Goal: Transaction & Acquisition: Purchase product/service

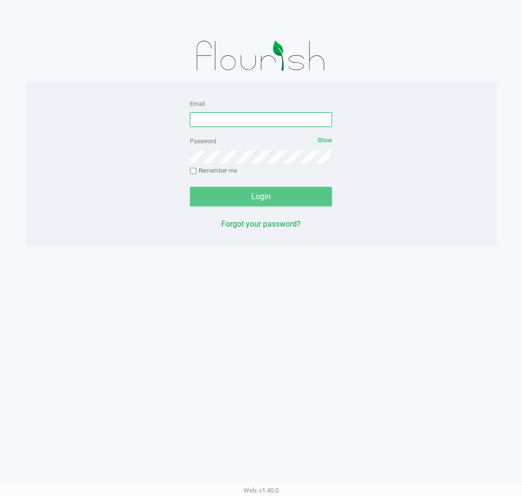
click at [252, 121] on input "Email" at bounding box center [261, 119] width 142 height 15
type input "[EMAIL_ADDRESS][DOMAIN_NAME]"
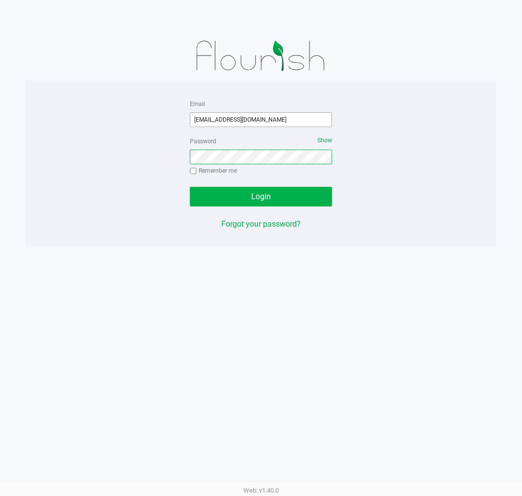
click at [190, 187] on button "Login" at bounding box center [261, 197] width 142 height 20
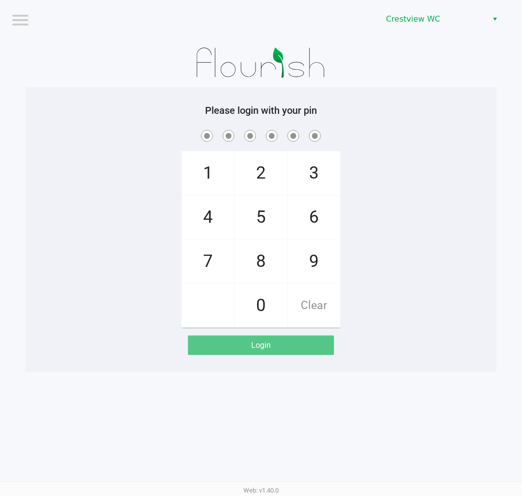
click at [398, 238] on div "1 4 7 2 5 8 0 3 6 9 Clear" at bounding box center [261, 228] width 471 height 200
checkbox input "true"
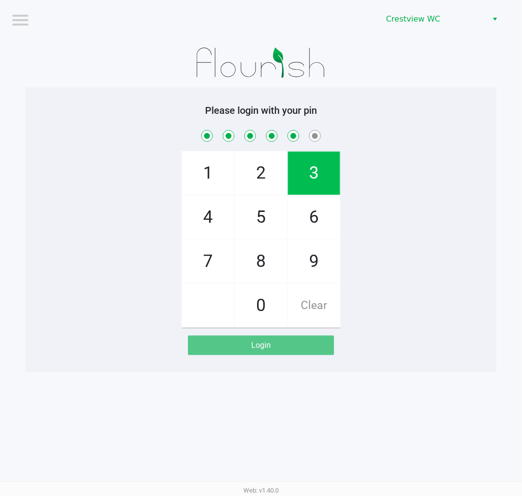
checkbox input "true"
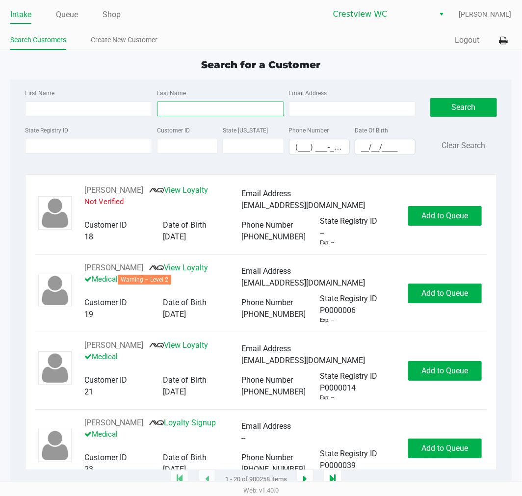
click at [218, 106] on input "Last Name" at bounding box center [220, 109] width 127 height 15
type input "ison"
click at [347, 151] on input "(___) ___-____" at bounding box center [320, 146] width 60 height 15
click at [363, 150] on input "__/__/____" at bounding box center [385, 146] width 60 height 15
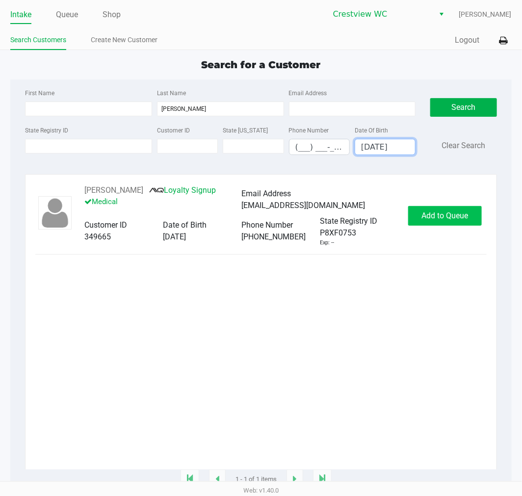
type input "04/28/1999"
click at [457, 226] on button "Add to Queue" at bounding box center [445, 216] width 74 height 20
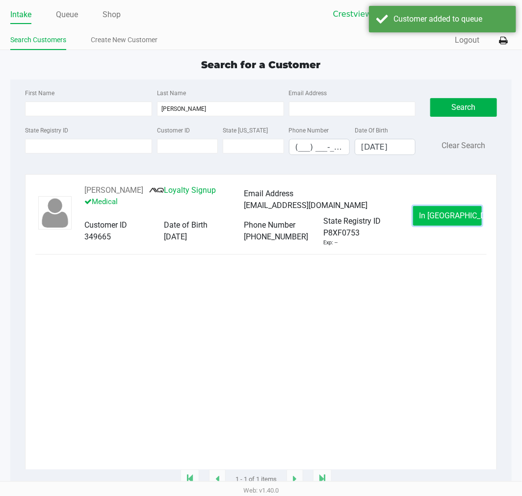
drag, startPoint x: 429, startPoint y: 208, endPoint x: 432, endPoint y: 213, distance: 5.5
click at [432, 213] on button "In Queue" at bounding box center [447, 216] width 69 height 20
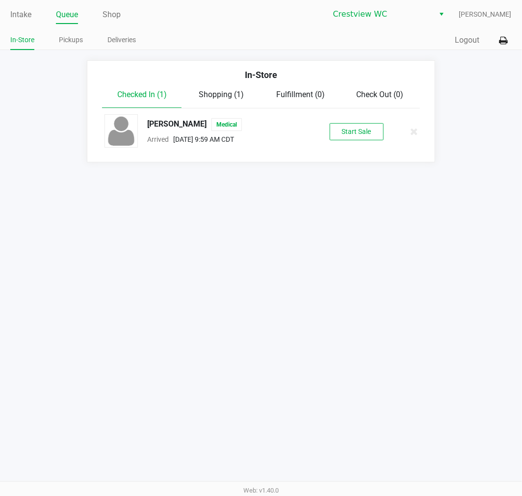
click at [326, 194] on div "Intake Queue Shop Crestview WC Quintin Davies In-Store Pickups Deliveries Quick…" at bounding box center [261, 248] width 522 height 496
click at [352, 126] on button "Start Sale" at bounding box center [357, 131] width 54 height 17
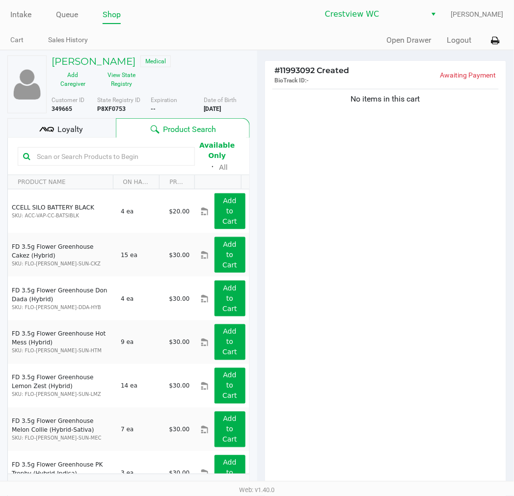
click at [376, 241] on div "No items in this cart" at bounding box center [385, 287] width 241 height 401
click at [119, 86] on button "View State Registry" at bounding box center [118, 79] width 49 height 25
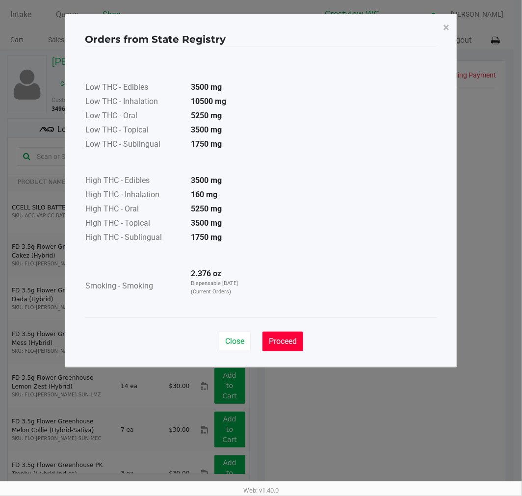
click at [280, 337] on span "Proceed" at bounding box center [283, 341] width 28 height 9
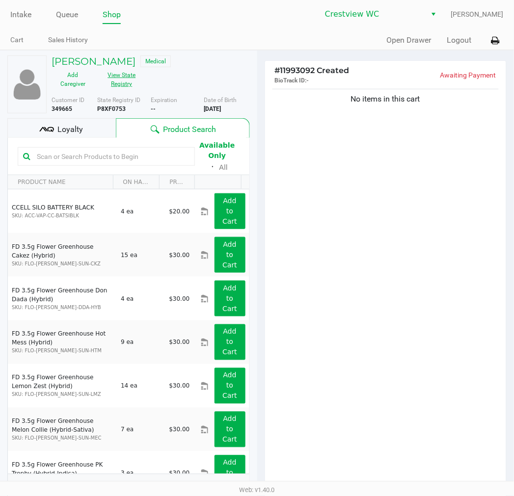
click at [376, 235] on div "No items in this cart" at bounding box center [385, 287] width 241 height 401
click at [140, 158] on input "text" at bounding box center [111, 156] width 157 height 15
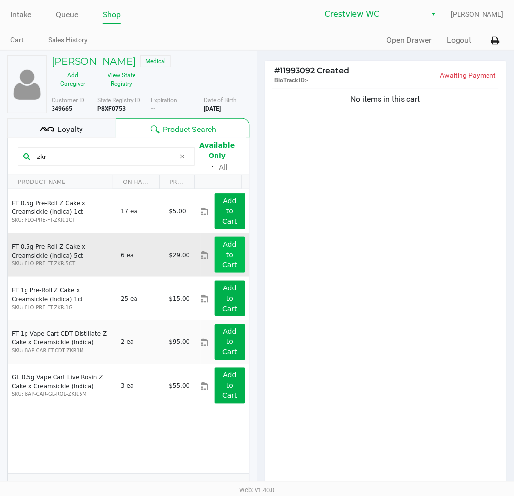
type input "zkr"
click at [214, 261] on button "Add to Cart" at bounding box center [229, 255] width 31 height 36
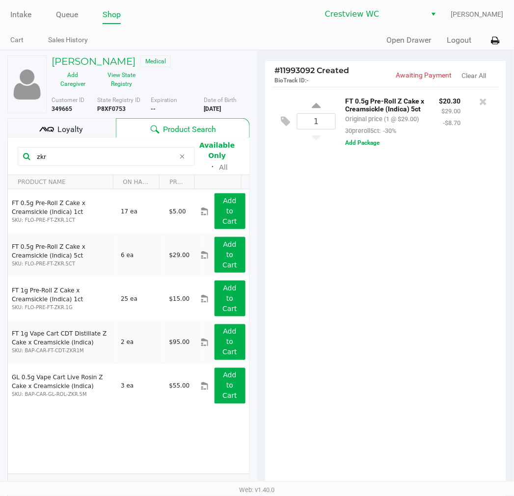
click at [135, 157] on input "zkr" at bounding box center [104, 156] width 142 height 15
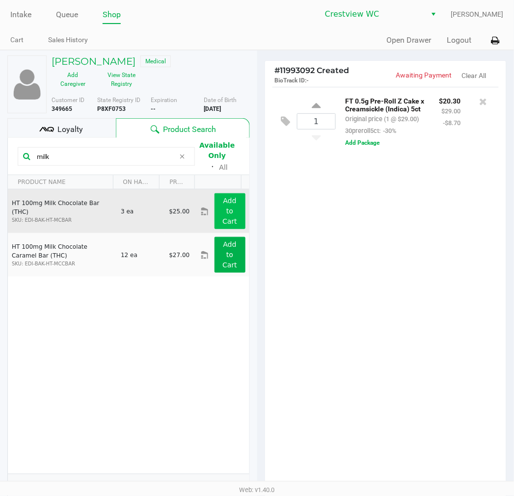
type input "milk"
click at [222, 218] on app-button-loader "Add to Cart" at bounding box center [229, 211] width 15 height 28
click at [316, 173] on icon at bounding box center [316, 176] width 9 height 12
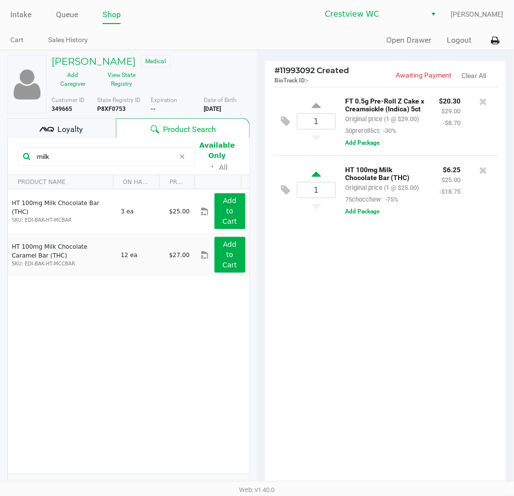
type input "2"
click at [118, 162] on input "milk" at bounding box center [104, 156] width 142 height 15
type input "m"
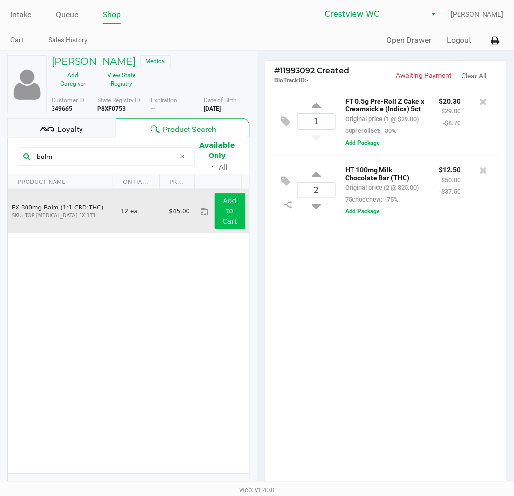
click at [222, 211] on app-button-loader "Add to Cart" at bounding box center [229, 211] width 15 height 28
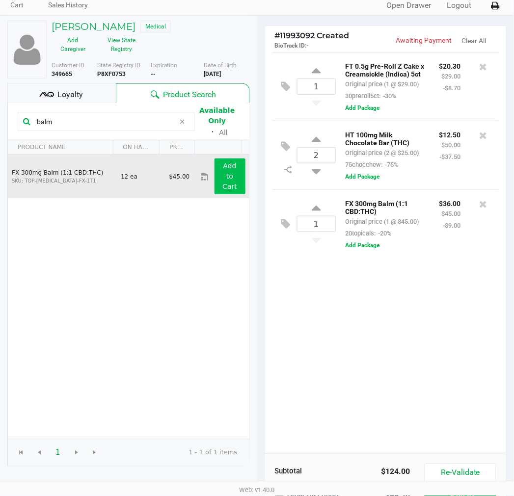
scroll to position [35, 0]
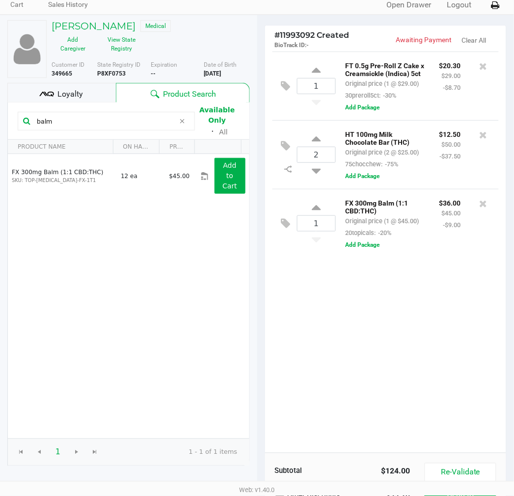
click at [133, 122] on input "balm" at bounding box center [104, 121] width 142 height 15
type input "b"
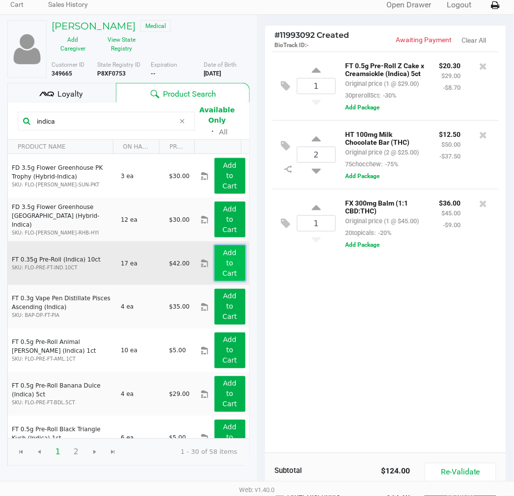
click at [226, 272] on app-button-loader "Add to Cart" at bounding box center [229, 263] width 15 height 28
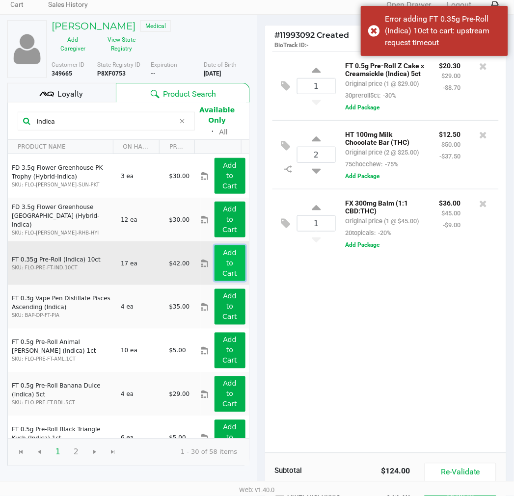
click at [227, 265] on button "Add to Cart" at bounding box center [229, 263] width 31 height 36
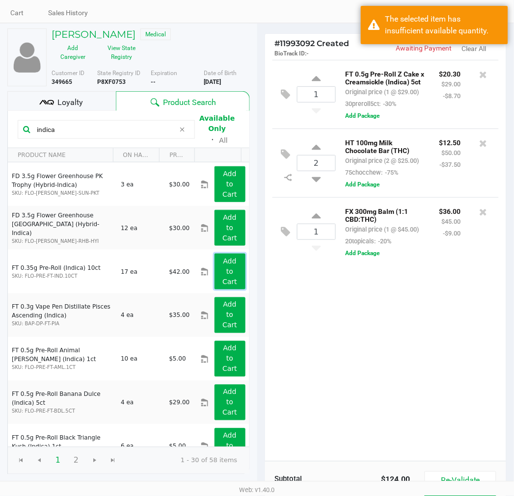
scroll to position [0, 0]
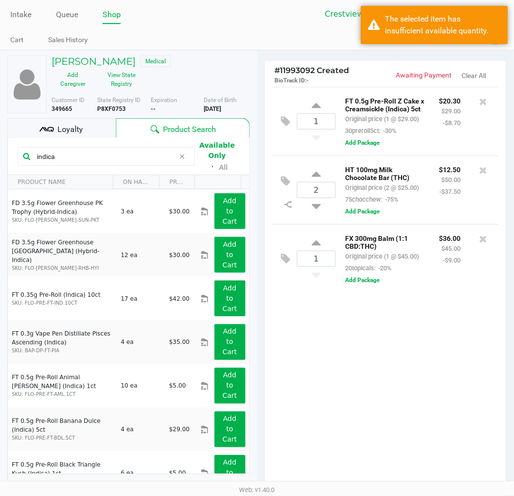
click at [84, 162] on input "indica" at bounding box center [104, 156] width 142 height 15
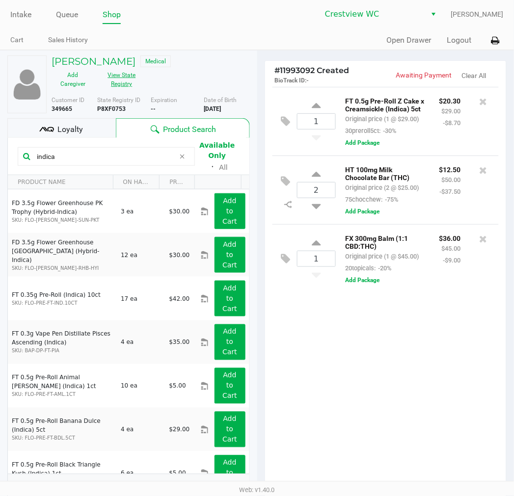
click at [122, 78] on button "View State Registry" at bounding box center [118, 79] width 49 height 25
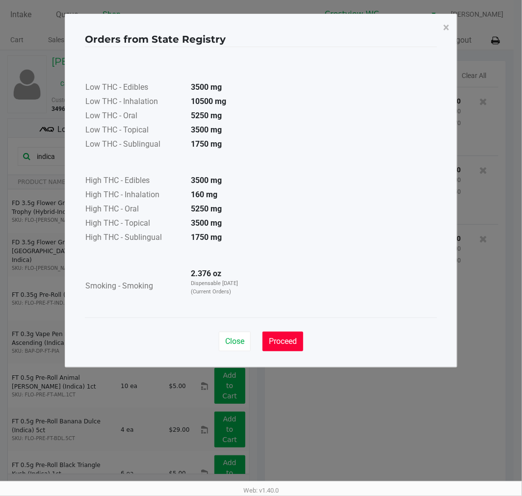
click at [287, 348] on button "Proceed" at bounding box center [283, 342] width 41 height 20
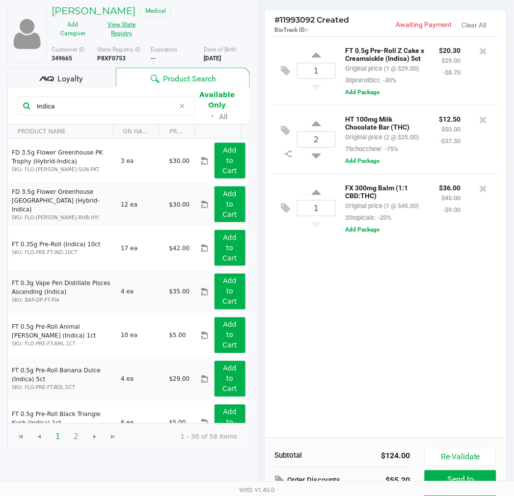
scroll to position [51, 0]
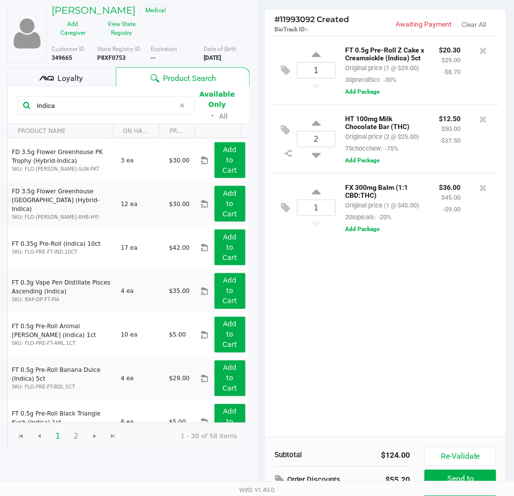
click at [382, 316] on div "1 FT 0.5g Pre-Roll Z Cake x Creamsickle (Indica) 5ct Original price (1 @ $29.00…" at bounding box center [385, 236] width 241 height 401
click at [122, 20] on button "View State Registry" at bounding box center [118, 28] width 49 height 25
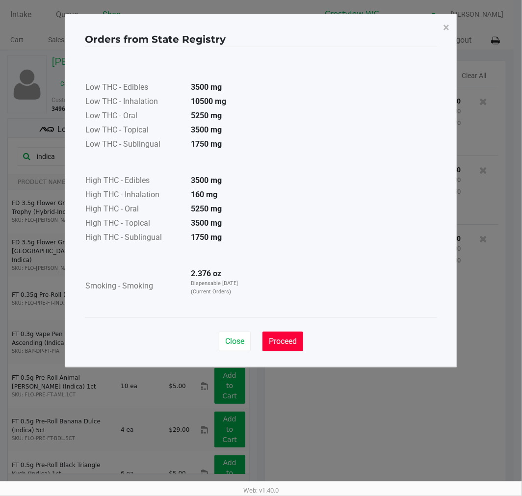
click at [293, 347] on button "Proceed" at bounding box center [283, 342] width 41 height 20
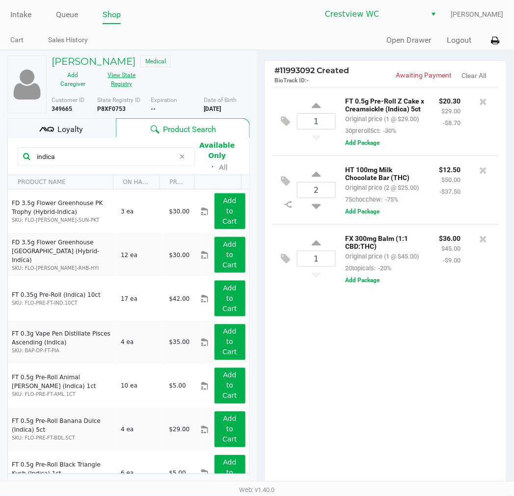
click at [110, 155] on input "indica" at bounding box center [104, 156] width 142 height 15
type input "i"
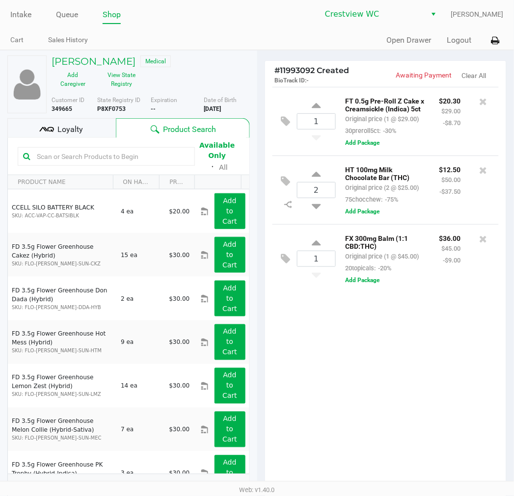
click at [122, 156] on input "text" at bounding box center [111, 156] width 157 height 15
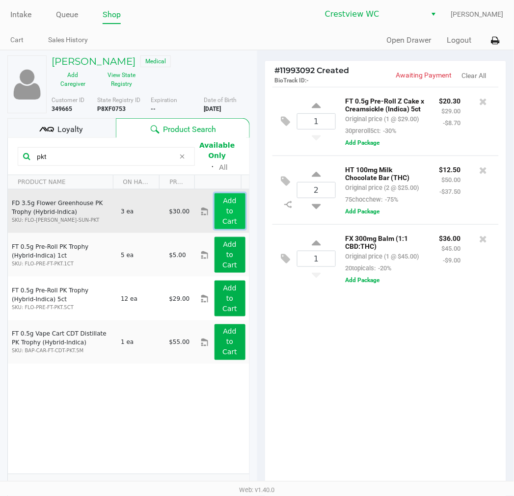
click at [222, 209] on app-button-loader "Add to Cart" at bounding box center [229, 211] width 15 height 28
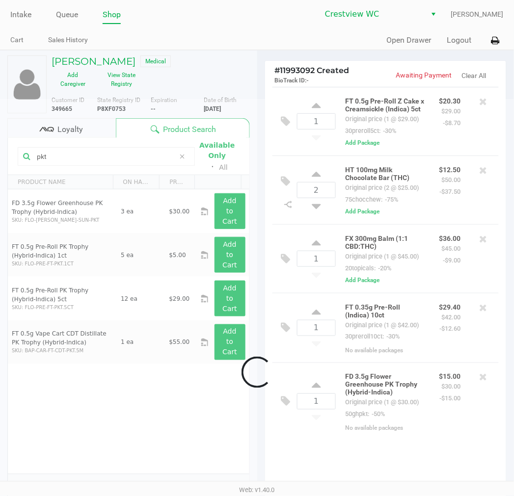
click at [106, 160] on div at bounding box center [257, 372] width 514 height 547
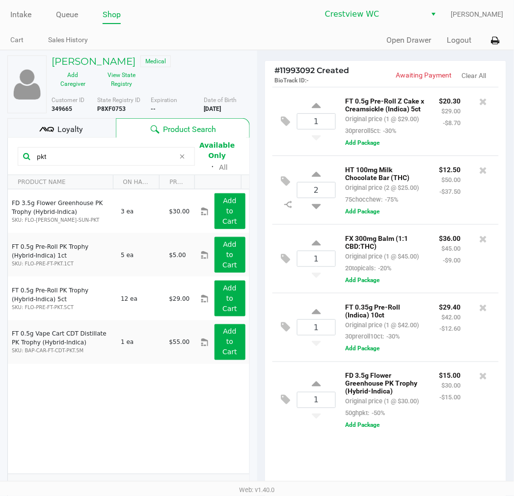
click at [131, 160] on input "pkt" at bounding box center [104, 156] width 142 height 15
type input "p"
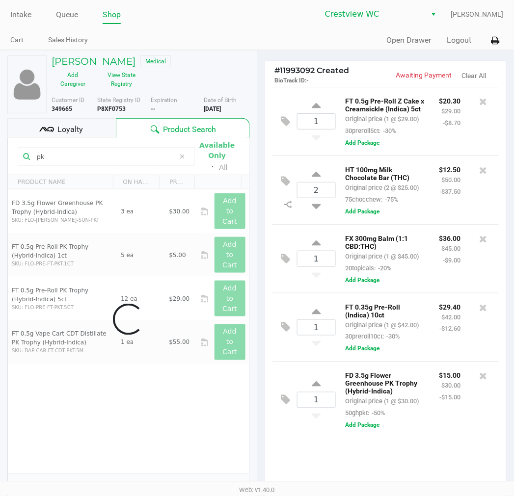
type input "pkt"
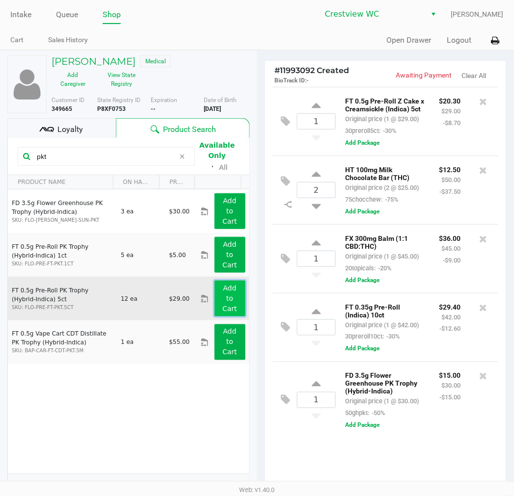
click at [222, 306] on app-button-loader "Add to Cart" at bounding box center [229, 298] width 15 height 28
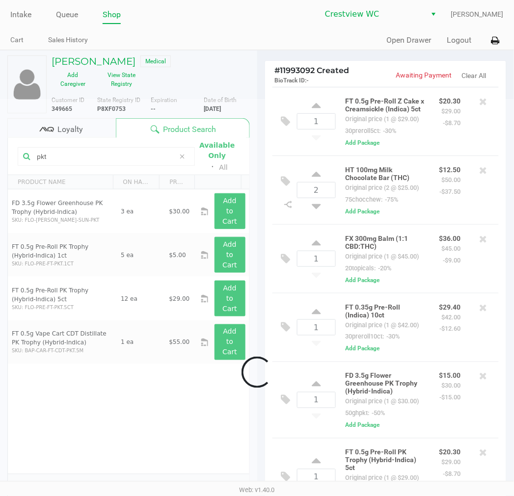
scroll to position [110, 0]
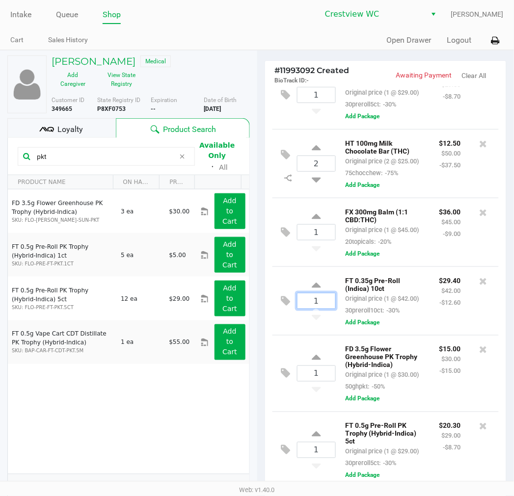
click at [317, 293] on input "1" at bounding box center [316, 300] width 38 height 15
type input "3"
click at [291, 239] on div "MATTHEW ISON Medical Add Caregiver View State Registry Customer ID 349665 State…" at bounding box center [257, 323] width 514 height 547
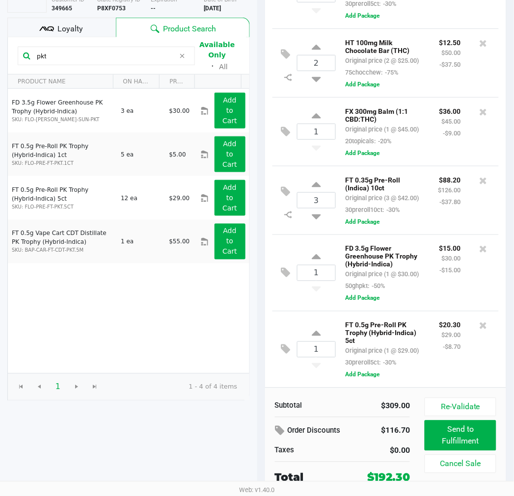
scroll to position [101, 0]
click at [317, 253] on icon at bounding box center [316, 259] width 9 height 12
type input "2"
click at [325, 347] on input "1" at bounding box center [316, 349] width 38 height 15
type input "3"
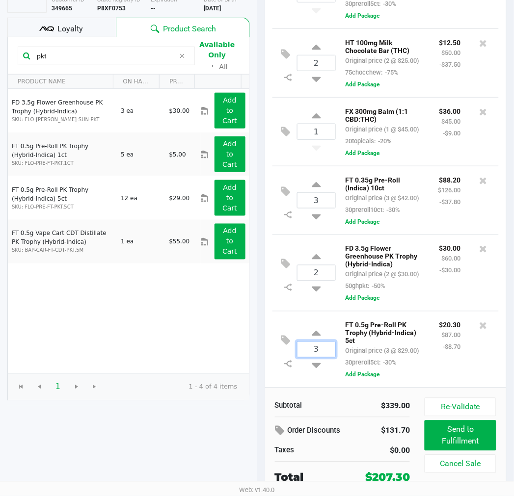
click at [290, 295] on div "MATTHEW ISON Medical Add Caregiver View State Registry Customer ID 349665 State…" at bounding box center [257, 222] width 514 height 547
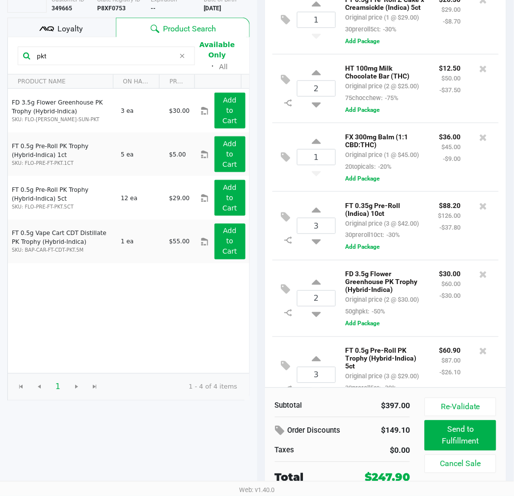
scroll to position [0, 0]
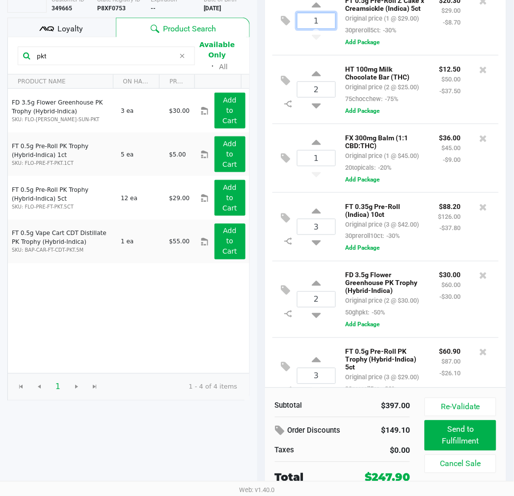
click at [308, 26] on input "1" at bounding box center [316, 20] width 38 height 15
type input "3"
click at [283, 64] on div "MATTHEW ISON Medical Add Caregiver View State Registry Customer ID 349665 State…" at bounding box center [257, 222] width 514 height 547
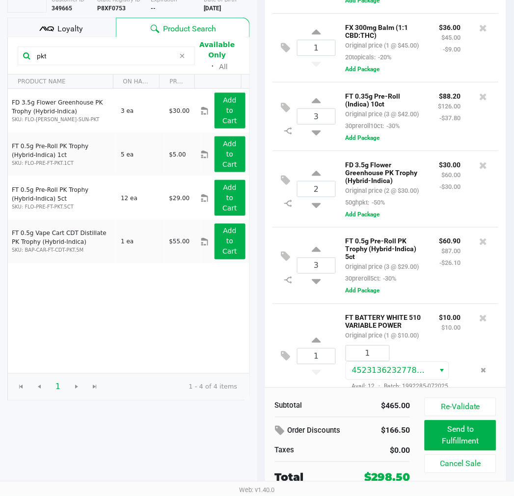
scroll to position [229, 0]
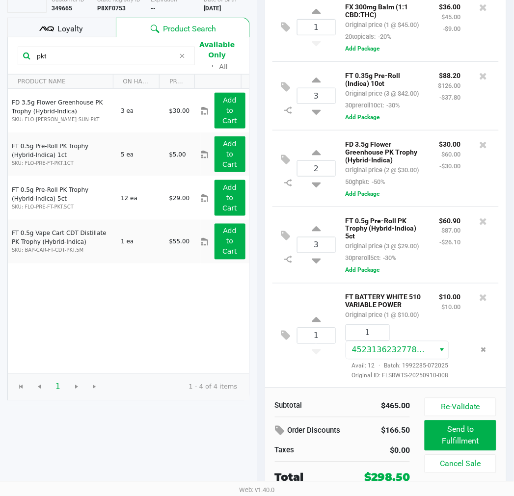
click at [58, 23] on span "Loyalty" at bounding box center [70, 29] width 26 height 12
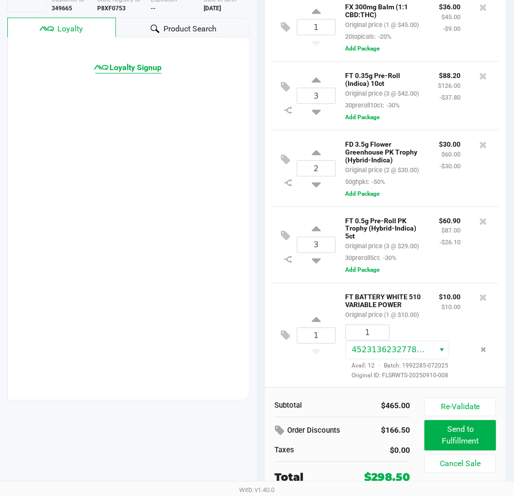
click at [152, 69] on span "Loyalty Signup" at bounding box center [135, 68] width 52 height 12
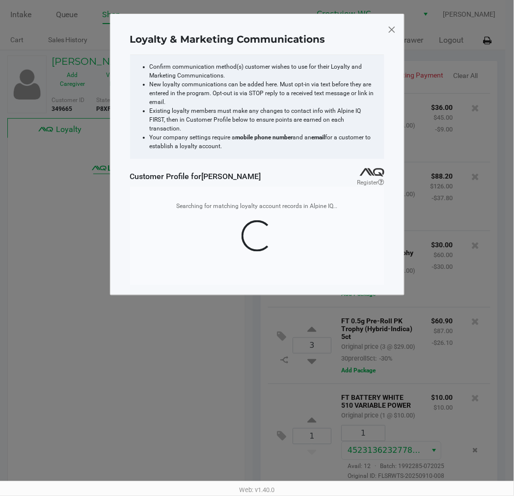
scroll to position [0, 0]
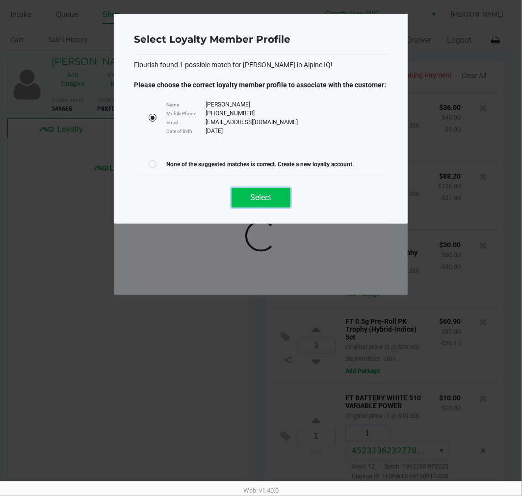
click at [275, 190] on button "Select" at bounding box center [261, 198] width 59 height 20
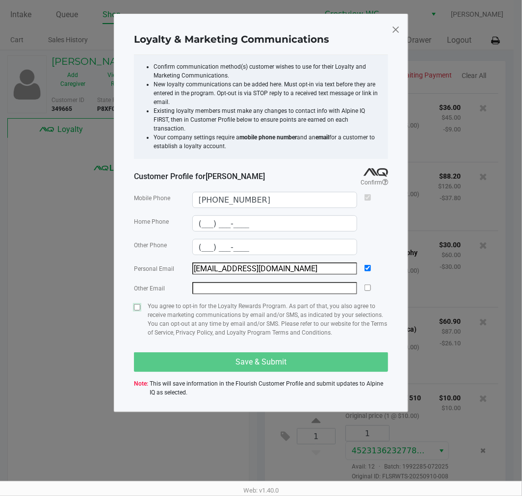
click at [139, 304] on input "checkbox" at bounding box center [137, 307] width 6 height 6
checkbox input "true"
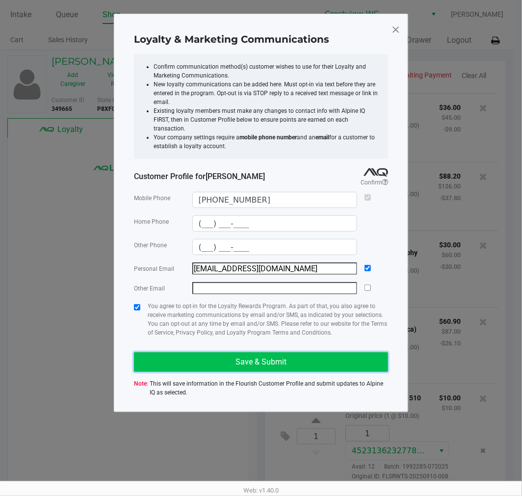
click at [290, 354] on button "Save & Submit" at bounding box center [261, 362] width 254 height 20
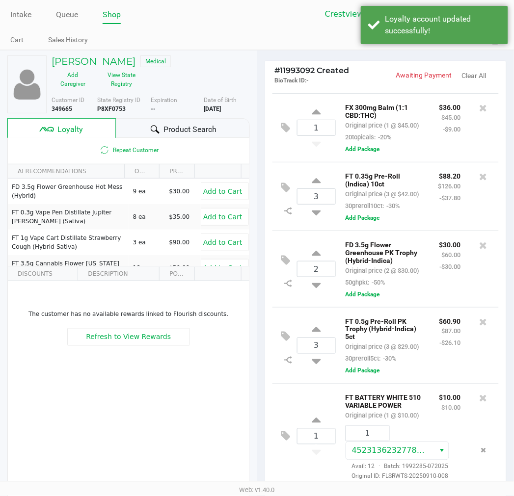
click at [151, 128] on icon at bounding box center [155, 129] width 9 height 9
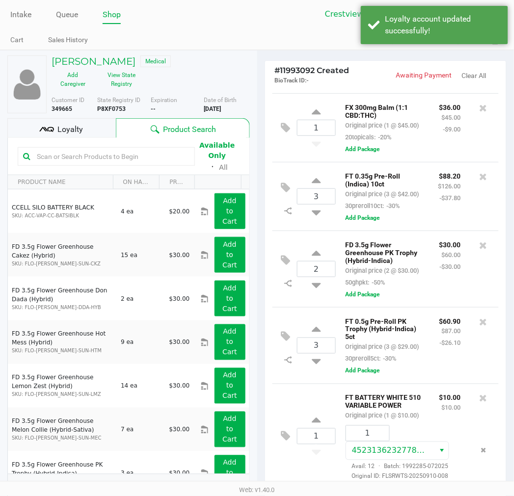
click at [191, 43] on ul "Cart Sales History" at bounding box center [133, 41] width 247 height 17
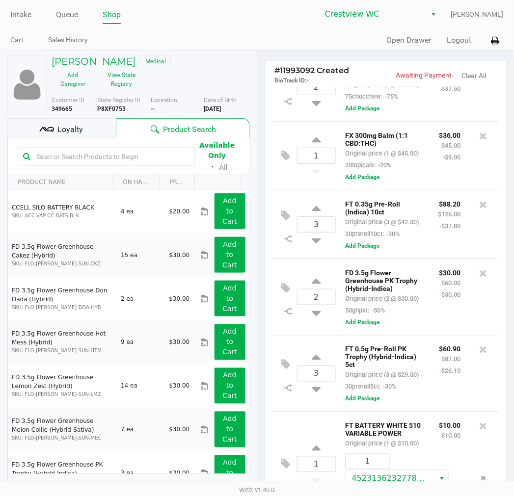
scroll to position [99, 0]
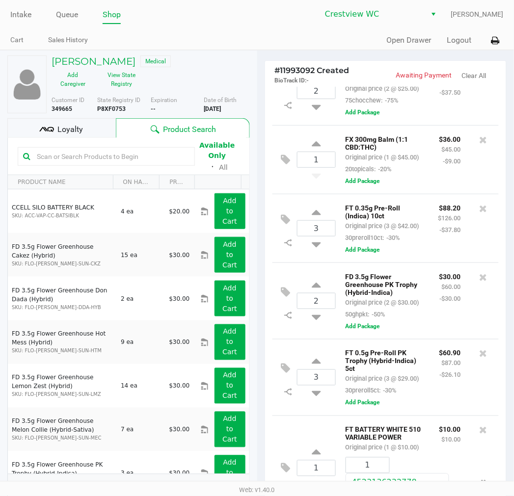
click at [433, 118] on div "HT 100mg Milk Chocolate Bar (THC) Original price (2 @ $25.00) 75chocchew: -75% …" at bounding box center [414, 90] width 156 height 53
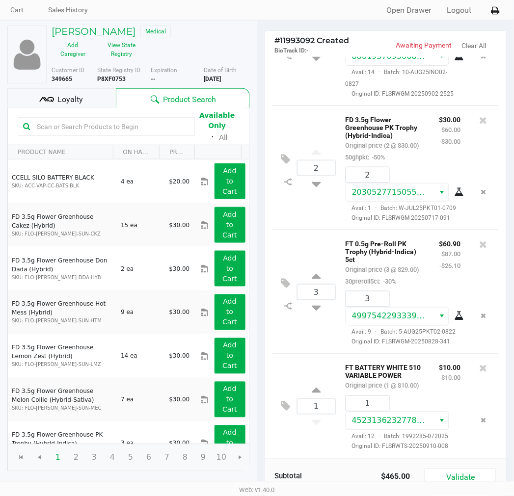
scroll to position [121, 0]
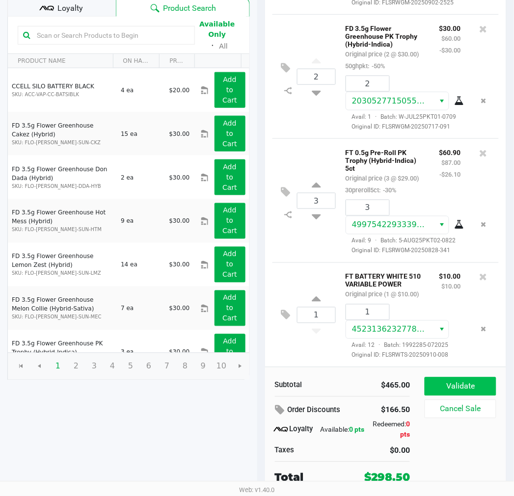
click at [475, 388] on button "Validate" at bounding box center [459, 386] width 71 height 19
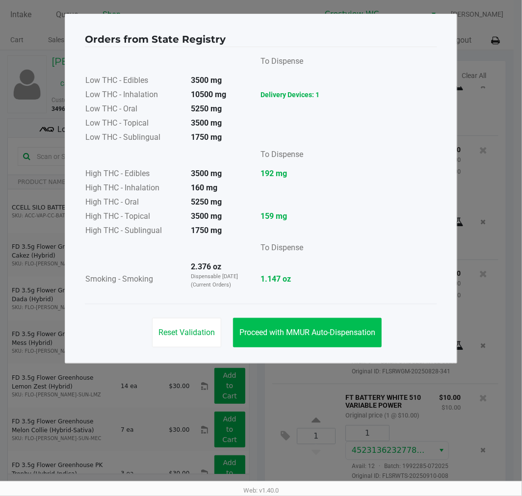
click at [341, 319] on button "Proceed with MMUR Auto-Dispensation" at bounding box center [307, 332] width 149 height 29
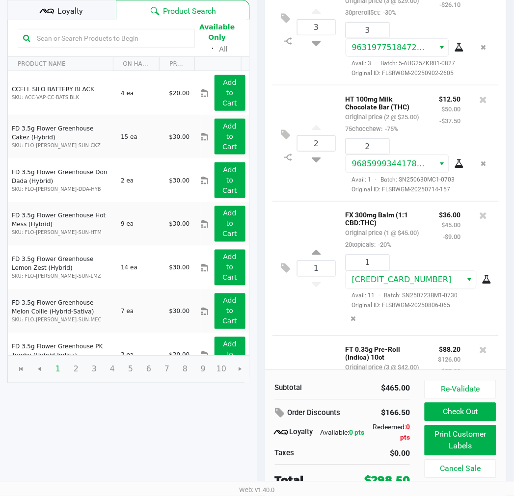
scroll to position [121, 0]
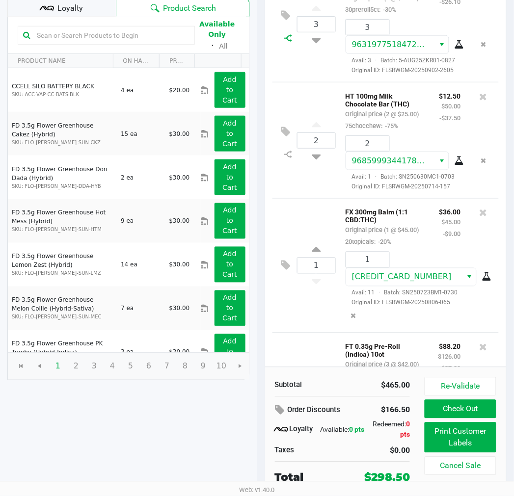
click at [287, 42] on icon at bounding box center [288, 38] width 8 height 8
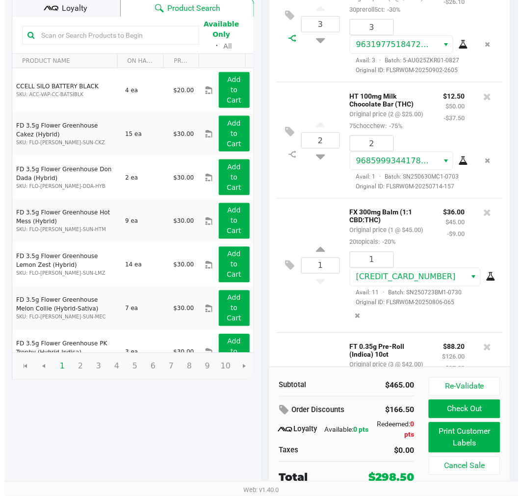
scroll to position [0, 0]
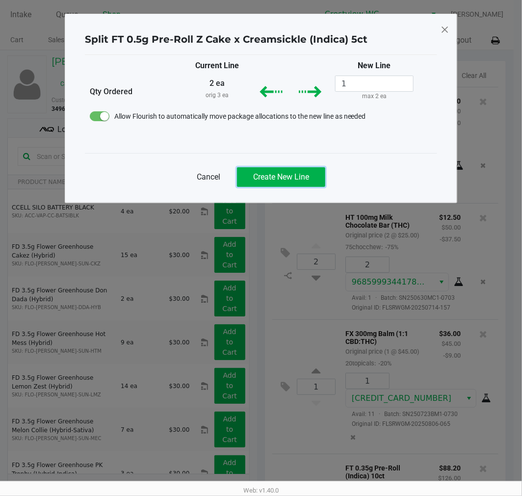
click at [287, 182] on button "Create New Line" at bounding box center [281, 177] width 88 height 20
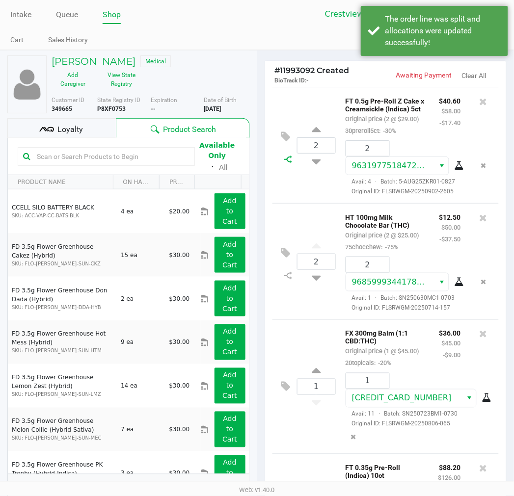
click at [290, 163] on icon at bounding box center [288, 160] width 8 height 8
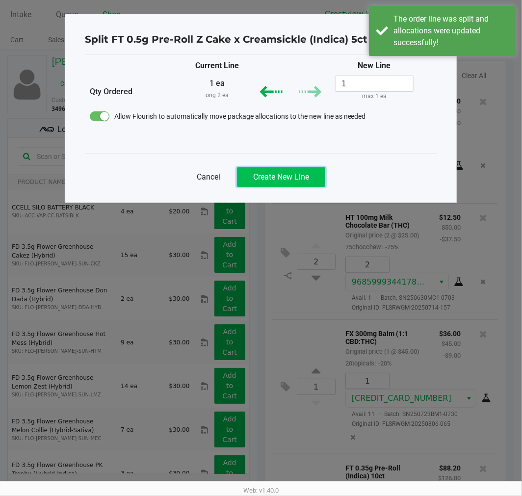
click at [309, 180] on span "Create New Line" at bounding box center [281, 176] width 56 height 9
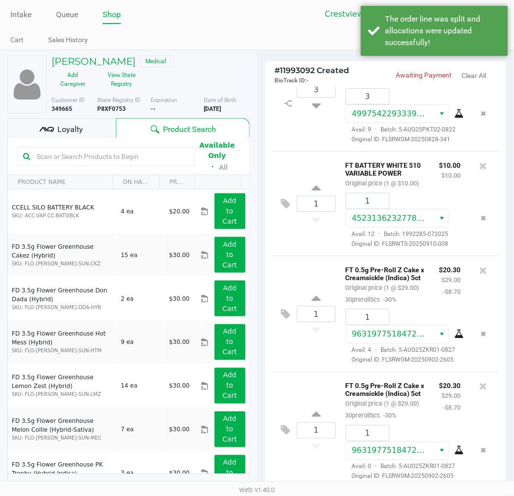
click at [217, 177] on div "Split FT 0.5g Pre-Roll Z Cake x Creamsickle (Indica) 5ct Current Line New Line …" at bounding box center [257, 83] width 393 height 189
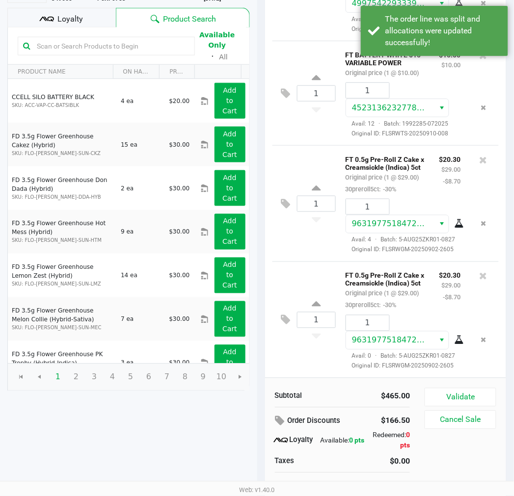
scroll to position [121, 0]
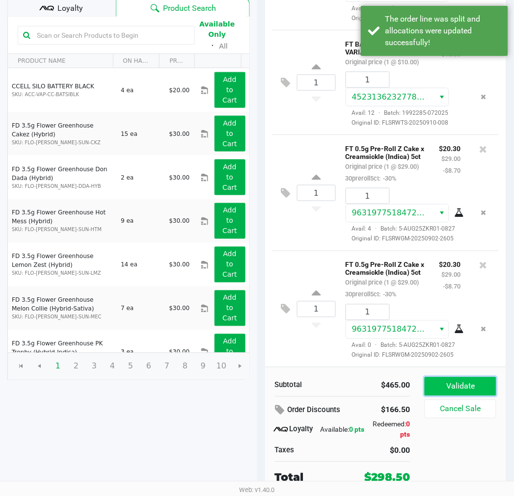
click at [460, 385] on button "Validate" at bounding box center [459, 386] width 71 height 19
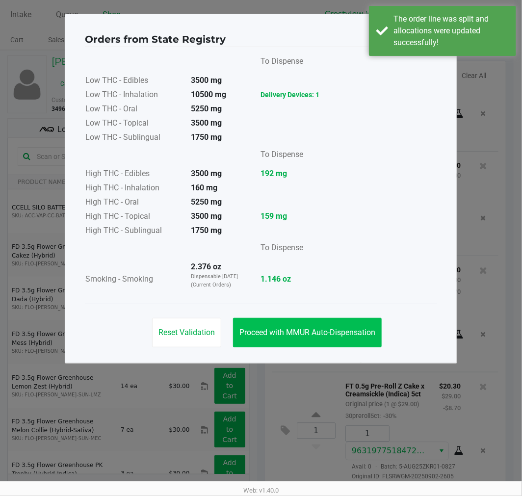
click at [328, 321] on button "Proceed with MMUR Auto-Dispensation" at bounding box center [307, 332] width 149 height 29
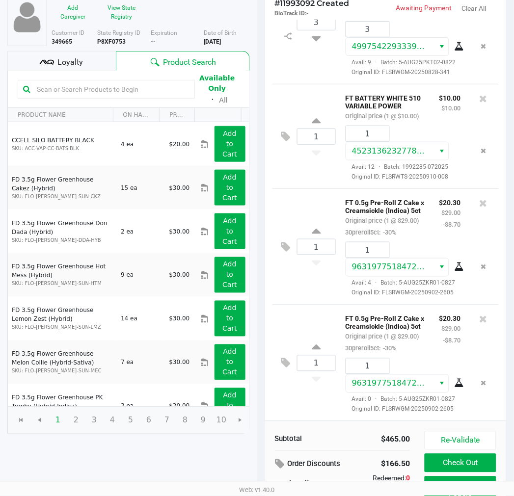
scroll to position [121, 0]
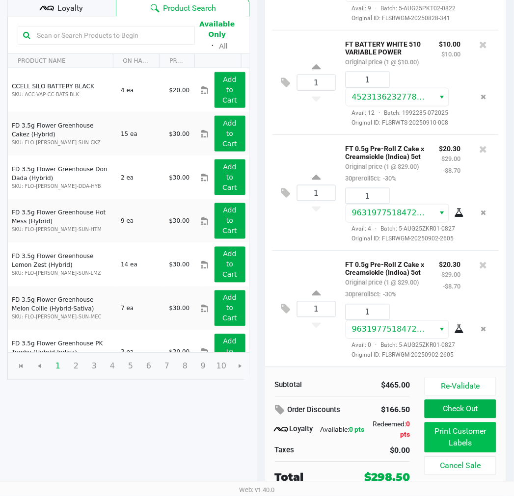
click at [483, 433] on button "Print Customer Labels" at bounding box center [459, 437] width 71 height 30
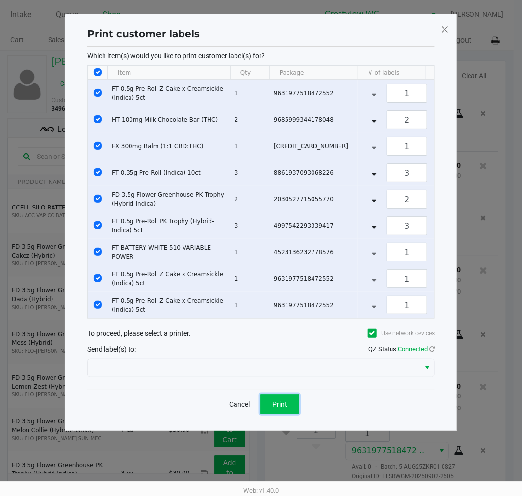
click at [283, 408] on span "Print" at bounding box center [279, 404] width 15 height 8
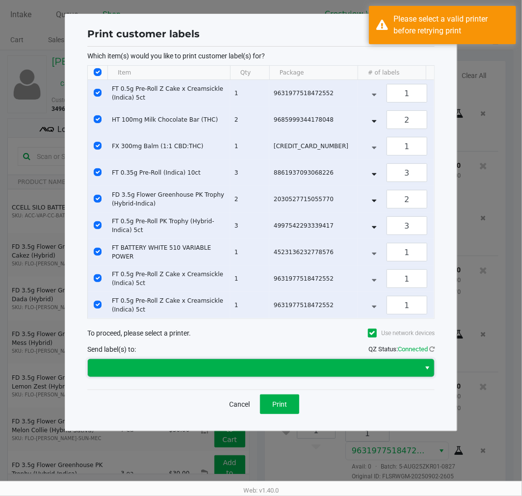
click at [367, 377] on kendo-dropdownlist at bounding box center [260, 368] width 347 height 19
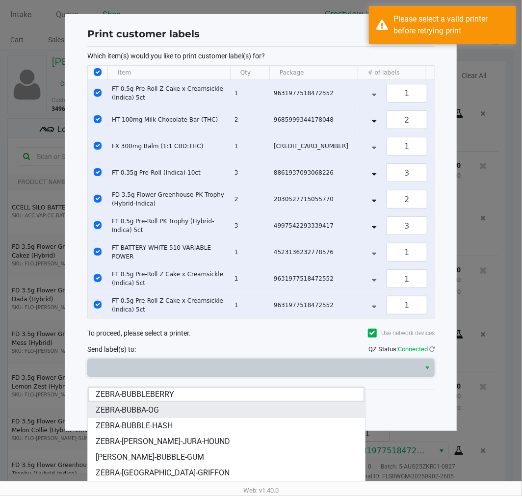
click at [179, 411] on li "ZEBRA-BUBBA-OG" at bounding box center [226, 410] width 277 height 16
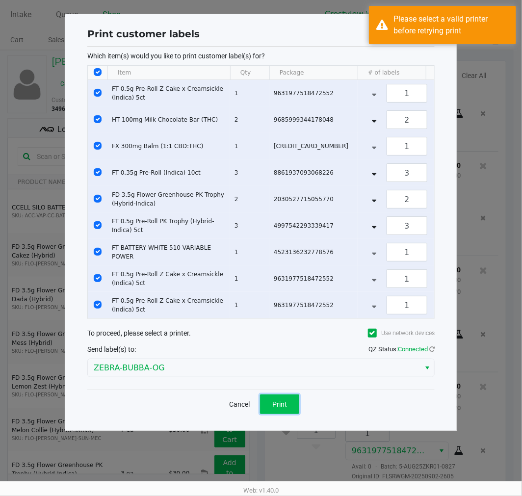
click at [280, 408] on button "Print" at bounding box center [279, 405] width 39 height 20
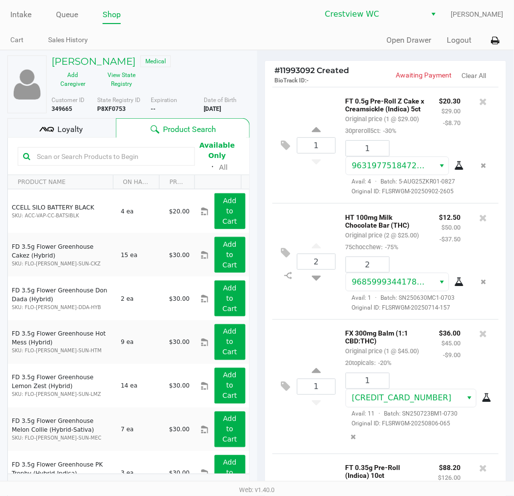
click at [71, 124] on span "Loyalty" at bounding box center [70, 130] width 26 height 12
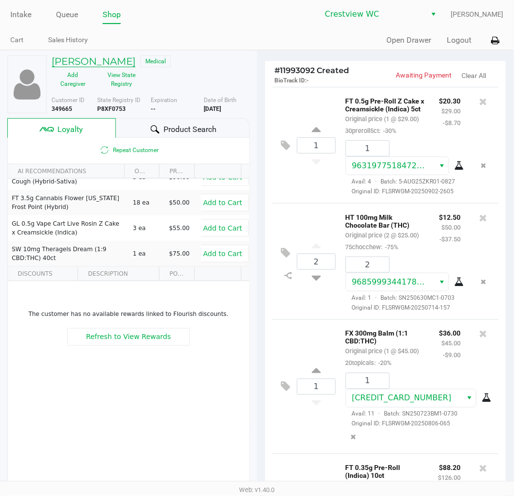
click at [110, 64] on h5 "MATTHEW ISON" at bounding box center [94, 61] width 84 height 12
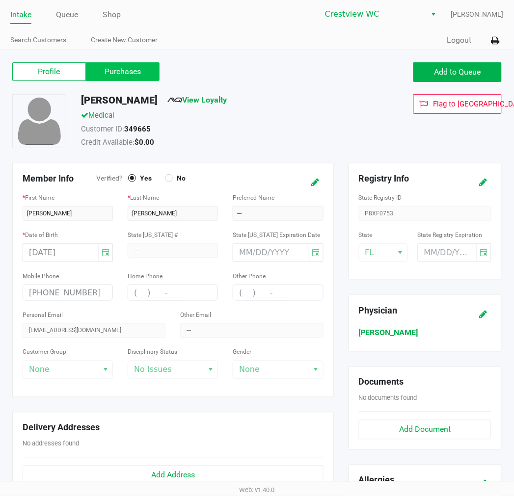
click at [127, 70] on label "Purchases" at bounding box center [123, 71] width 74 height 19
click at [0, 0] on 1 "Purchases" at bounding box center [0, 0] width 0 height 0
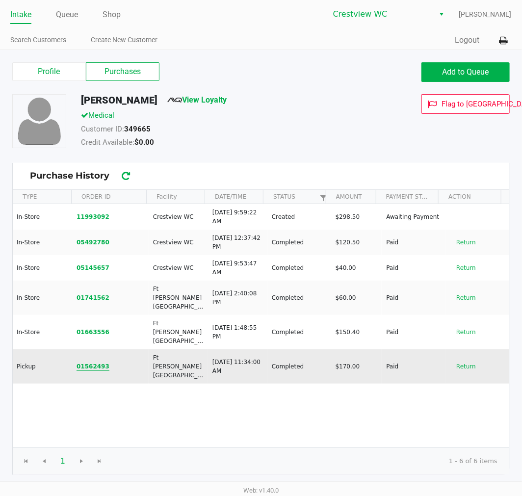
click at [88, 362] on button "01562493" at bounding box center [93, 366] width 33 height 9
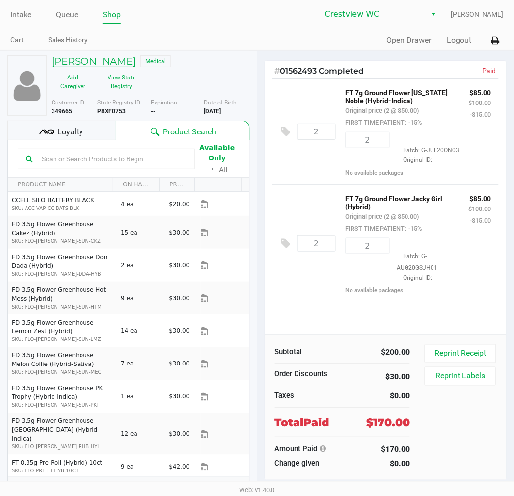
click at [96, 58] on h5 "MATTHEW ISON" at bounding box center [94, 61] width 84 height 12
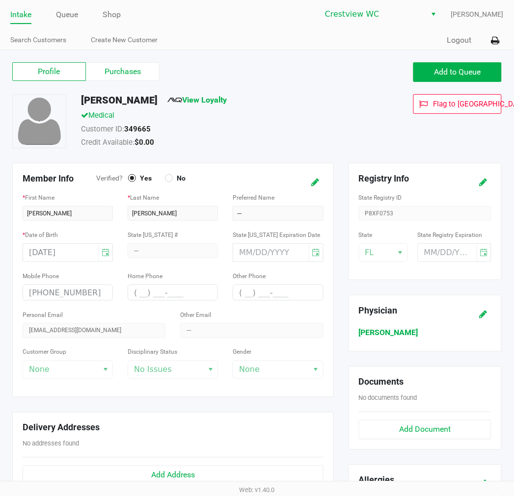
click at [118, 70] on label "Purchases" at bounding box center [123, 71] width 74 height 19
click at [0, 0] on 1 "Purchases" at bounding box center [0, 0] width 0 height 0
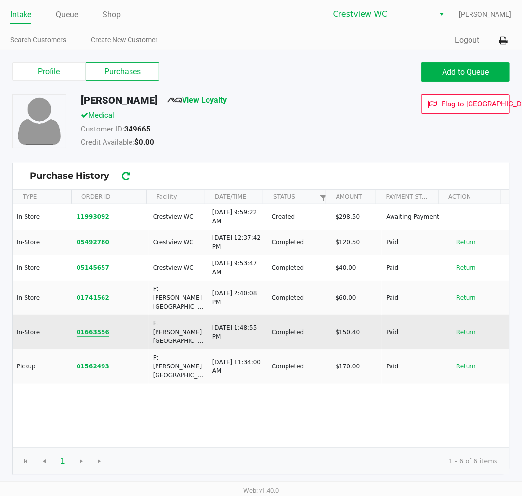
click at [77, 328] on button "01663556" at bounding box center [93, 332] width 33 height 9
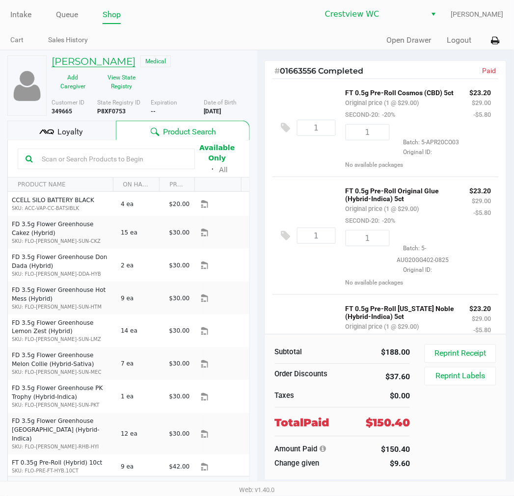
click at [116, 58] on h5 "MATTHEW ISON" at bounding box center [94, 61] width 84 height 12
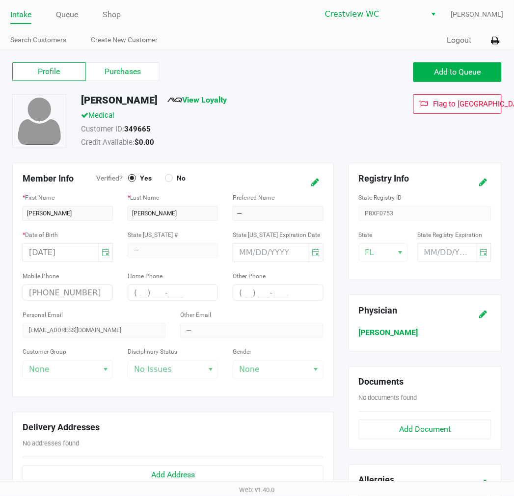
click at [116, 59] on div "Profile Purchases Add to Queue MATTHEW ISON View Loyalty Medical Customer ID: 3…" at bounding box center [257, 393] width 514 height 686
click at [115, 71] on label "Purchases" at bounding box center [123, 71] width 74 height 19
click at [0, 0] on 1 "Purchases" at bounding box center [0, 0] width 0 height 0
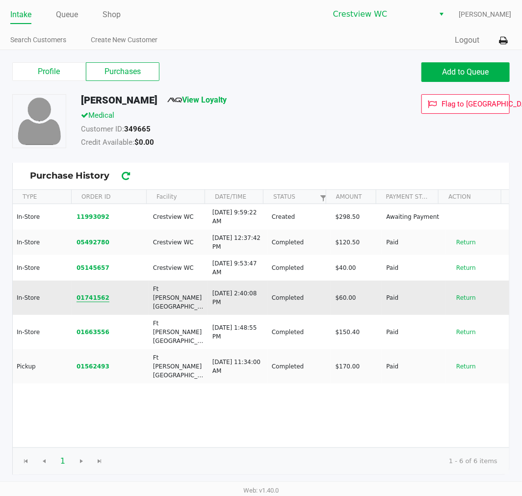
click at [97, 293] on button "01741562" at bounding box center [93, 297] width 33 height 9
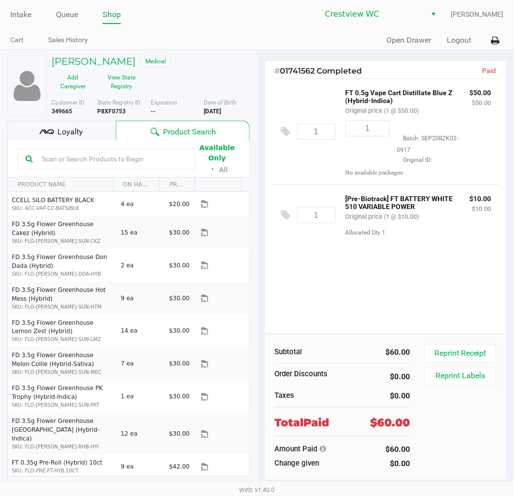
click at [94, 53] on div "MATTHEW ISON Medical Add Caregiver View State Registry Customer ID 349665 State…" at bounding box center [128, 280] width 242 height 458
click at [92, 56] on h5 "MATTHEW ISON" at bounding box center [94, 61] width 84 height 12
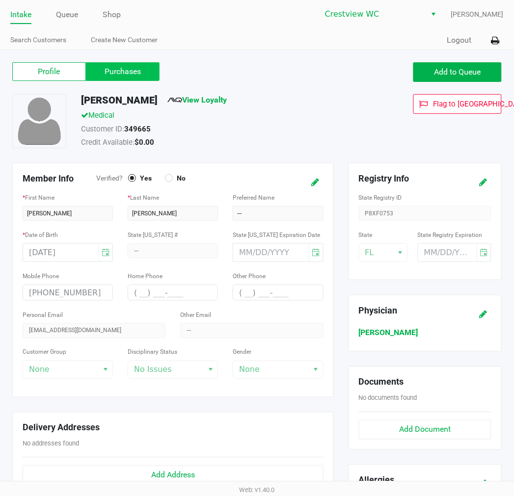
click at [108, 66] on label "Purchases" at bounding box center [123, 71] width 74 height 19
click at [0, 0] on 1 "Purchases" at bounding box center [0, 0] width 0 height 0
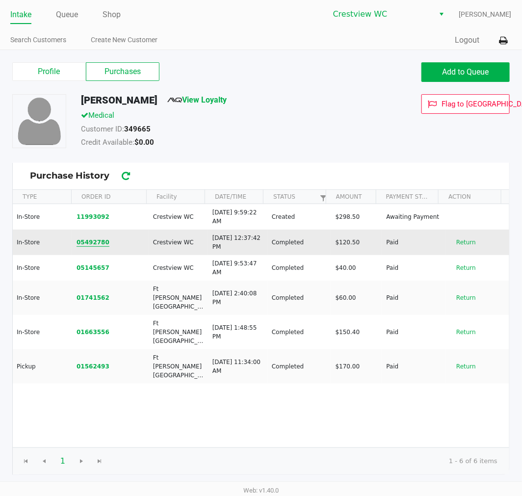
click at [97, 242] on button "05492780" at bounding box center [93, 242] width 33 height 9
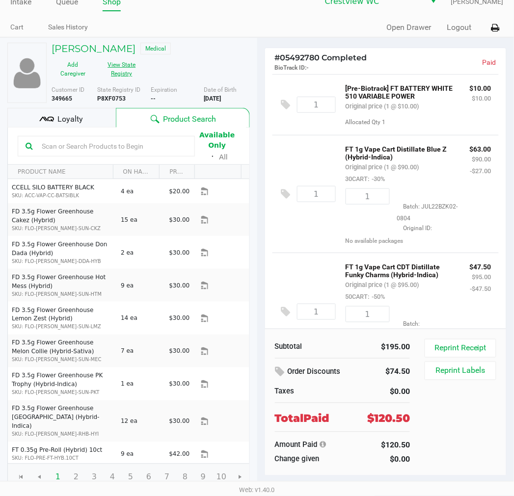
click at [101, 57] on button "View State Registry" at bounding box center [118, 69] width 49 height 25
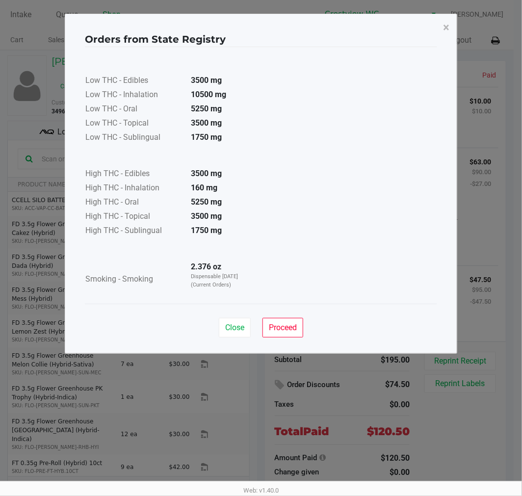
click at [235, 330] on span "Close" at bounding box center [234, 327] width 19 height 9
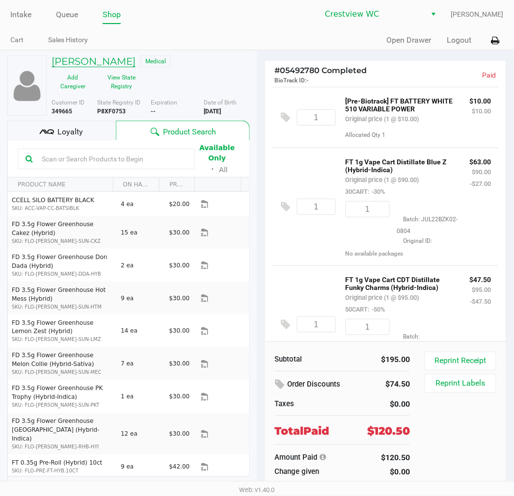
click at [111, 59] on h5 "MATTHEW ISON" at bounding box center [94, 61] width 84 height 12
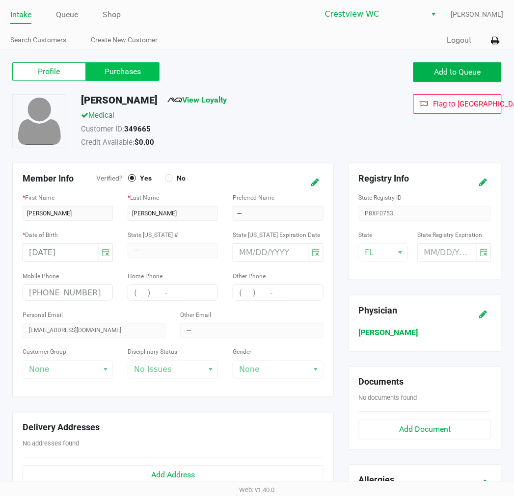
click at [156, 75] on label "Purchases" at bounding box center [123, 71] width 74 height 19
click at [0, 0] on 1 "Purchases" at bounding box center [0, 0] width 0 height 0
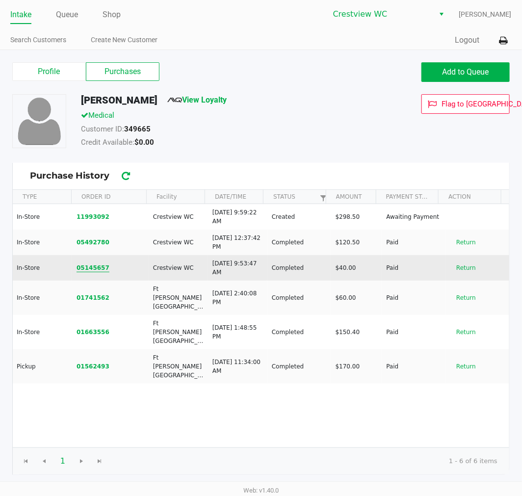
click at [79, 268] on button "05145657" at bounding box center [93, 268] width 33 height 9
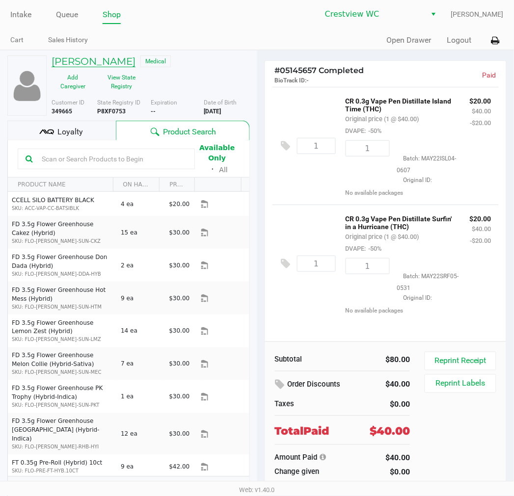
click at [102, 57] on h5 "MATTHEW ISON" at bounding box center [94, 61] width 84 height 12
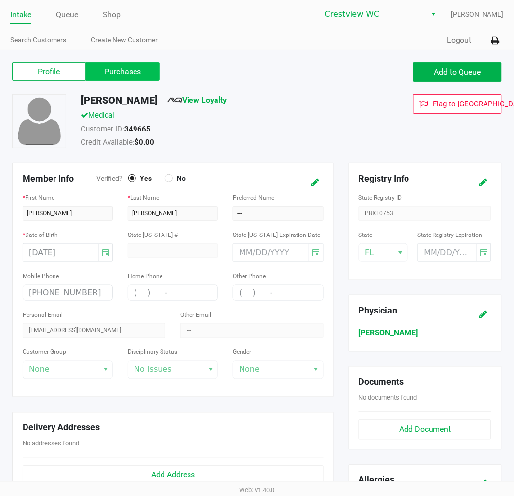
click at [108, 64] on label "Purchases" at bounding box center [123, 71] width 74 height 19
click at [0, 0] on 1 "Purchases" at bounding box center [0, 0] width 0 height 0
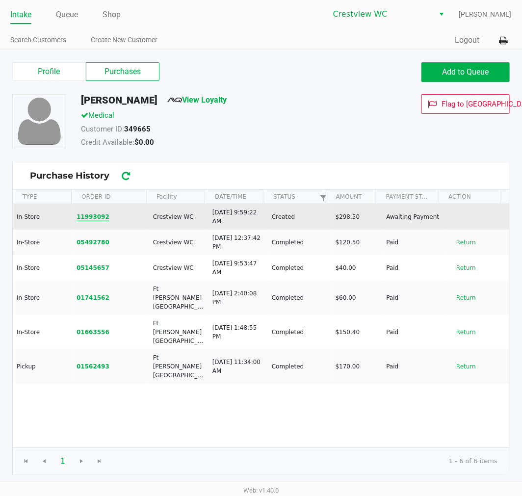
click at [89, 215] on button "11993092" at bounding box center [93, 216] width 33 height 9
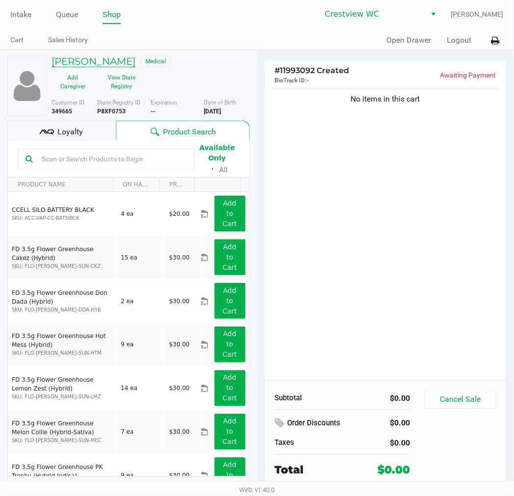
click at [91, 65] on h5 "MATTHEW ISON" at bounding box center [94, 61] width 84 height 12
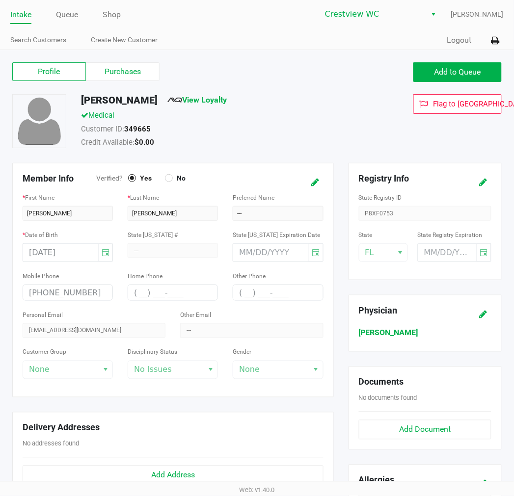
click at [126, 67] on label "Purchases" at bounding box center [123, 71] width 74 height 19
click at [0, 0] on 1 "Purchases" at bounding box center [0, 0] width 0 height 0
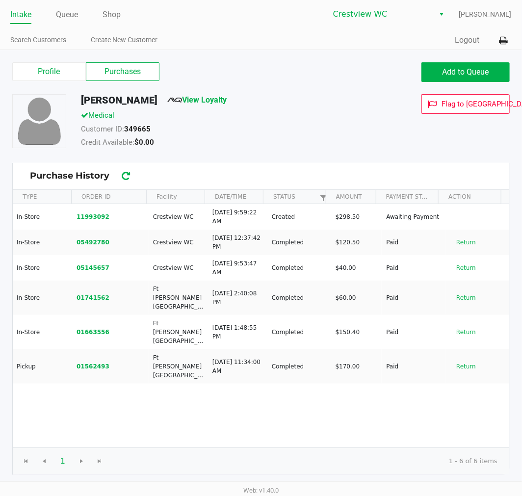
click at [96, 216] on button "11993092" at bounding box center [93, 216] width 33 height 9
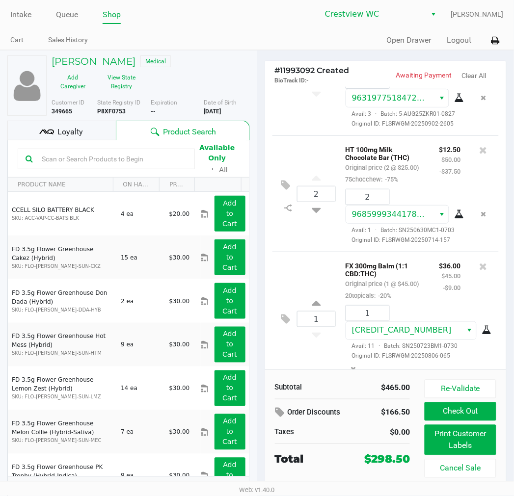
scroll to position [163, 0]
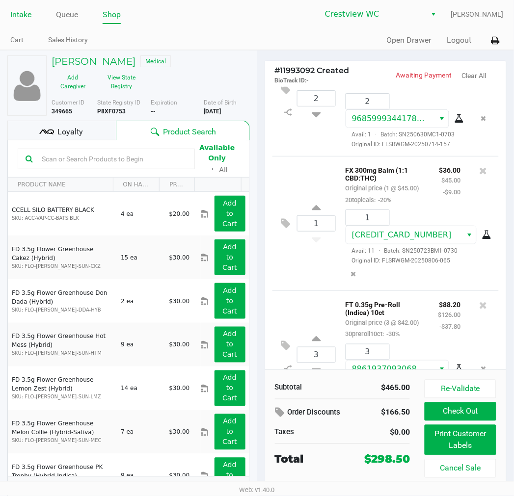
click at [20, 17] on link "Intake" at bounding box center [20, 15] width 21 height 14
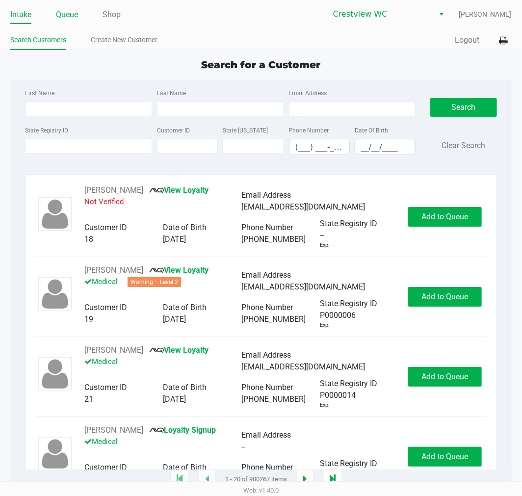
click at [61, 13] on link "Queue" at bounding box center [67, 15] width 22 height 14
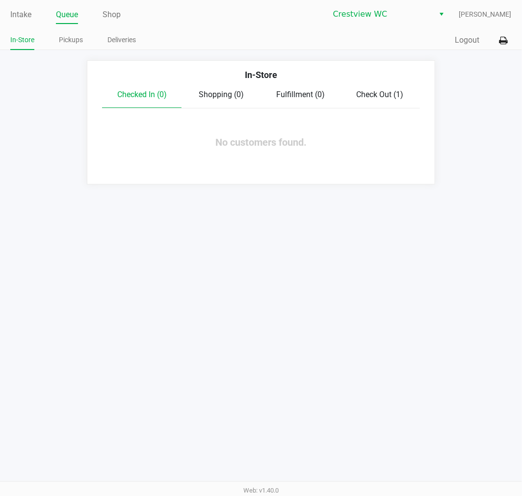
click at [378, 98] on span "Check Out (1)" at bounding box center [380, 94] width 47 height 9
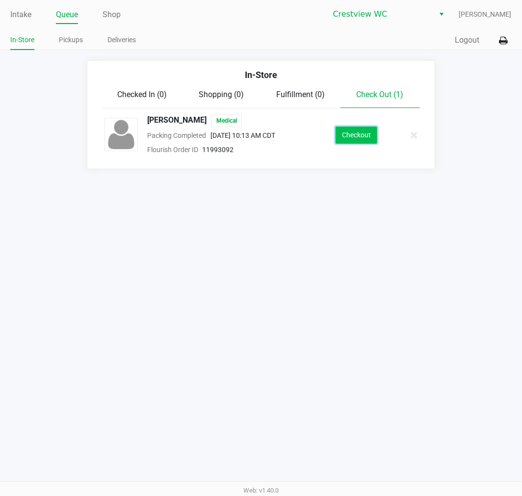
click at [361, 131] on button "Checkout" at bounding box center [357, 135] width 42 height 17
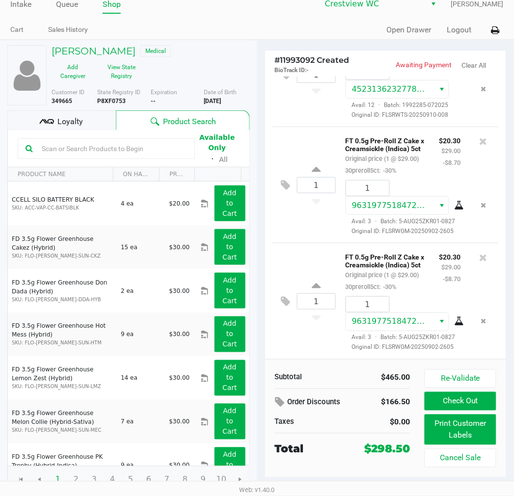
scroll to position [13, 0]
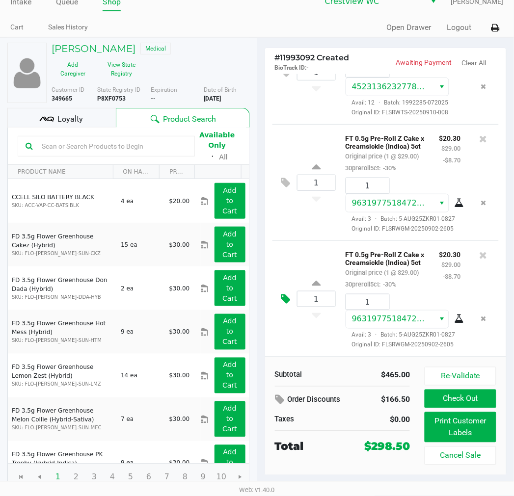
click at [287, 293] on icon at bounding box center [285, 298] width 9 height 11
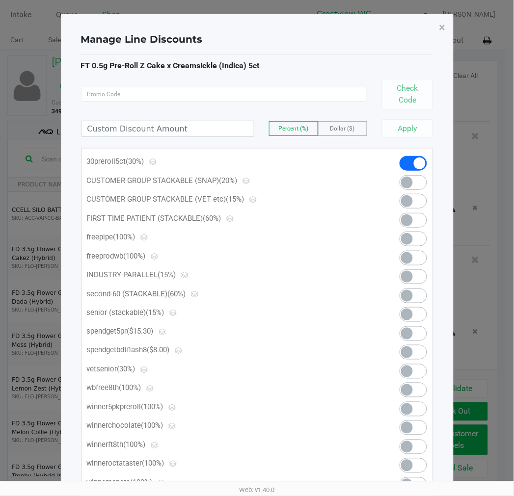
scroll to position [0, 0]
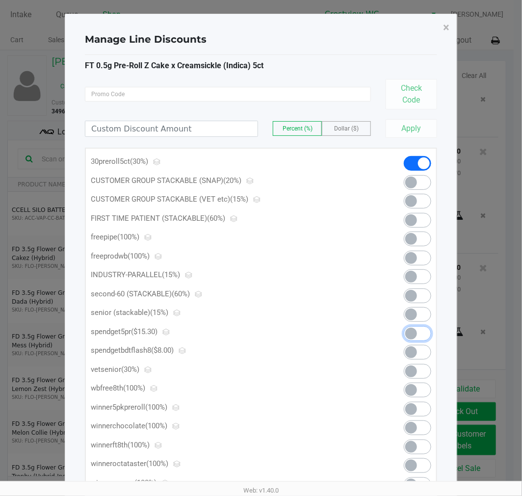
click at [415, 331] on span at bounding box center [411, 334] width 12 height 12
click at [447, 28] on span "×" at bounding box center [446, 28] width 6 height 14
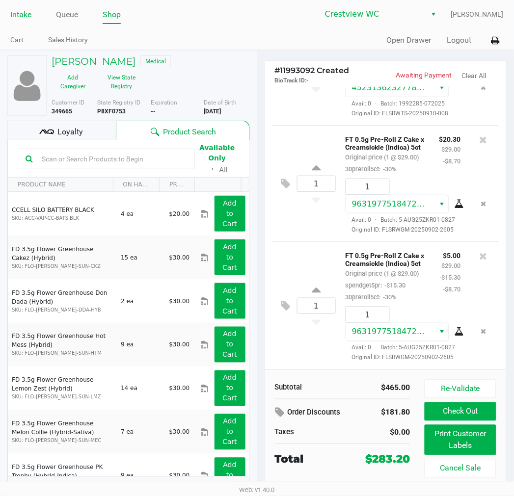
click at [18, 15] on link "Intake" at bounding box center [20, 15] width 21 height 14
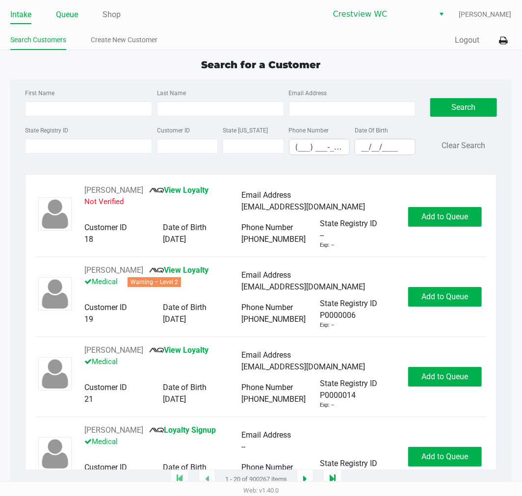
click at [67, 13] on link "Queue" at bounding box center [67, 15] width 22 height 14
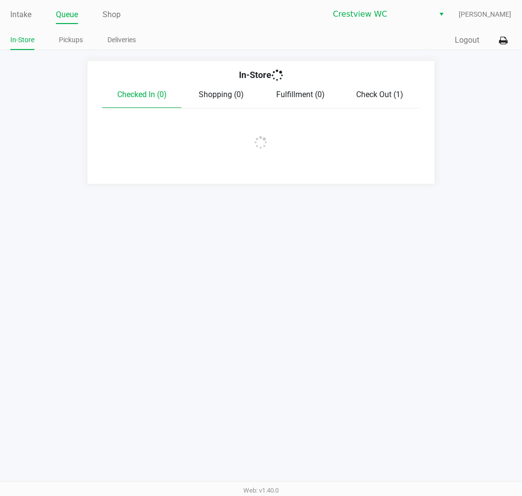
click at [374, 92] on span "Check Out (1)" at bounding box center [380, 94] width 47 height 9
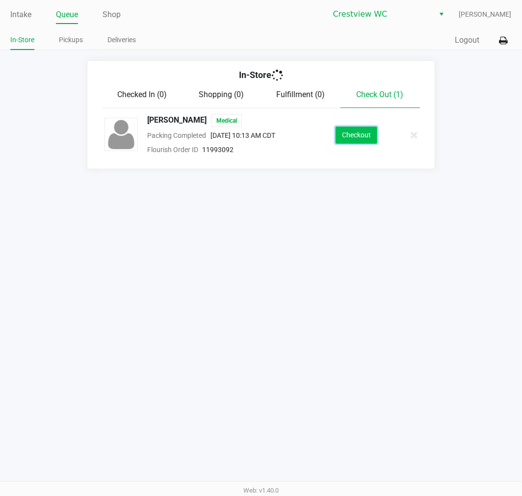
click at [360, 132] on button "Checkout" at bounding box center [357, 135] width 42 height 17
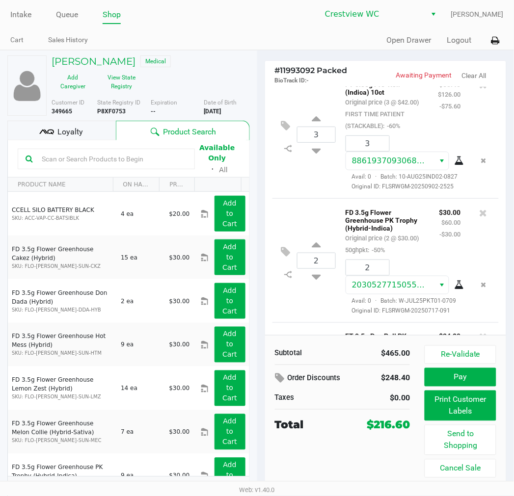
scroll to position [376, 0]
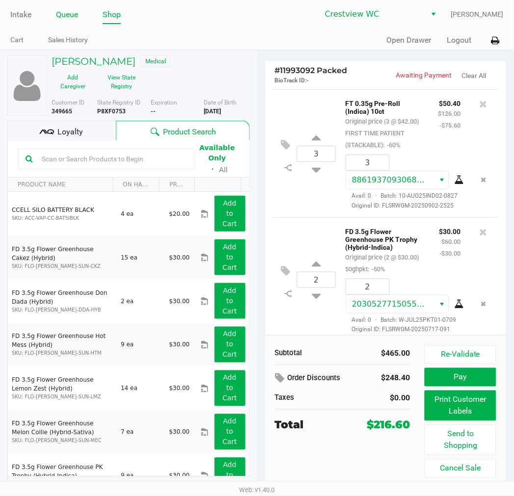
click at [70, 14] on link "Queue" at bounding box center [67, 15] width 22 height 14
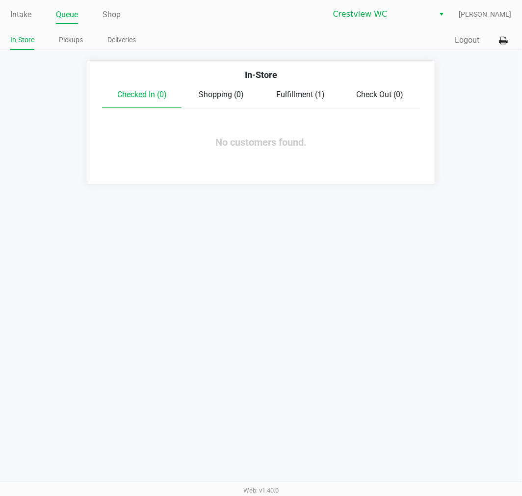
click at [301, 96] on span "Fulfillment (1)" at bounding box center [300, 94] width 49 height 9
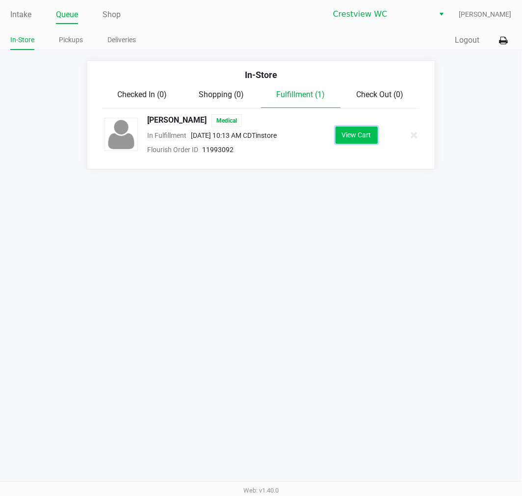
click at [356, 129] on button "View Cart" at bounding box center [357, 135] width 42 height 17
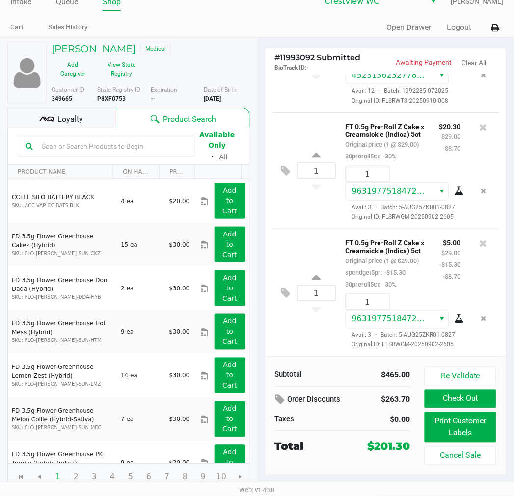
scroll to position [1062, 0]
click at [238, 87] on div "More Date of Birth 4/28/1999" at bounding box center [230, 94] width 53 height 18
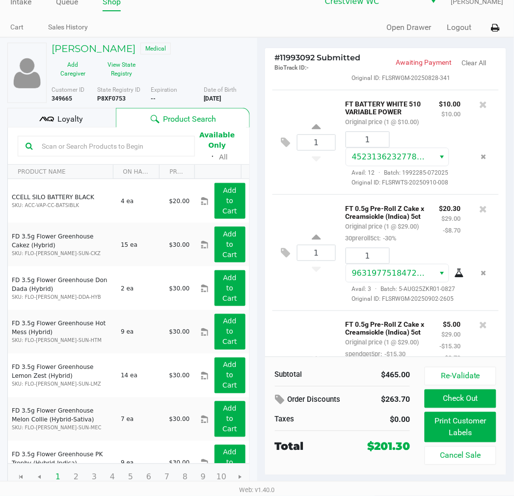
scroll to position [1036, 0]
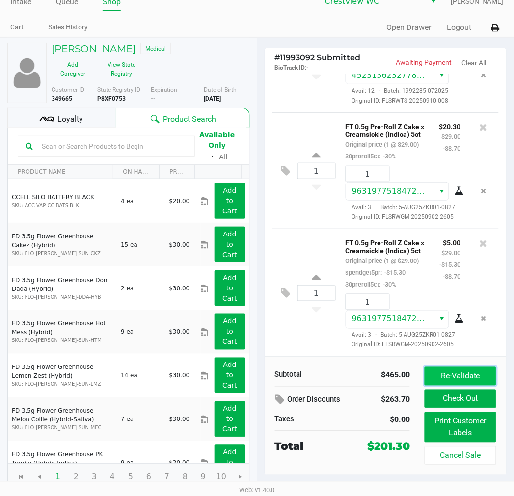
click at [467, 378] on button "Re-Validate" at bounding box center [459, 376] width 71 height 19
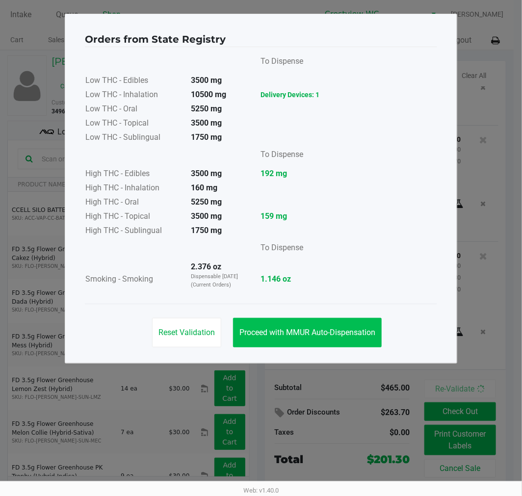
click at [347, 326] on button "Proceed with MMUR Auto-Dispensation" at bounding box center [307, 332] width 149 height 29
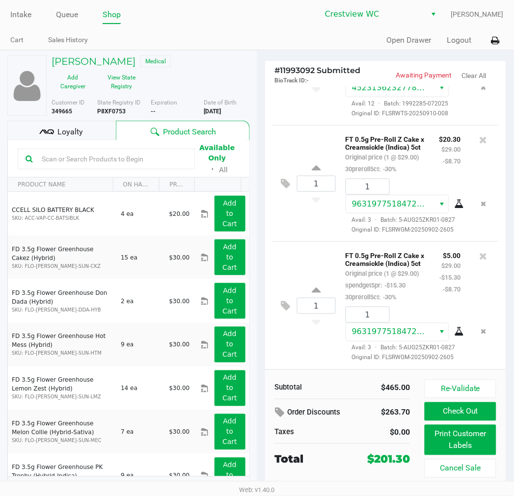
scroll to position [1062, 0]
click at [488, 443] on button "Print Customer Labels" at bounding box center [459, 440] width 71 height 30
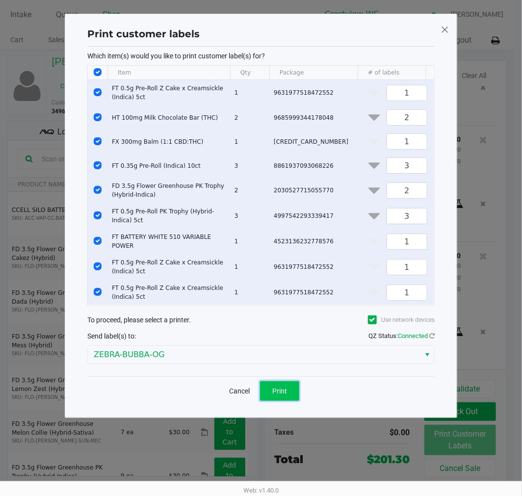
drag, startPoint x: 272, startPoint y: 406, endPoint x: 295, endPoint y: 395, distance: 25.0
click at [272, 395] on span "Print" at bounding box center [279, 391] width 15 height 8
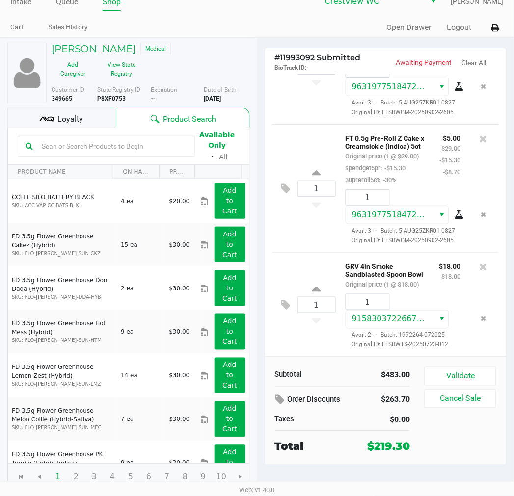
scroll to position [1189, 0]
click at [479, 262] on icon at bounding box center [483, 267] width 8 height 10
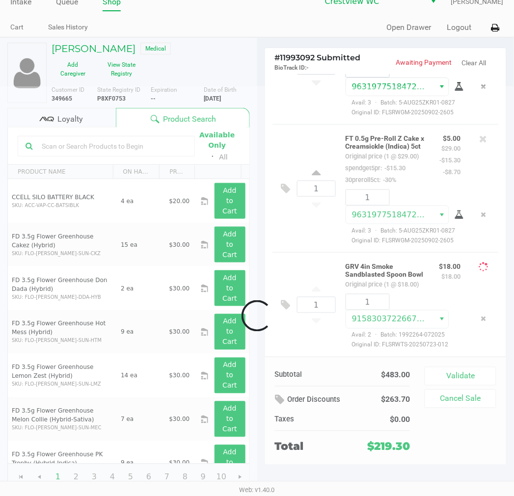
scroll to position [1063, 0]
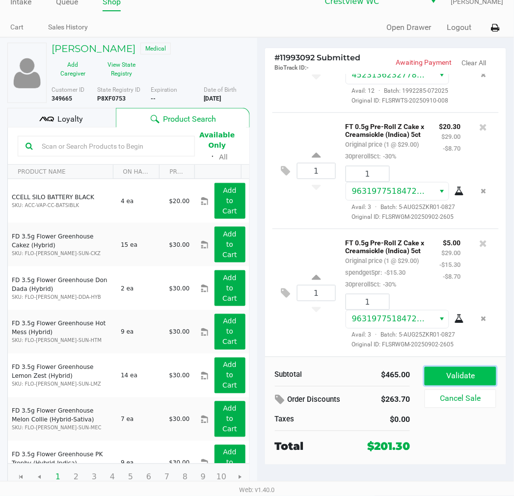
click at [477, 375] on button "Validate" at bounding box center [459, 376] width 71 height 19
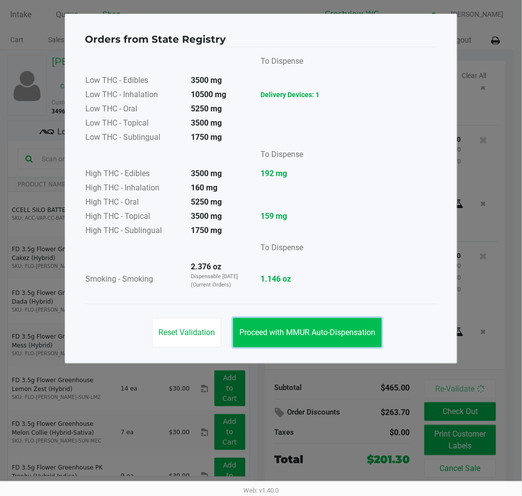
click at [330, 328] on span "Proceed with MMUR Auto-Dispensation" at bounding box center [307, 332] width 136 height 9
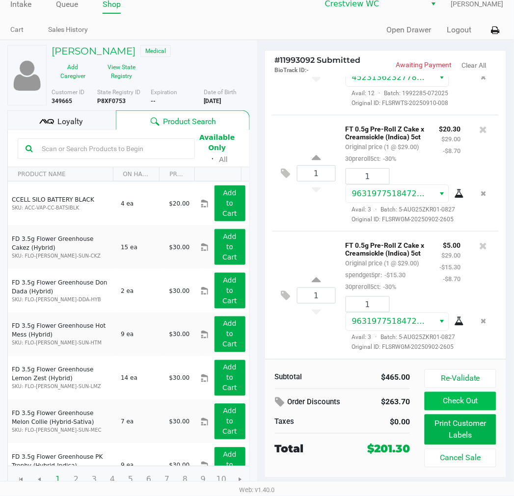
scroll to position [13, 0]
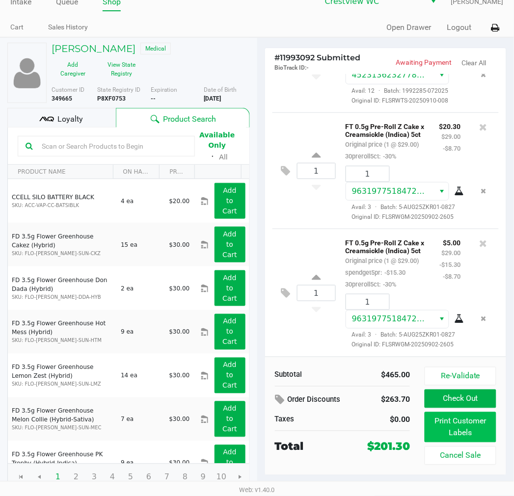
click at [484, 398] on button "Check Out" at bounding box center [459, 399] width 71 height 19
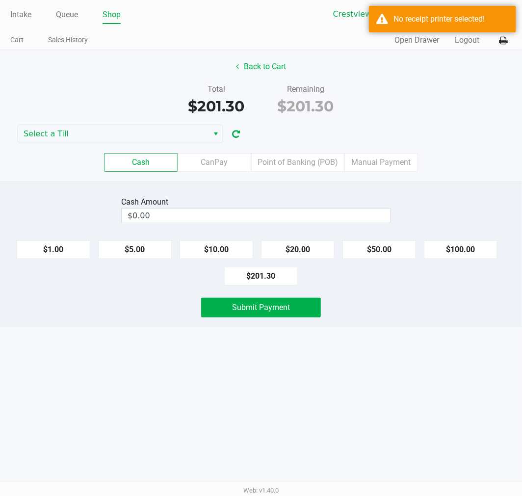
click at [134, 124] on div "Back to Cart Total $201.30 Remaining $201.30 Select a Till Cash CanPay Point of…" at bounding box center [261, 116] width 522 height 132
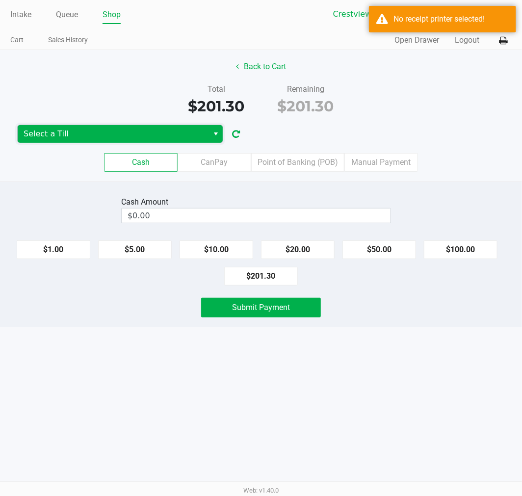
click at [139, 126] on span "Select a Till" at bounding box center [113, 134] width 191 height 18
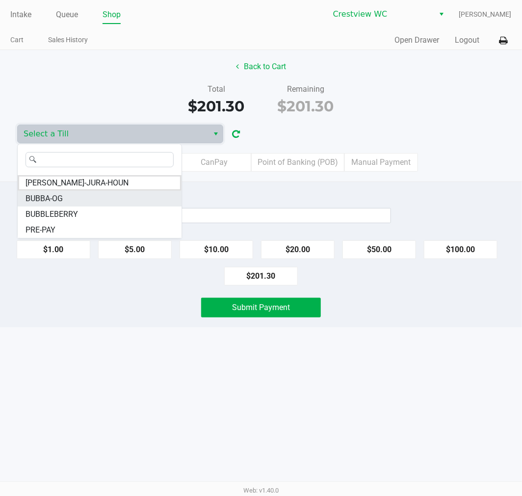
click at [132, 192] on li "BUBBA-OG" at bounding box center [100, 199] width 164 height 16
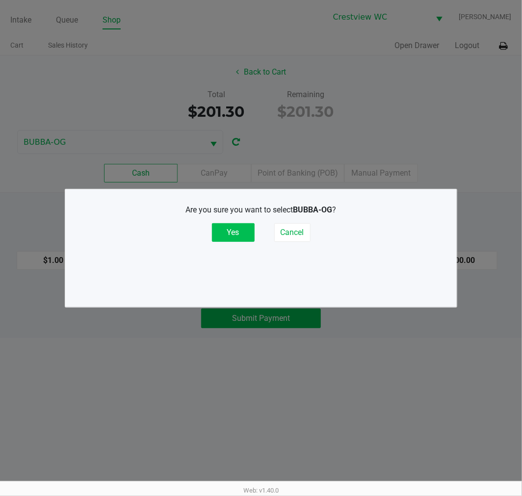
click at [241, 232] on button "Yes" at bounding box center [233, 232] width 43 height 19
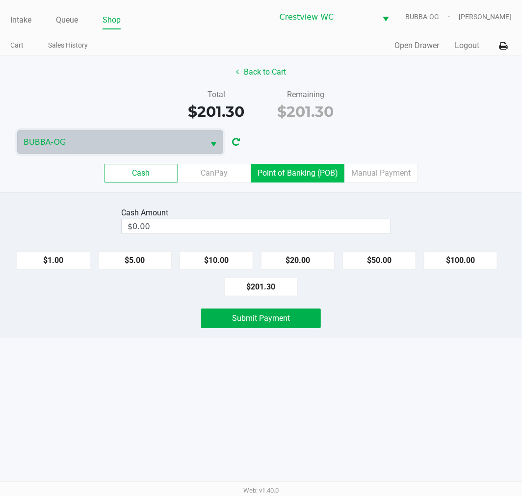
click at [319, 175] on label "Point of Banking (POB)" at bounding box center [297, 173] width 93 height 19
click at [0, 0] on 7 "Point of Banking (POB)" at bounding box center [0, 0] width 0 height 0
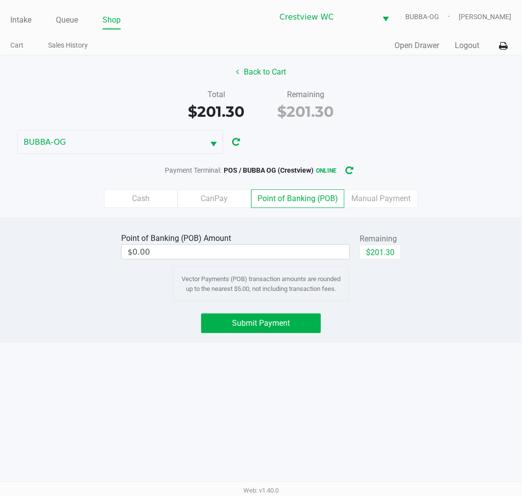
click at [390, 252] on button "$201.30" at bounding box center [380, 252] width 41 height 15
type input "$201.30"
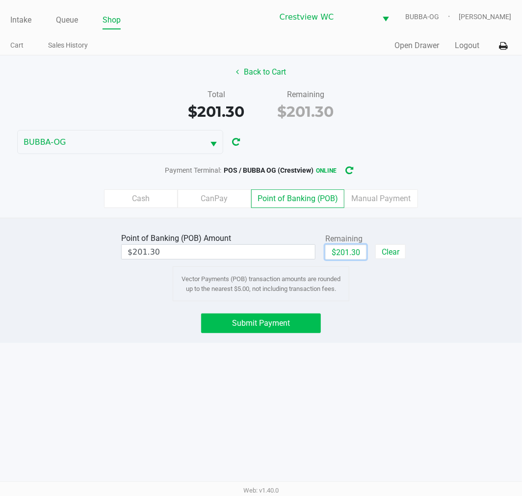
click at [296, 332] on button "Submit Payment" at bounding box center [261, 324] width 120 height 20
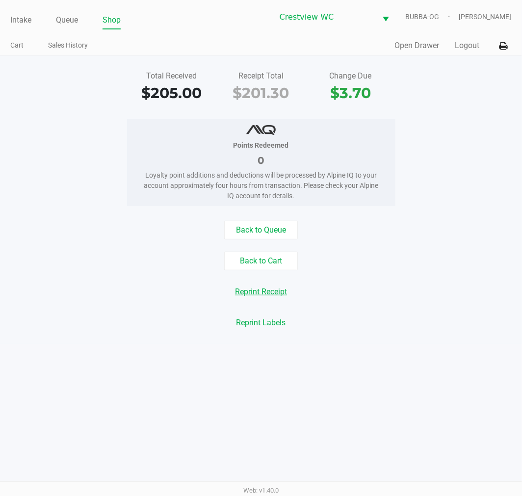
click at [269, 293] on button "Reprint Receipt" at bounding box center [261, 292] width 65 height 19
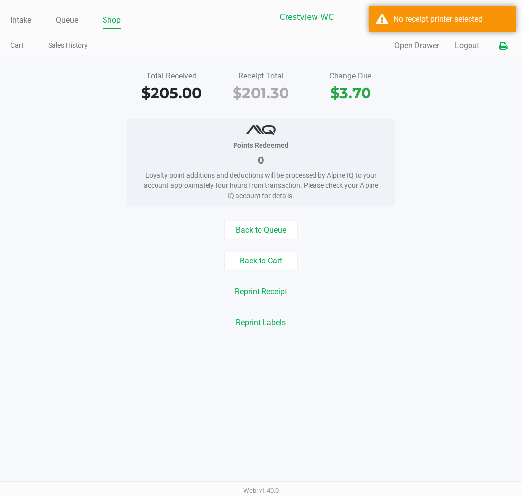
click at [509, 54] on button at bounding box center [504, 46] width 16 height 18
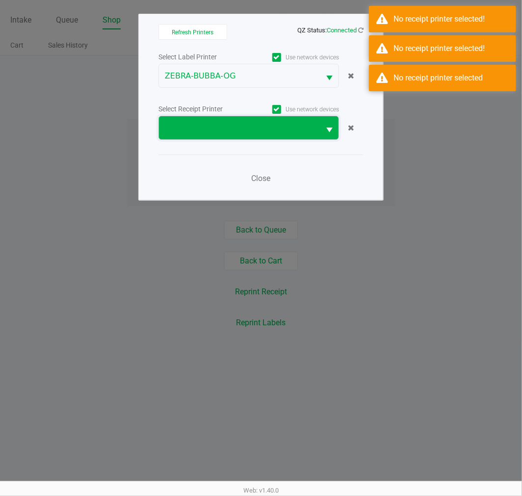
click at [249, 129] on span at bounding box center [239, 128] width 149 height 12
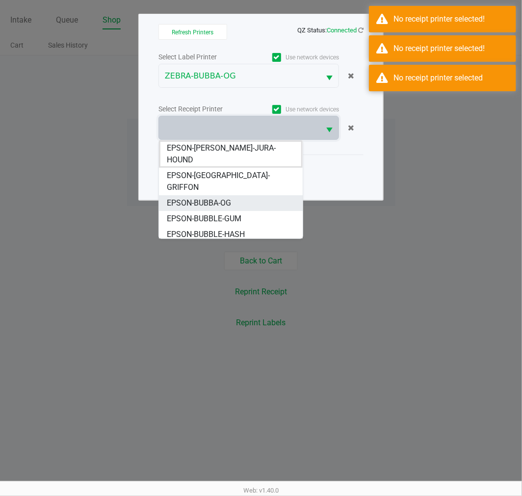
click at [229, 197] on span "EPSON-BUBBA-OG" at bounding box center [199, 203] width 64 height 12
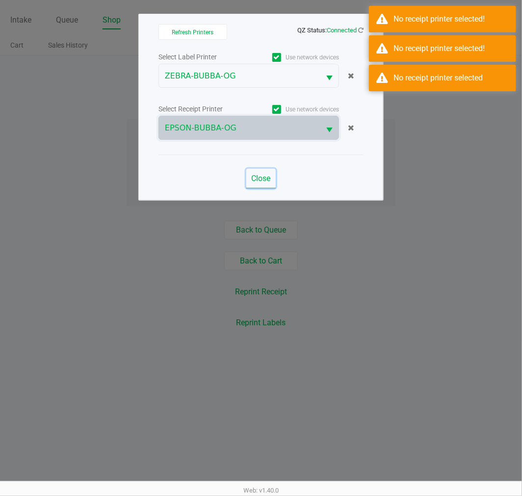
click at [259, 178] on span "Close" at bounding box center [261, 178] width 19 height 9
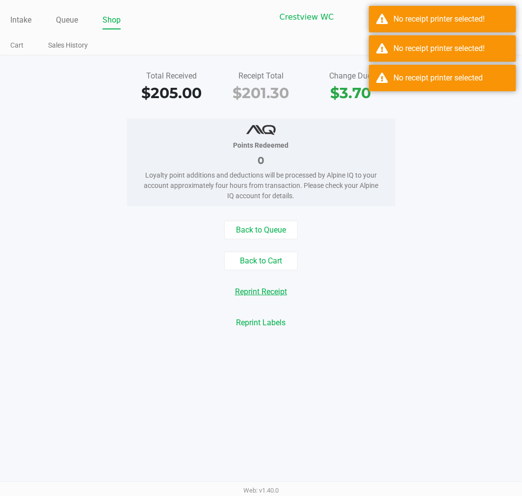
click at [279, 290] on button "Reprint Receipt" at bounding box center [261, 292] width 65 height 19
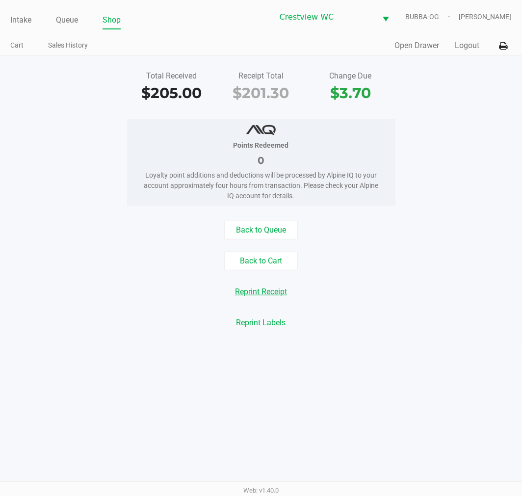
click at [413, 46] on button "Open Drawer" at bounding box center [417, 46] width 45 height 12
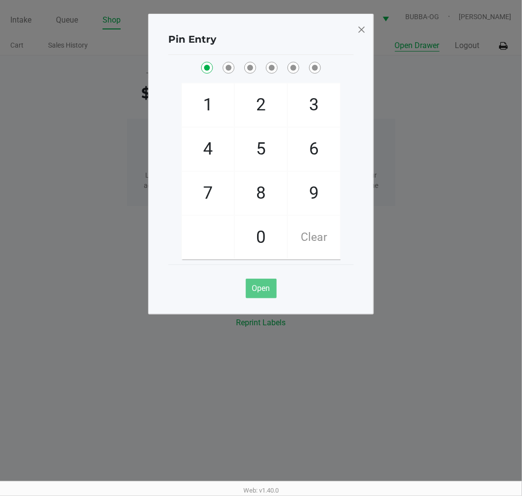
checkbox input "true"
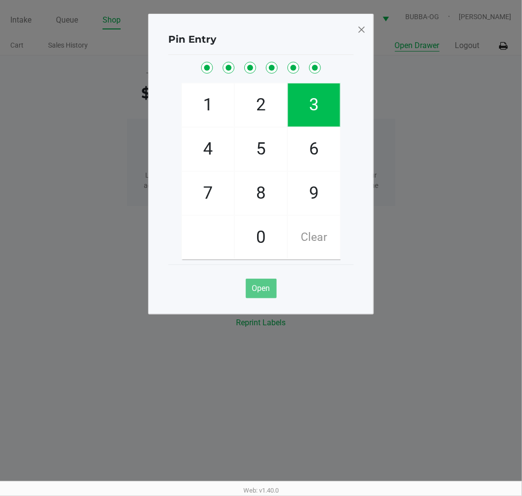
checkbox input "true"
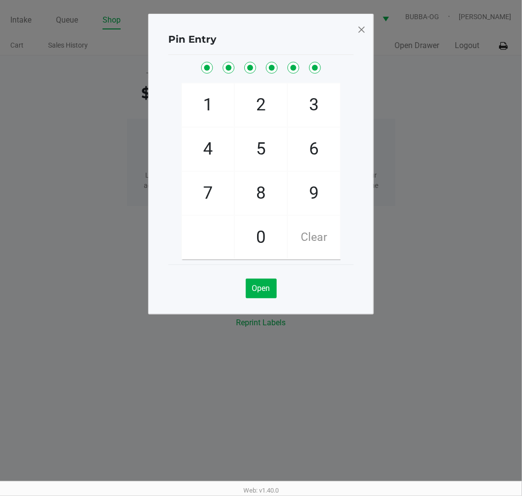
click at [345, 27] on div "Pin Entry" at bounding box center [260, 39] width 185 height 31
click at [361, 28] on span at bounding box center [361, 30] width 9 height 16
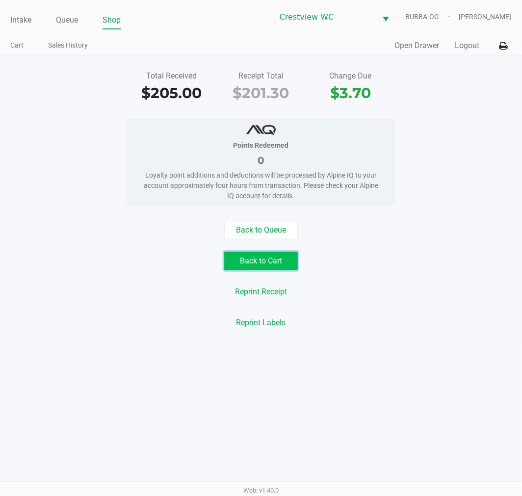
click at [277, 259] on button "Back to Cart" at bounding box center [261, 261] width 74 height 19
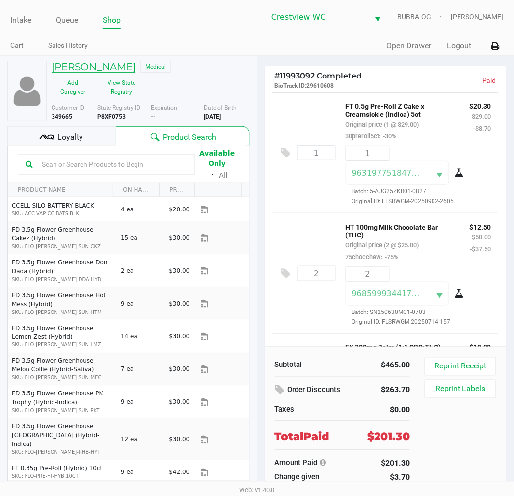
click at [104, 71] on h5 "MATTHEW ISON" at bounding box center [94, 67] width 84 height 12
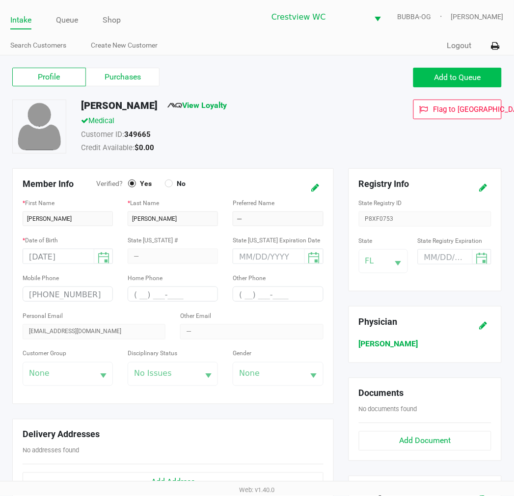
click at [466, 74] on span "Add to Queue" at bounding box center [457, 77] width 47 height 9
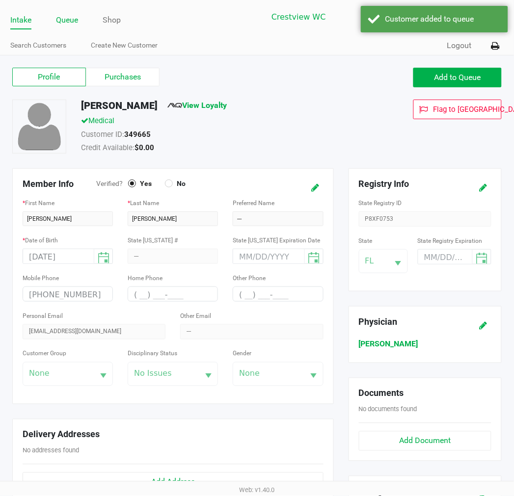
click at [75, 22] on link "Queue" at bounding box center [67, 20] width 22 height 14
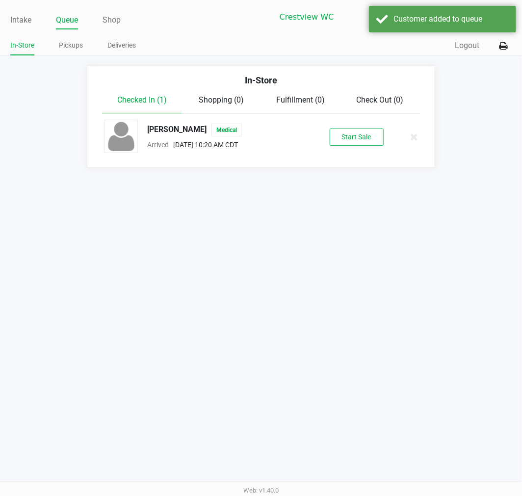
click at [353, 135] on button "Start Sale" at bounding box center [357, 137] width 54 height 17
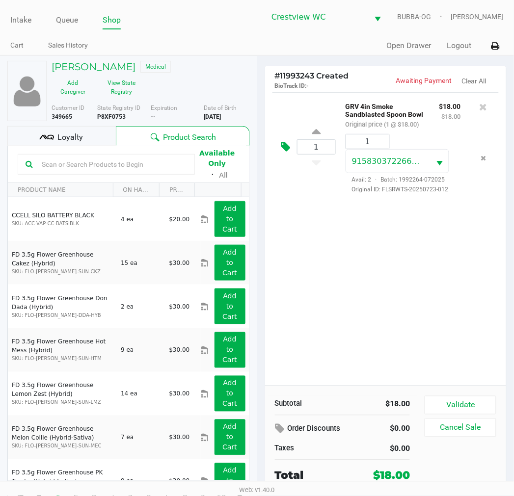
click at [286, 146] on icon at bounding box center [285, 146] width 9 height 11
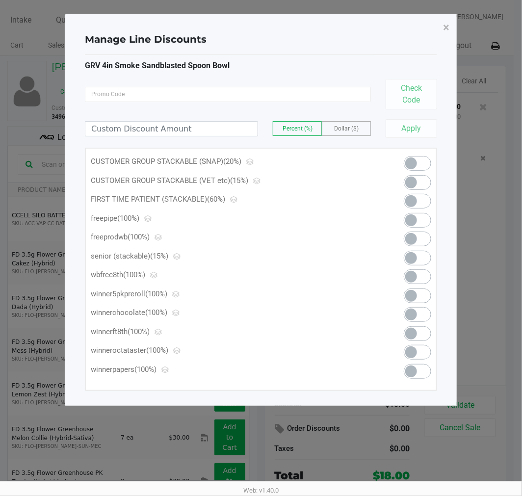
click at [415, 219] on span at bounding box center [411, 220] width 12 height 12
click at [453, 26] on button "×" at bounding box center [446, 27] width 22 height 27
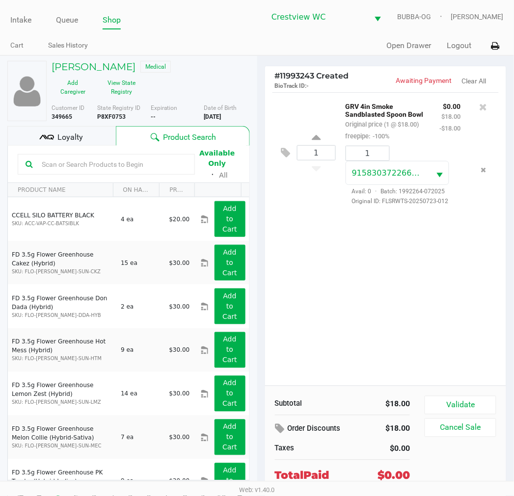
scroll to position [23, 0]
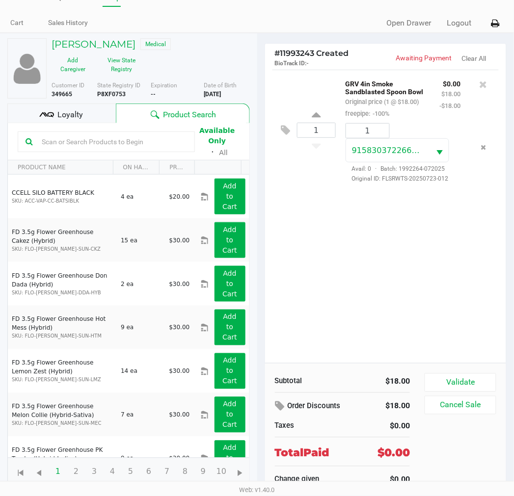
click at [488, 374] on button "Validate" at bounding box center [459, 382] width 71 height 19
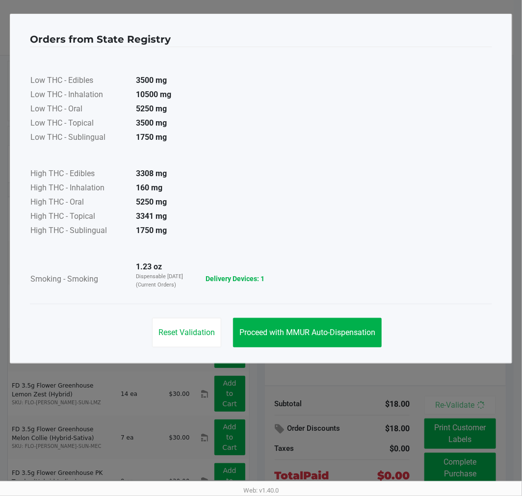
click at [352, 336] on span "Proceed with MMUR Auto-Dispensation" at bounding box center [307, 332] width 136 height 9
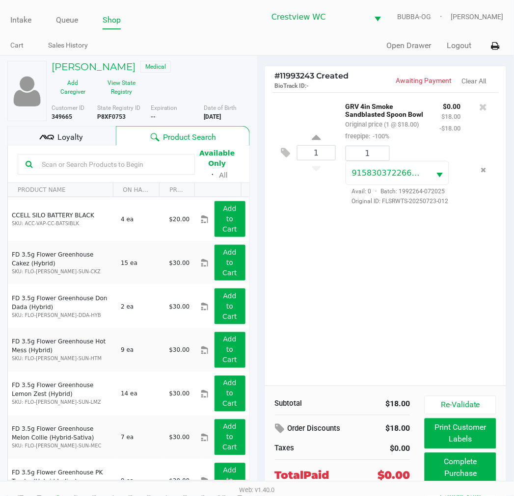
scroll to position [23, 0]
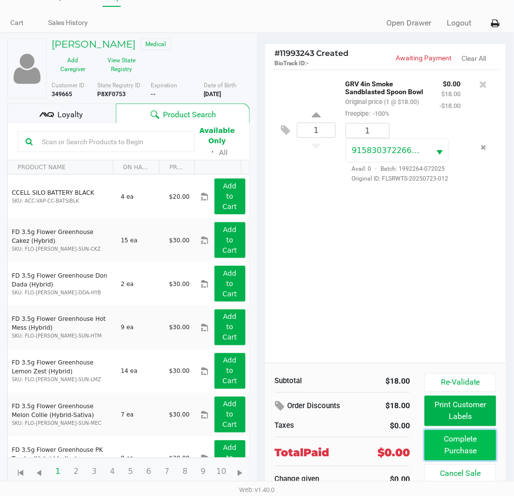
click at [484, 448] on button "Complete Purchase" at bounding box center [459, 445] width 71 height 30
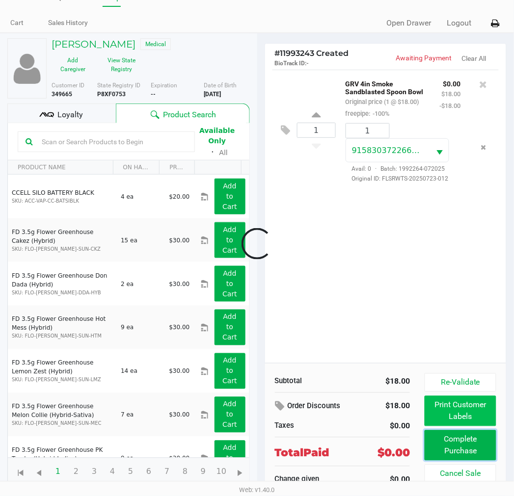
click at [481, 409] on button "Print Customer Labels" at bounding box center [459, 411] width 71 height 30
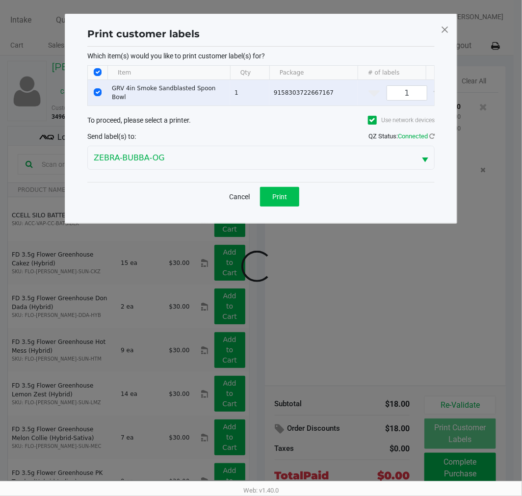
click at [276, 197] on span "Print" at bounding box center [279, 197] width 15 height 8
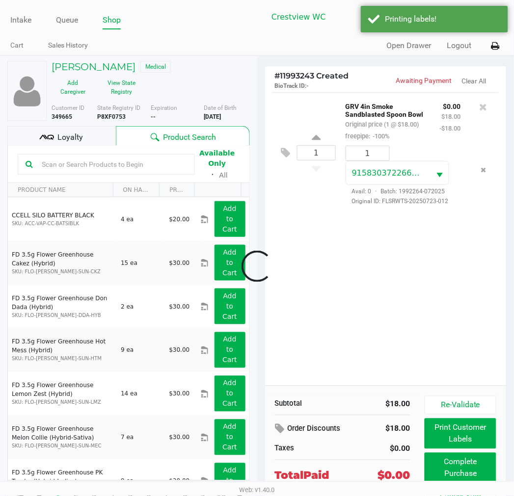
scroll to position [23, 0]
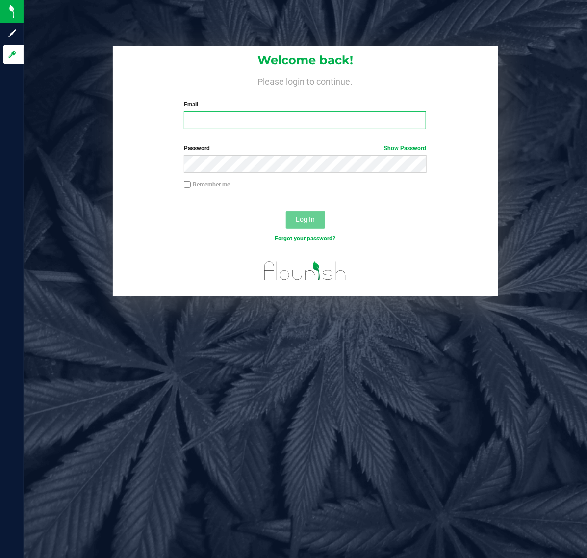
click at [224, 126] on input "Email" at bounding box center [305, 120] width 242 height 18
type input "[EMAIL_ADDRESS][DOMAIN_NAME]"
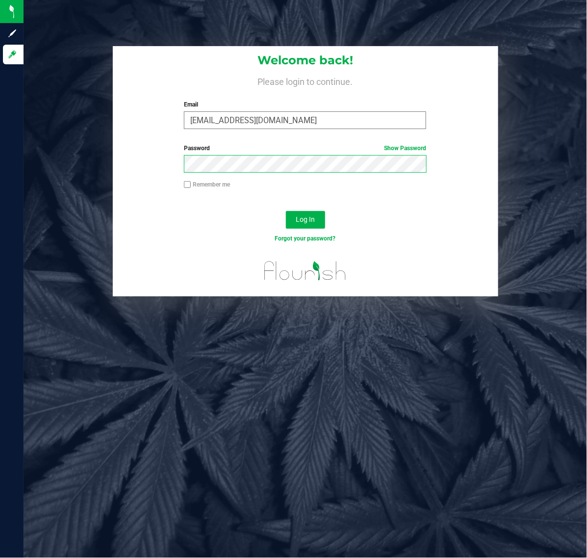
click at [286, 211] on button "Log In" at bounding box center [305, 220] width 39 height 18
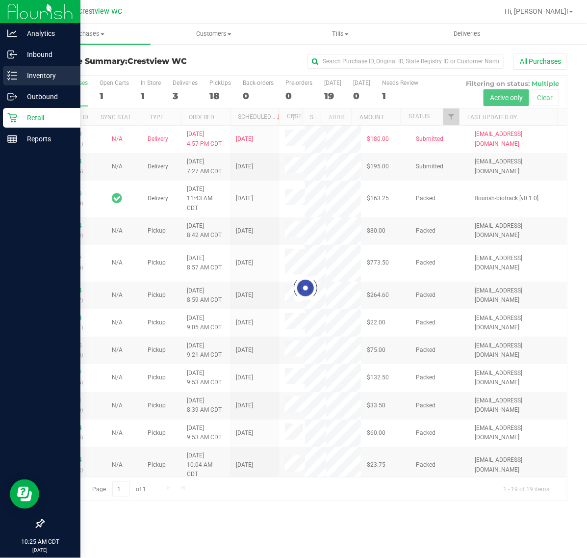
click at [15, 75] on icon at bounding box center [12, 76] width 10 height 10
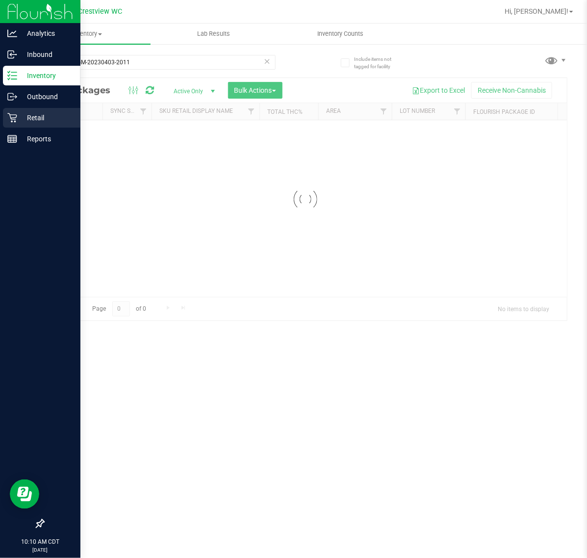
click at [35, 114] on p "Retail" at bounding box center [46, 118] width 59 height 12
click at [57, 118] on p "Retail" at bounding box center [46, 118] width 59 height 12
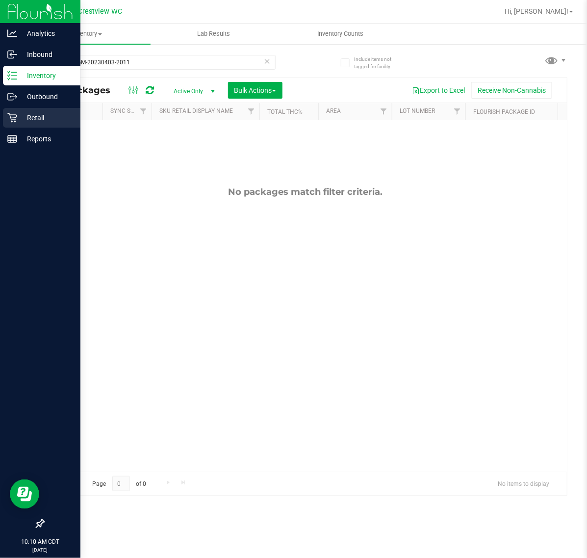
click at [5, 119] on div "Retail" at bounding box center [42, 118] width 78 height 20
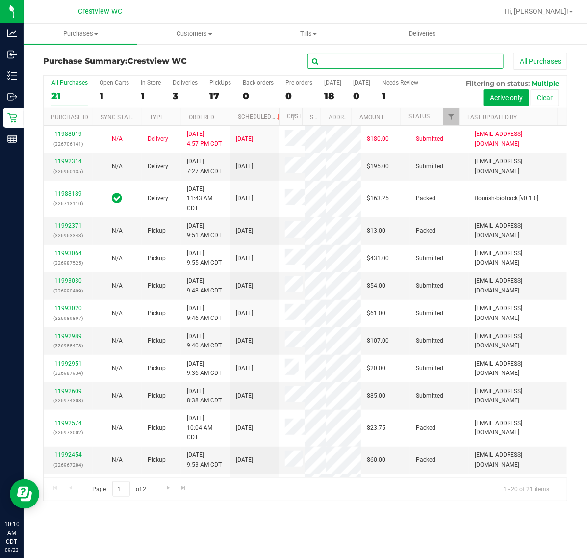
click at [357, 64] on input "text" at bounding box center [406, 61] width 196 height 15
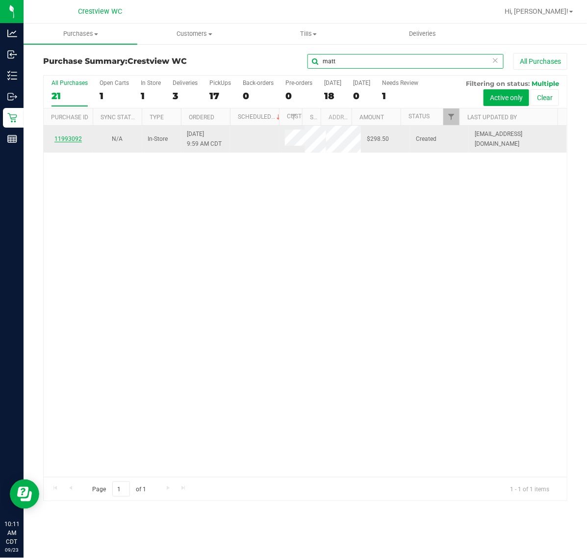
type input "matt"
click at [70, 140] on link "11993092" at bounding box center [67, 138] width 27 height 7
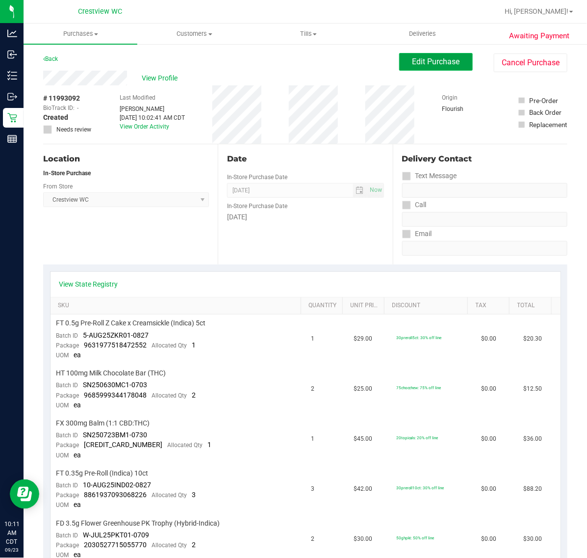
click at [419, 64] on span "Edit Purchase" at bounding box center [437, 61] width 48 height 9
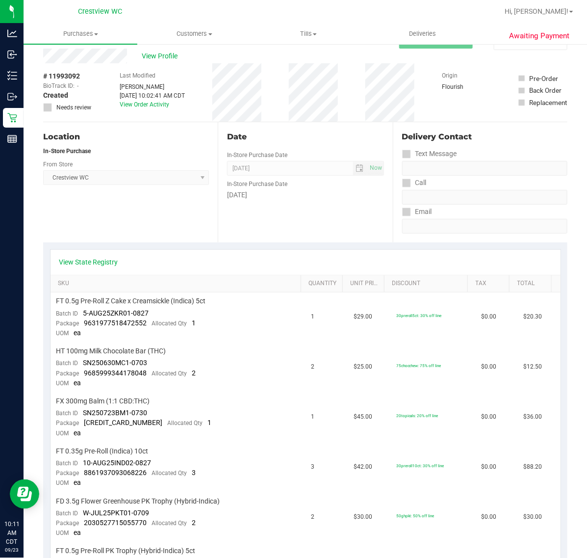
scroll to position [61, 0]
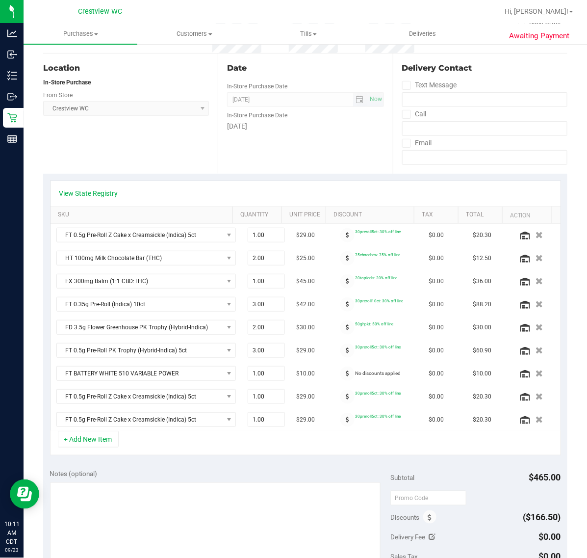
scroll to position [184, 0]
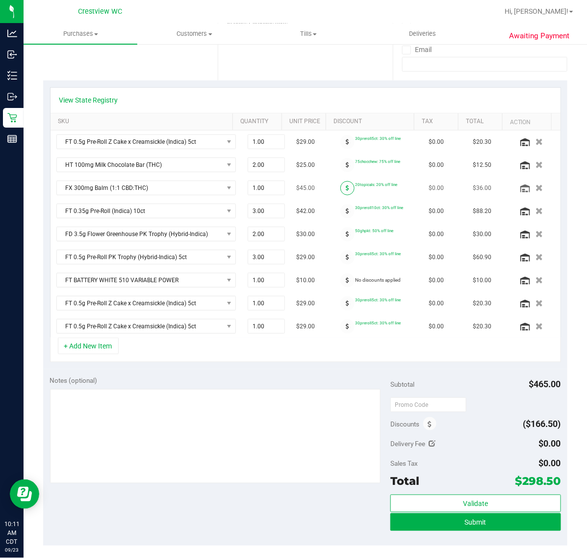
click at [341, 190] on span at bounding box center [348, 188] width 14 height 14
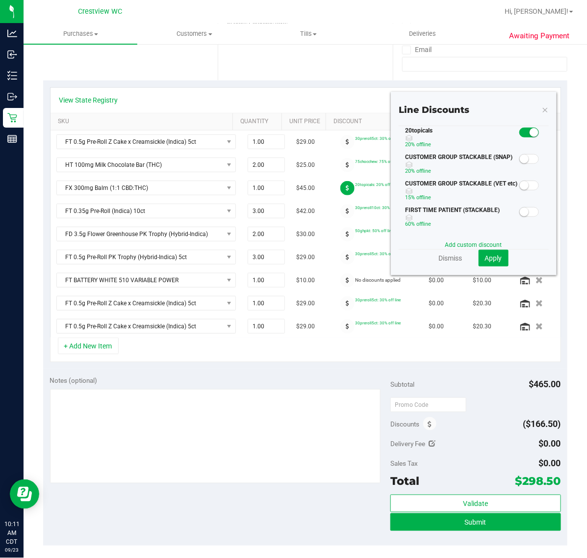
click at [520, 130] on span at bounding box center [530, 133] width 20 height 10
click at [520, 211] on small at bounding box center [524, 212] width 9 height 9
click at [486, 259] on span "Apply" at bounding box center [493, 258] width 17 height 8
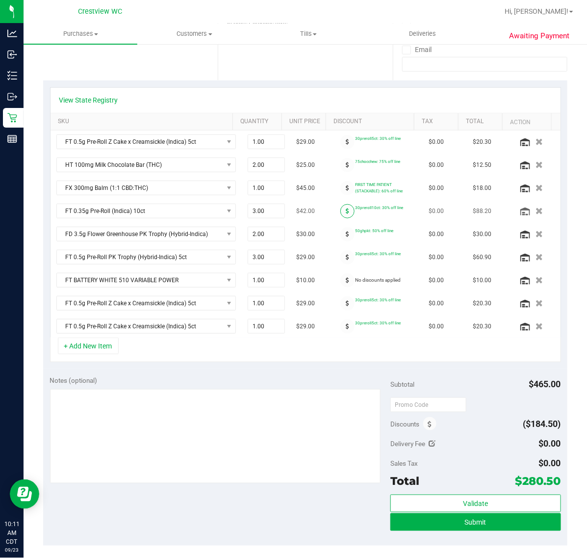
click at [341, 217] on span at bounding box center [348, 211] width 14 height 14
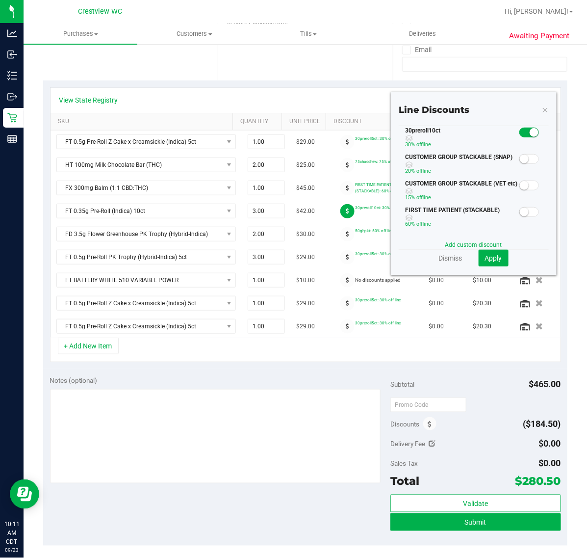
click at [522, 211] on span at bounding box center [530, 212] width 20 height 10
click at [520, 130] on span at bounding box center [530, 133] width 20 height 10
click at [486, 262] on span "Apply" at bounding box center [493, 258] width 17 height 8
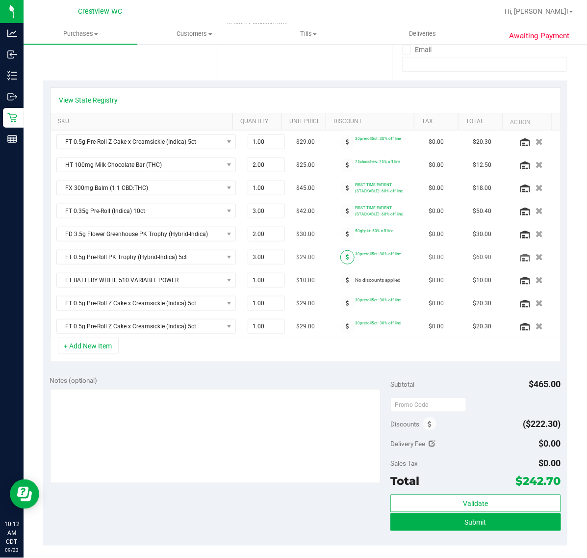
click at [346, 257] on icon at bounding box center [347, 257] width 3 height 6
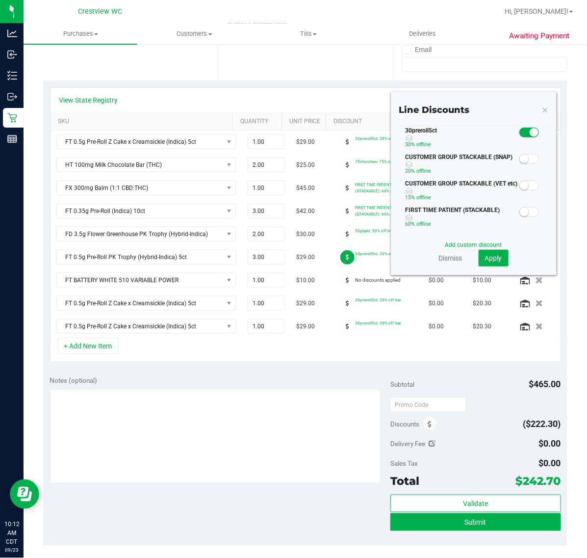
click at [520, 212] on span at bounding box center [530, 212] width 20 height 10
click at [530, 133] on small at bounding box center [534, 132] width 9 height 9
click at [486, 256] on span "Apply" at bounding box center [493, 258] width 17 height 8
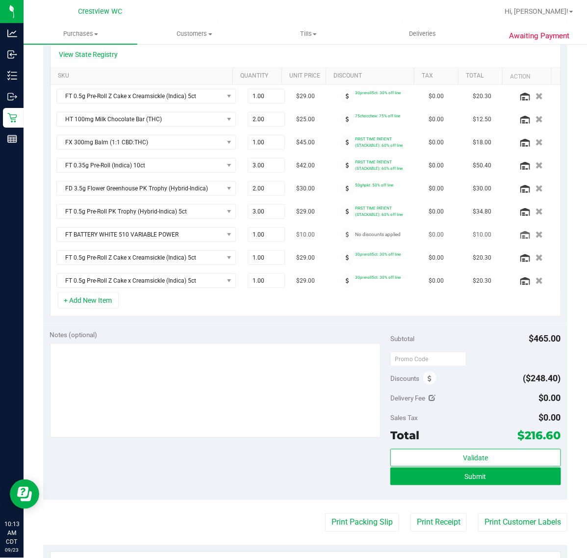
scroll to position [253, 0]
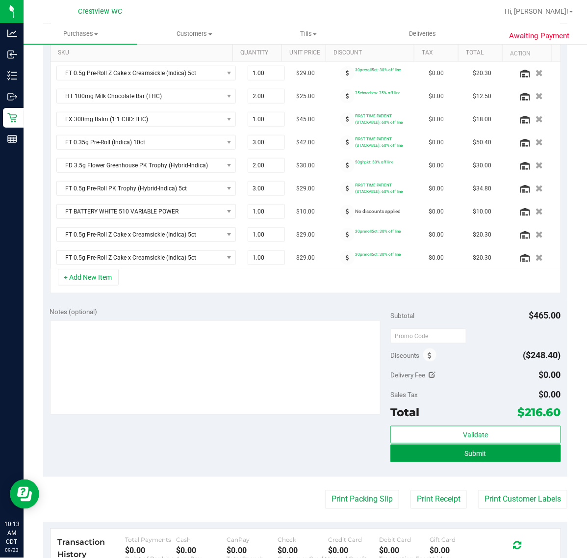
click at [471, 458] on span "Submit" at bounding box center [476, 454] width 22 height 8
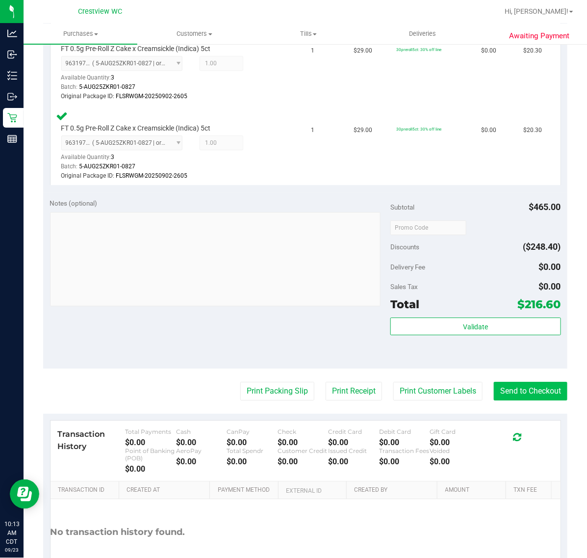
scroll to position [904, 0]
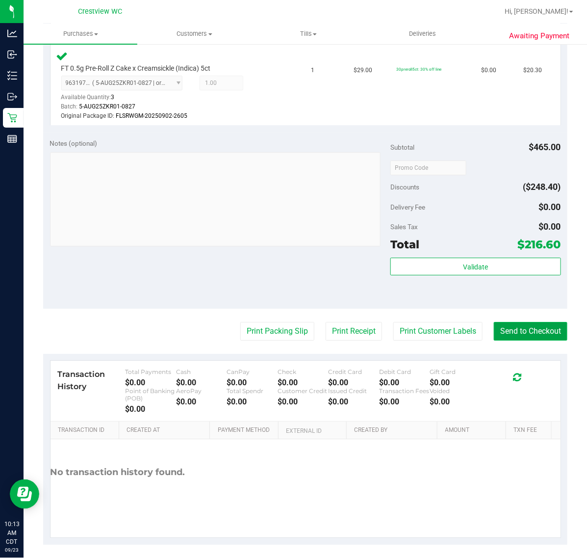
click at [502, 330] on button "Send to Checkout" at bounding box center [531, 331] width 74 height 19
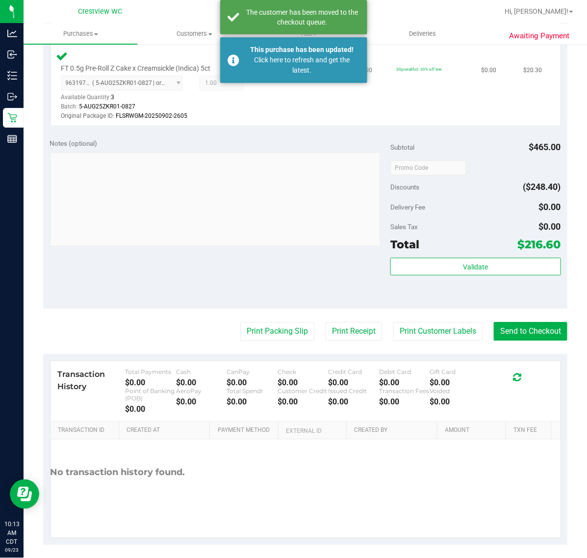
click at [262, 53] on div "This purchase has been updated!" at bounding box center [302, 50] width 115 height 10
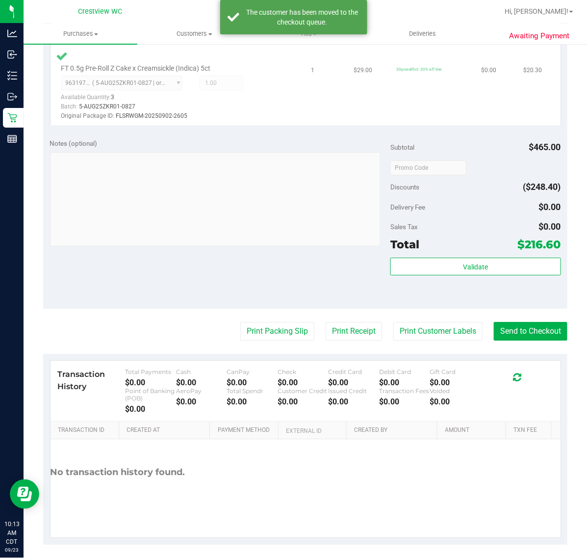
scroll to position [889, 0]
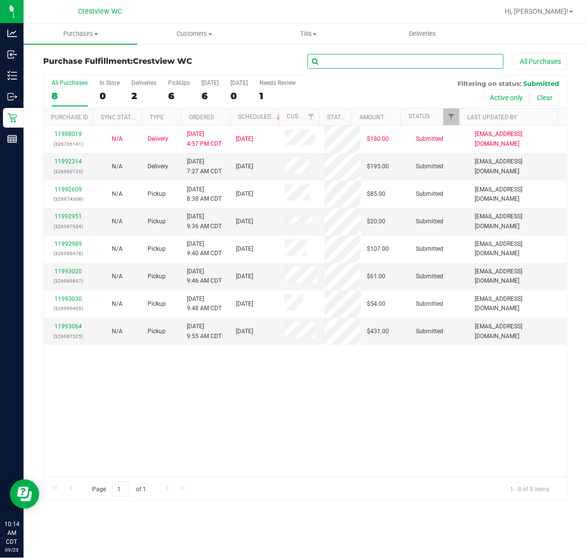
click at [330, 56] on input "text" at bounding box center [406, 61] width 196 height 15
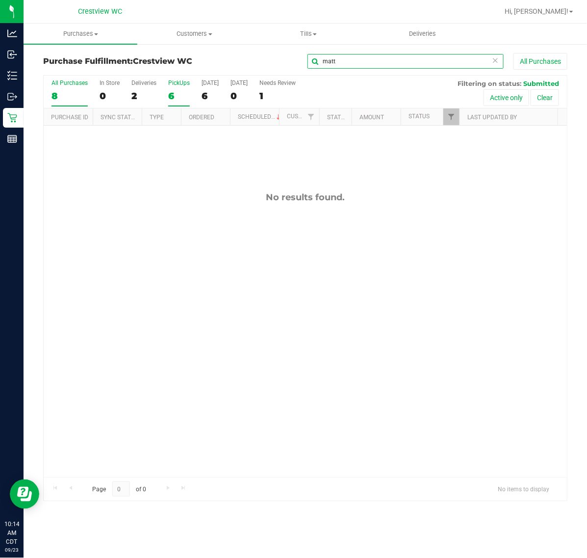
type input "matt"
click at [172, 87] on label "PickUps 6" at bounding box center [179, 92] width 22 height 27
click at [0, 0] on input "PickUps 6" at bounding box center [0, 0] width 0 height 0
click at [453, 111] on link "Filter" at bounding box center [452, 116] width 16 height 17
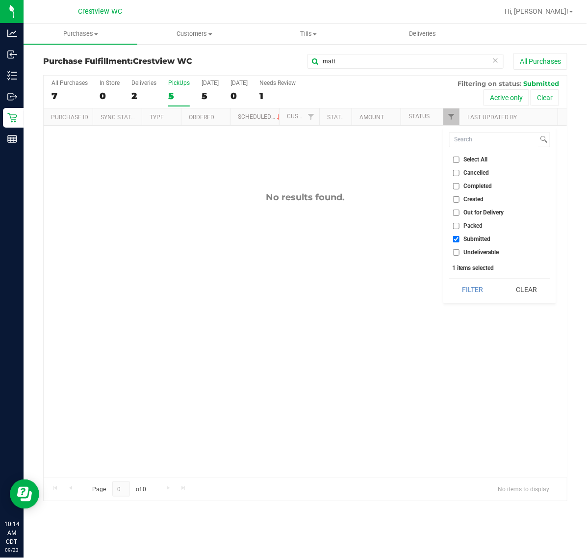
click at [476, 231] on ul "Select All Cancelled Completed Created Out for Delivery Packed Submitted Undeli…" at bounding box center [499, 206] width 101 height 103
click at [474, 224] on span "Packed" at bounding box center [473, 226] width 19 height 6
click at [460, 224] on input "Packed" at bounding box center [456, 226] width 6 height 6
checkbox input "true"
click at [471, 254] on span "Undeliverable" at bounding box center [481, 252] width 35 height 6
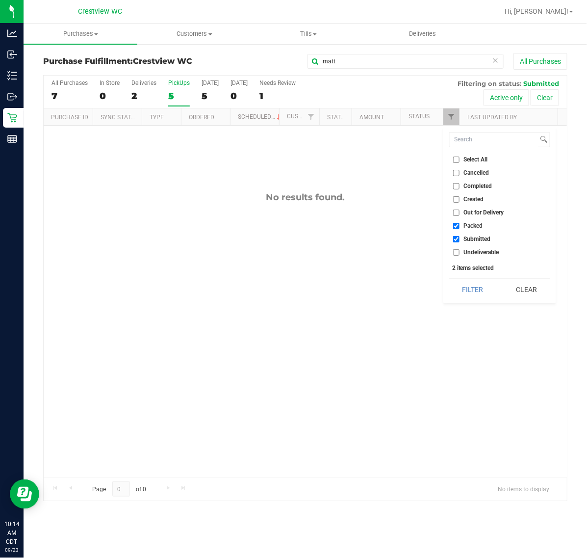
click at [460, 254] on input "Undeliverable" at bounding box center [456, 252] width 6 height 6
checkbox input "true"
click at [483, 212] on span "Out for Delivery" at bounding box center [484, 213] width 40 height 6
click at [460, 212] on input "Out for Delivery" at bounding box center [456, 213] width 6 height 6
checkbox input "true"
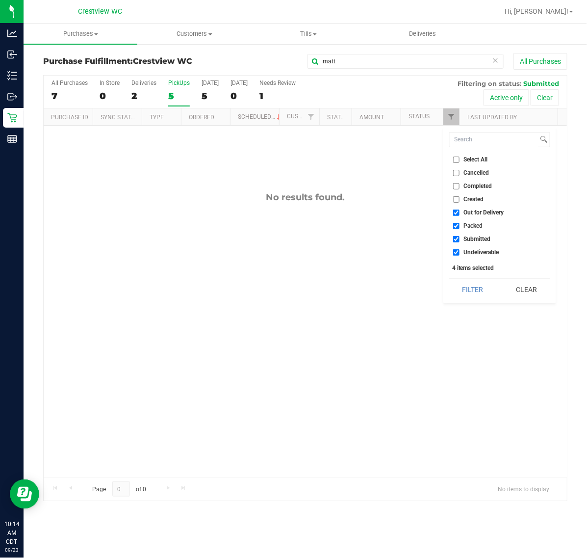
click at [474, 197] on span "Created" at bounding box center [474, 199] width 20 height 6
click at [460, 197] on input "Created" at bounding box center [456, 199] width 6 height 6
checkbox input "true"
click at [475, 294] on button "Filter" at bounding box center [472, 290] width 47 height 22
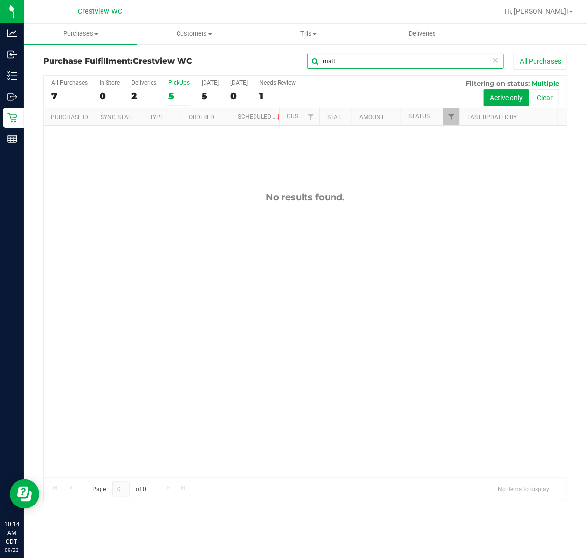
click at [350, 63] on input "matt" at bounding box center [406, 61] width 196 height 15
type input "matt"
click at [84, 93] on div "20" at bounding box center [70, 95] width 36 height 11
click at [0, 0] on input "All Purchases 20" at bounding box center [0, 0] width 0 height 0
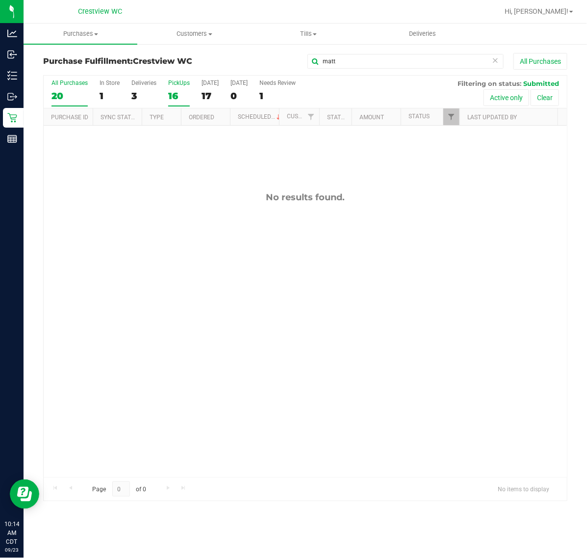
click at [183, 84] on div "PickUps" at bounding box center [179, 82] width 22 height 7
click at [0, 0] on input "PickUps 16" at bounding box center [0, 0] width 0 height 0
click at [367, 60] on input "matt" at bounding box center [406, 61] width 196 height 15
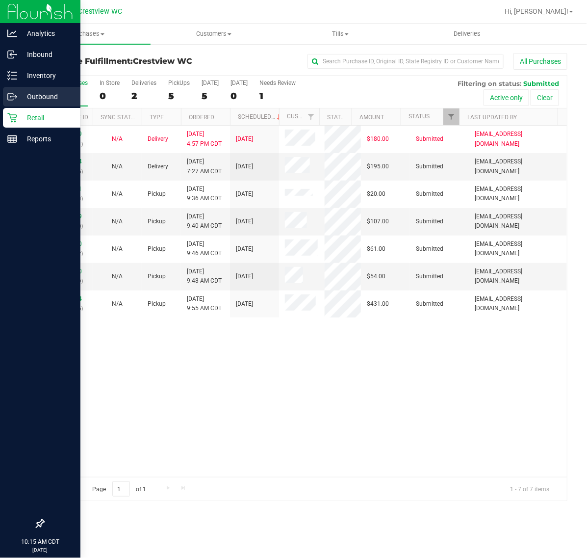
click at [26, 96] on p "Outbound" at bounding box center [46, 97] width 59 height 12
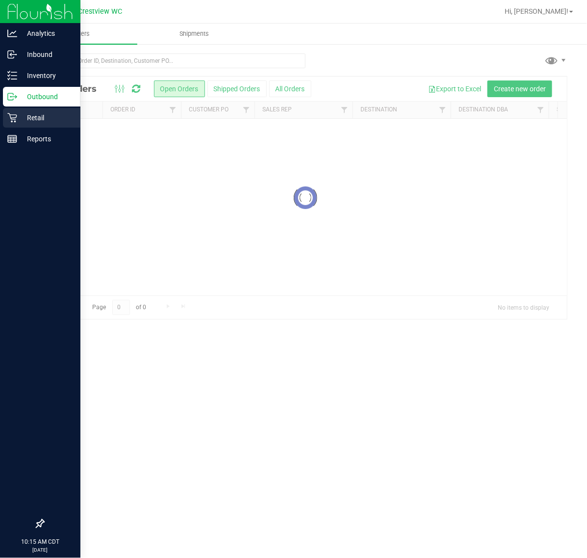
click at [37, 121] on p "Retail" at bounding box center [46, 118] width 59 height 12
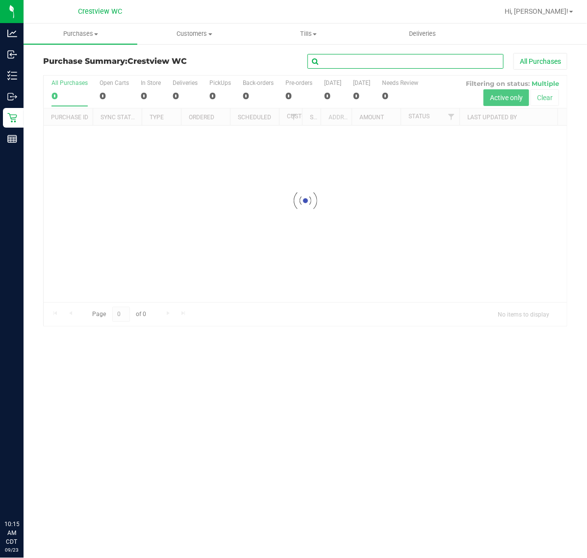
click at [412, 62] on input "text" at bounding box center [406, 61] width 196 height 15
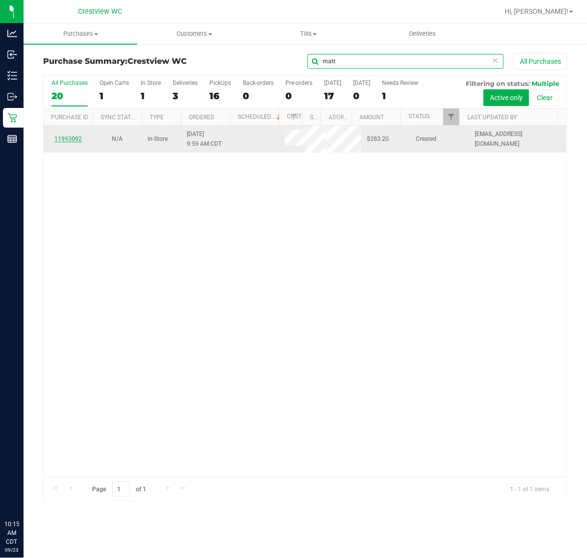
type input "matt"
click at [77, 140] on link "11993092" at bounding box center [67, 138] width 27 height 7
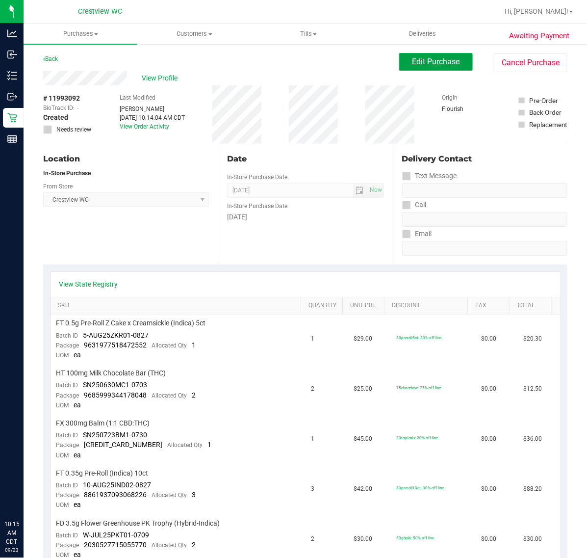
click at [429, 64] on span "Edit Purchase" at bounding box center [437, 61] width 48 height 9
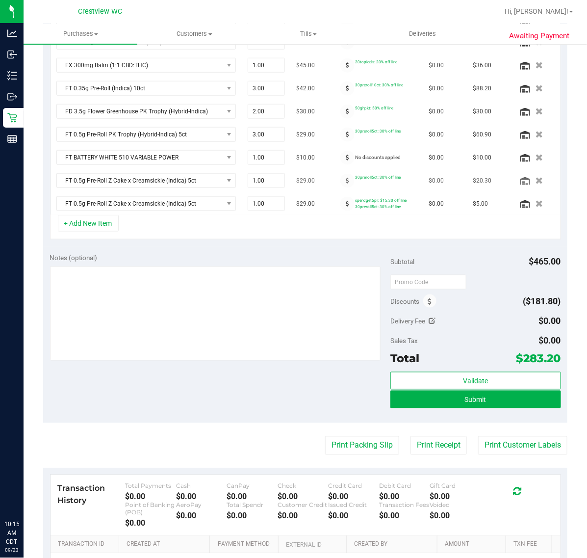
scroll to position [245, 0]
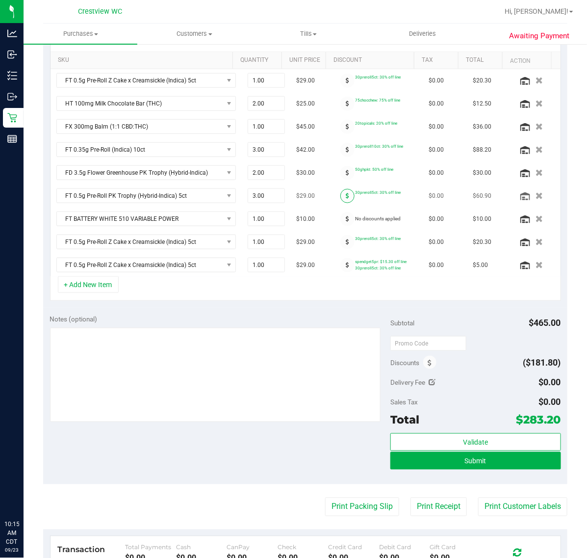
click at [341, 199] on span at bounding box center [348, 196] width 14 height 14
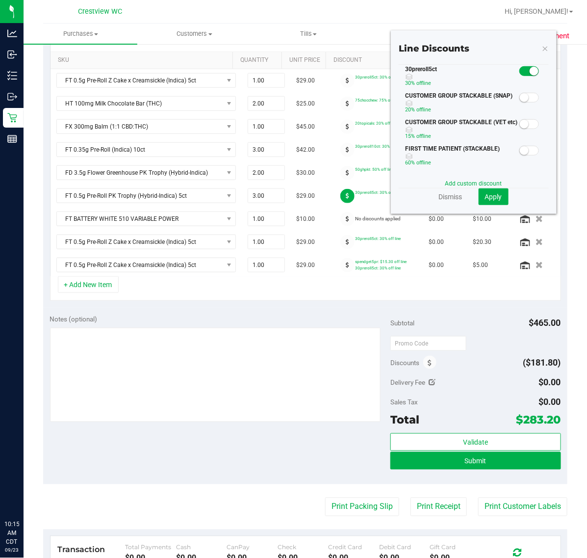
drag, startPoint x: 516, startPoint y: 155, endPoint x: 516, endPoint y: 141, distance: 13.7
click at [520, 153] on small at bounding box center [524, 150] width 9 height 9
click at [530, 70] on small at bounding box center [534, 71] width 9 height 9
click at [489, 204] on button "Apply" at bounding box center [494, 196] width 30 height 17
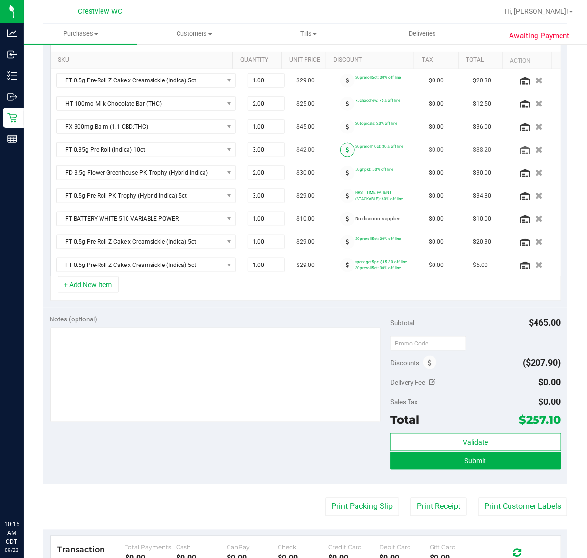
click at [341, 150] on span at bounding box center [348, 150] width 14 height 14
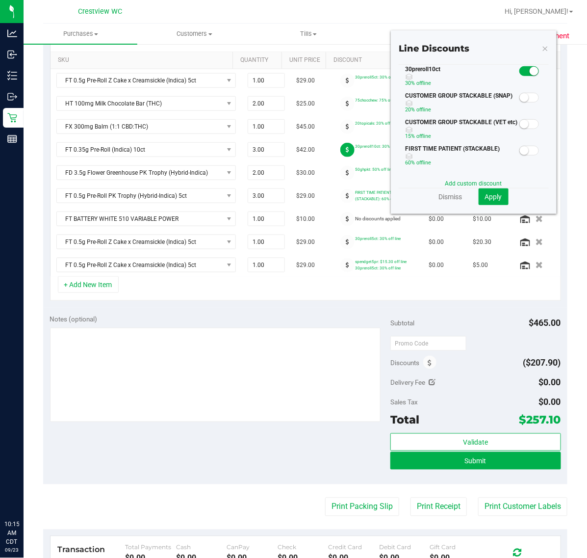
click at [521, 155] on span at bounding box center [530, 151] width 20 height 10
click at [526, 66] on span at bounding box center [530, 71] width 20 height 10
click at [486, 199] on span "Apply" at bounding box center [493, 197] width 17 height 8
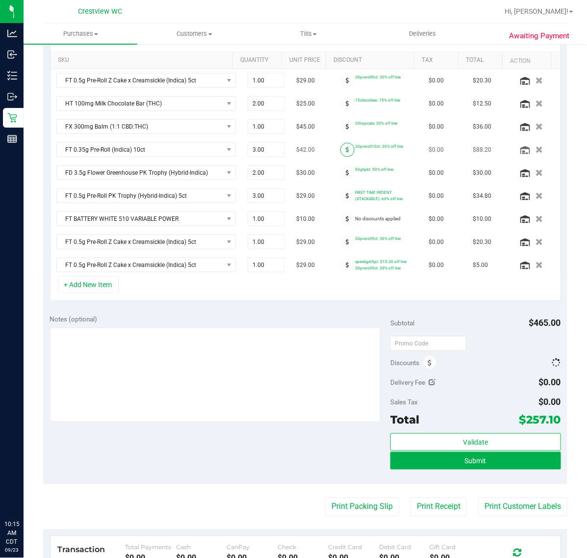
click at [341, 153] on span at bounding box center [348, 150] width 14 height 14
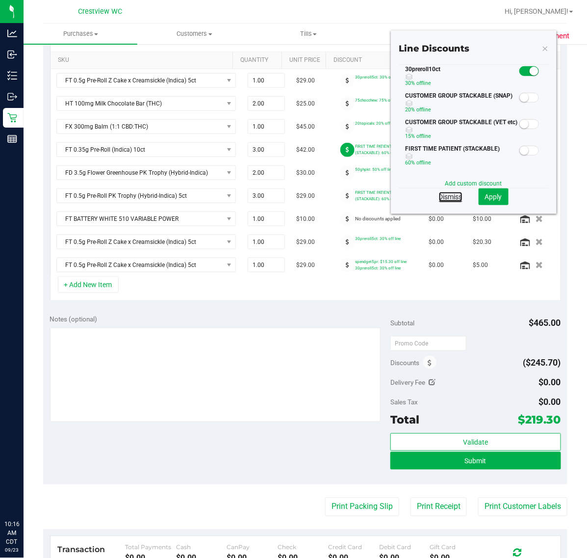
click at [439, 199] on link "Dismiss" at bounding box center [451, 197] width 24 height 10
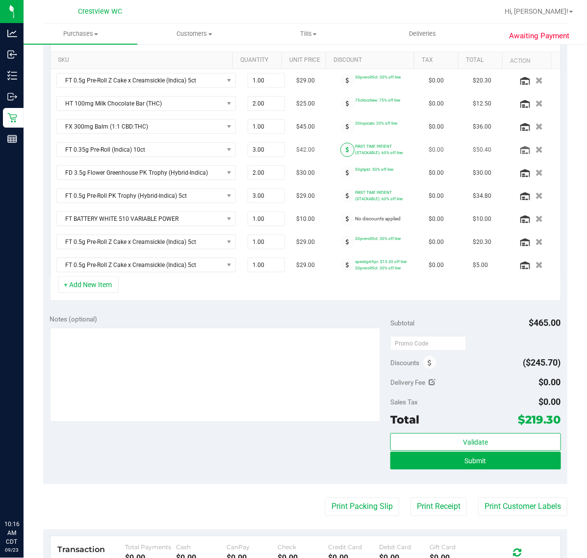
click at [341, 149] on span at bounding box center [348, 150] width 14 height 14
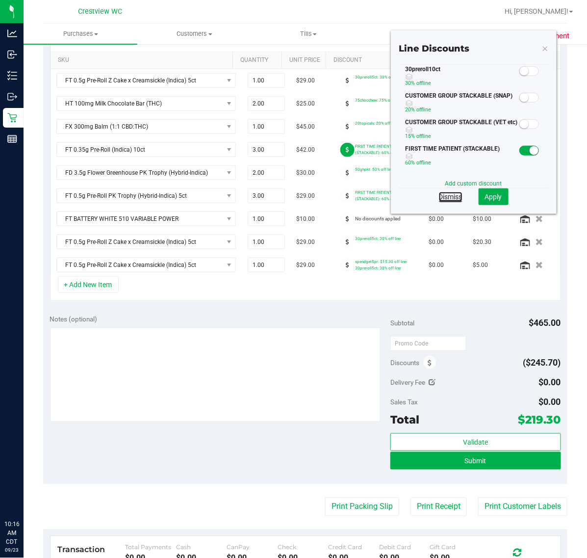
click at [439, 196] on link "Dismiss" at bounding box center [451, 197] width 24 height 10
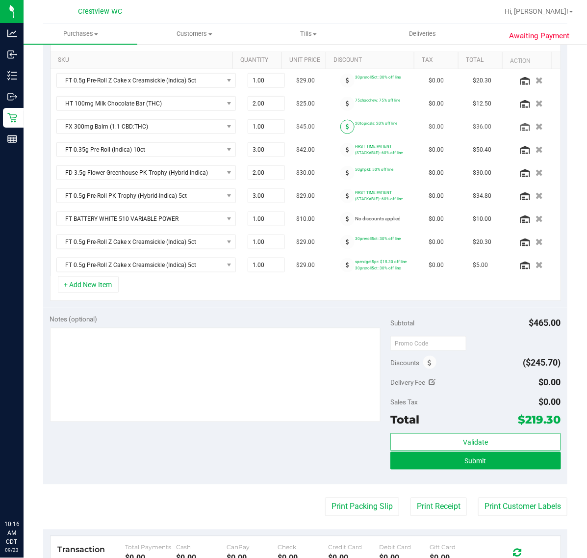
click at [341, 123] on span at bounding box center [348, 127] width 14 height 14
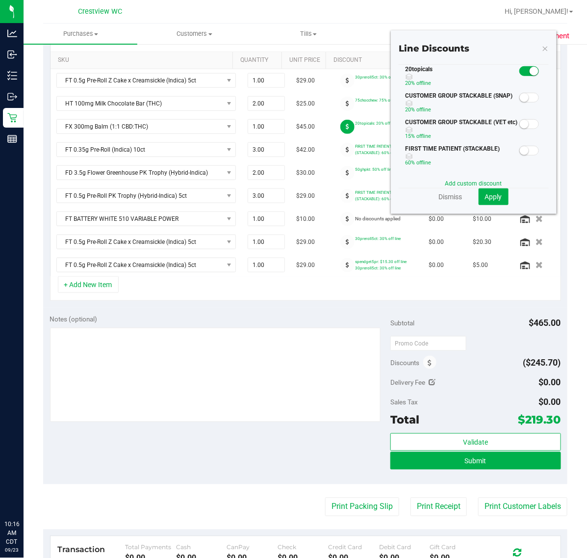
click at [524, 158] on div "FIRST TIME PATIENT (STACKABLE) 60% off line" at bounding box center [474, 157] width 150 height 26
click at [522, 151] on span at bounding box center [530, 151] width 20 height 10
click at [530, 72] on small at bounding box center [534, 71] width 9 height 9
click at [485, 200] on span "Apply" at bounding box center [493, 197] width 17 height 8
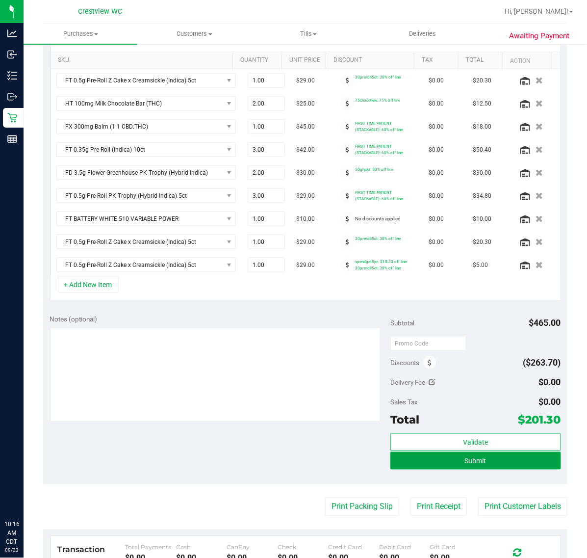
click at [453, 469] on button "Submit" at bounding box center [476, 461] width 170 height 18
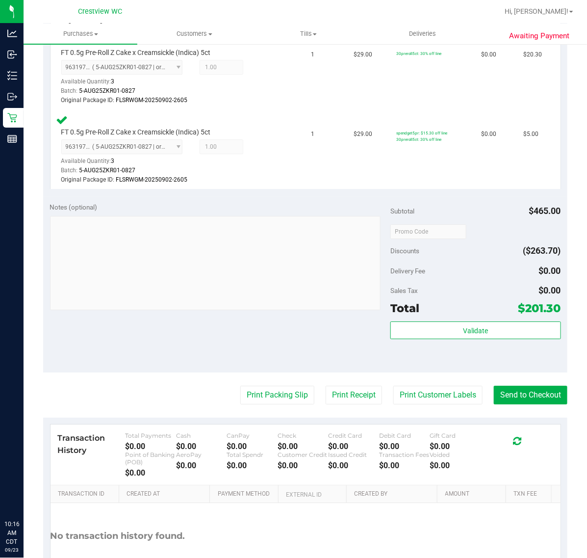
scroll to position [904, 0]
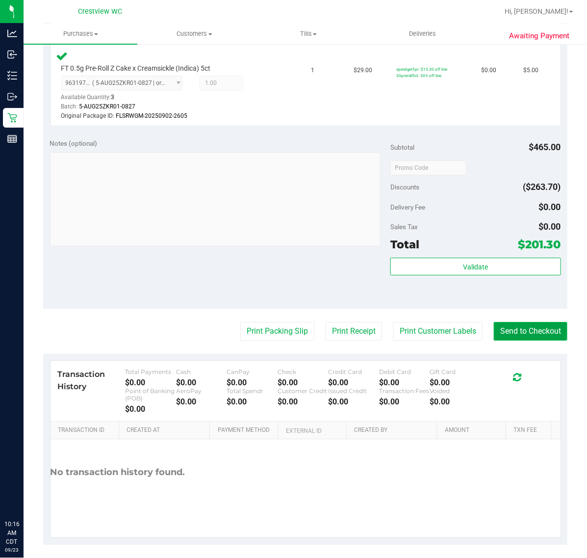
click at [518, 330] on button "Send to Checkout" at bounding box center [531, 331] width 74 height 19
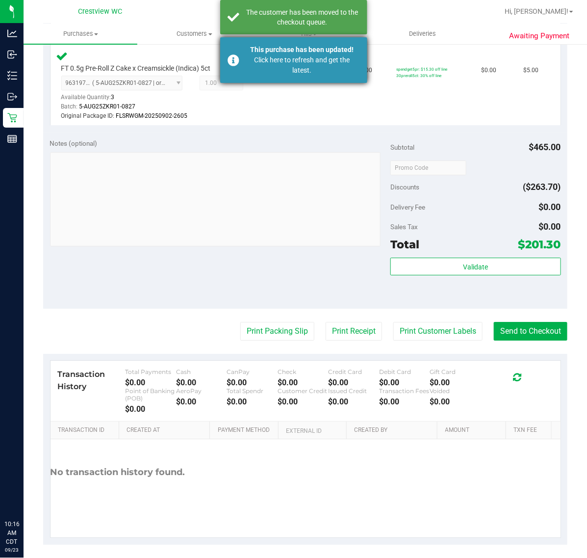
click at [263, 62] on div "Click here to refresh and get the latest." at bounding box center [302, 65] width 115 height 21
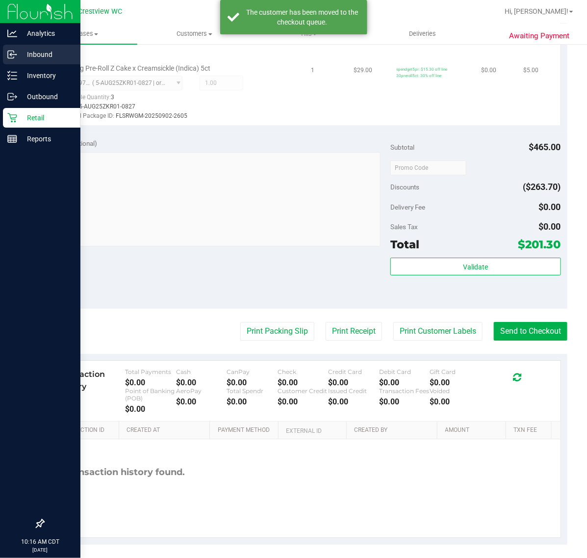
scroll to position [889, 0]
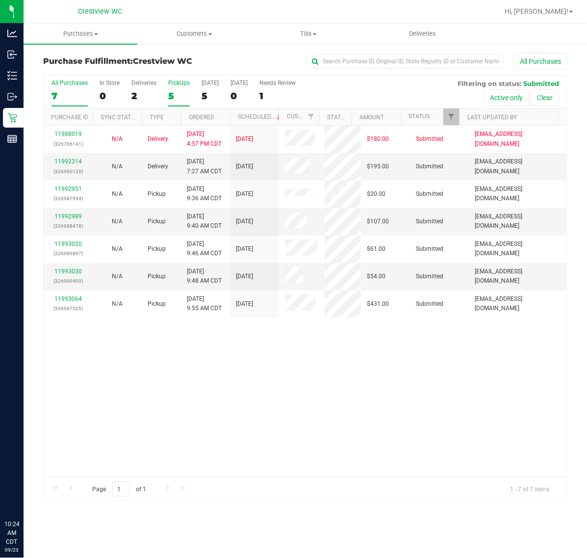
click at [182, 94] on div "5" at bounding box center [179, 95] width 22 height 11
click at [0, 0] on input "PickUps 5" at bounding box center [0, 0] width 0 height 0
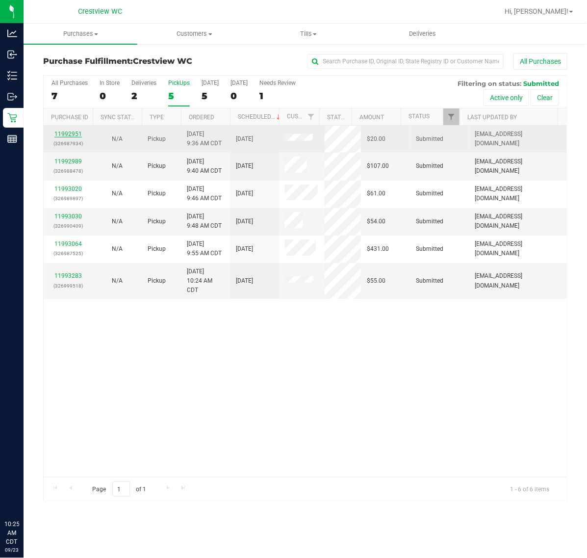
click at [72, 136] on link "11992951" at bounding box center [67, 134] width 27 height 7
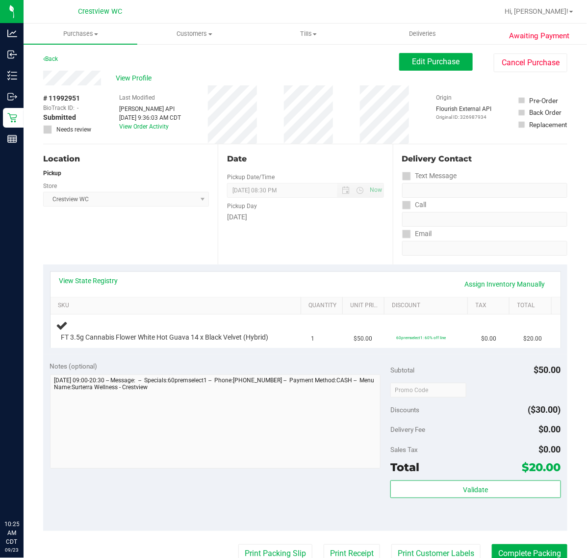
click at [160, 254] on div "Location Pickup Store Crestview WC Select Store Bonita Springs WC Boynton Beach…" at bounding box center [130, 204] width 175 height 120
click at [147, 217] on div "Location Pickup Store Crestview WC Select Store Bonita Springs WC Boynton Beach…" at bounding box center [130, 204] width 175 height 120
click at [222, 72] on div "View Profile" at bounding box center [221, 78] width 356 height 15
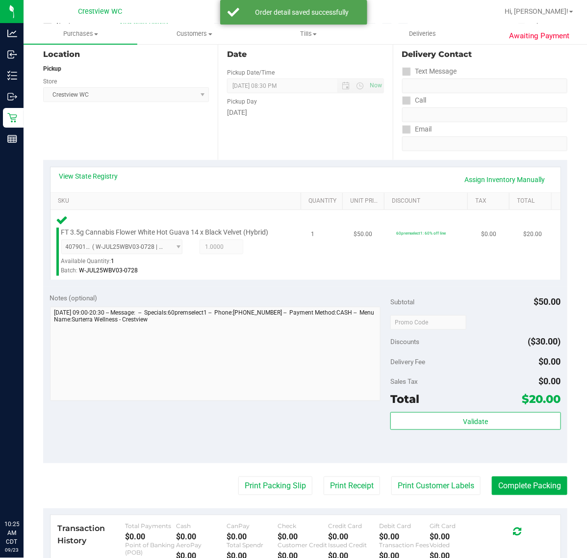
scroll to position [263, 0]
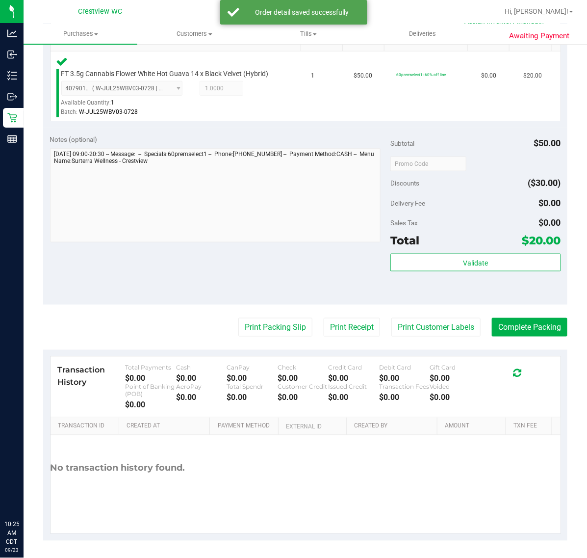
click at [444, 271] on div "Validate" at bounding box center [476, 263] width 170 height 19
click at [444, 266] on button "Validate" at bounding box center [476, 263] width 170 height 18
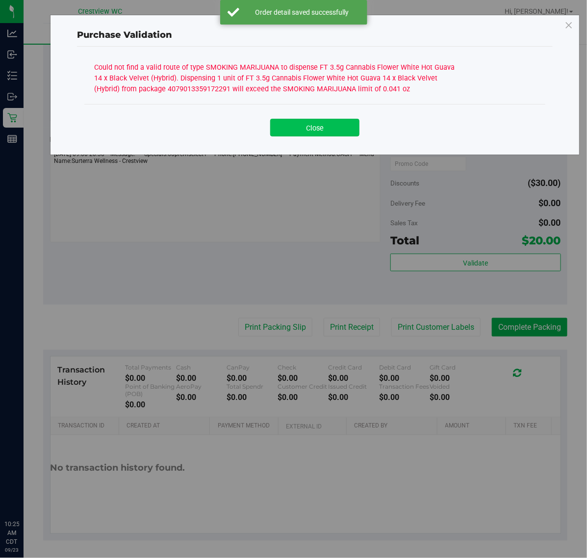
click at [327, 131] on button "Close" at bounding box center [314, 128] width 89 height 18
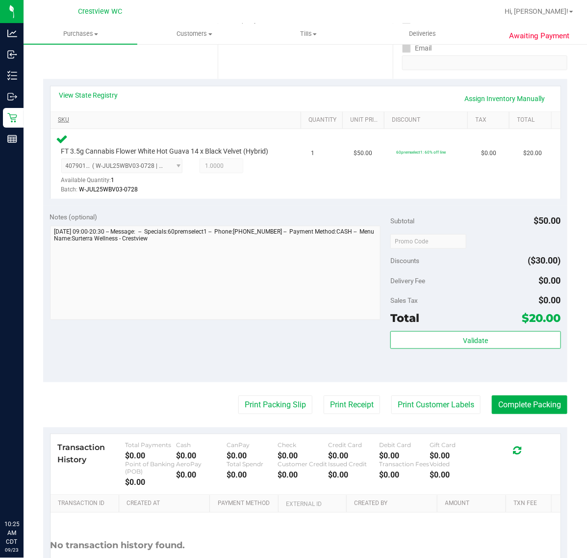
scroll to position [140, 0]
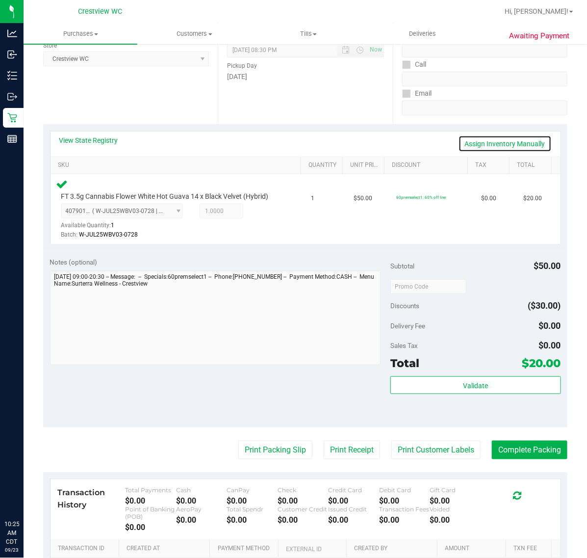
click at [502, 141] on link "Assign Inventory Manually" at bounding box center [505, 143] width 93 height 17
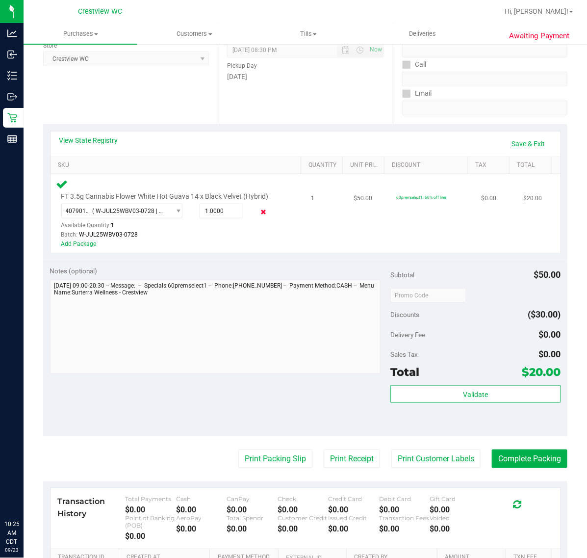
click at [258, 211] on icon at bounding box center [263, 212] width 10 height 11
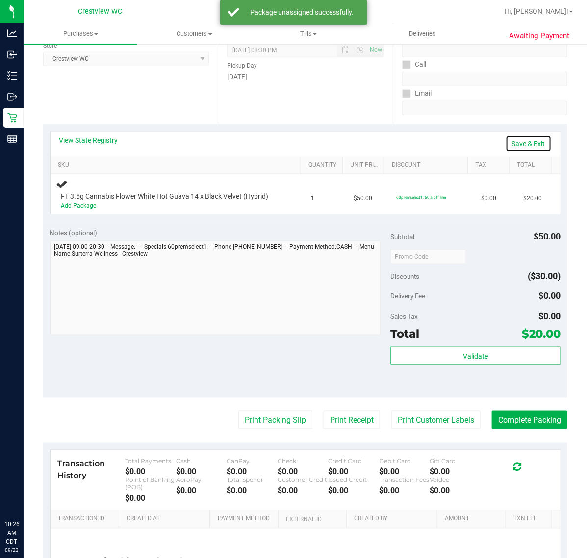
click at [521, 143] on link "Save & Exit" at bounding box center [529, 143] width 46 height 17
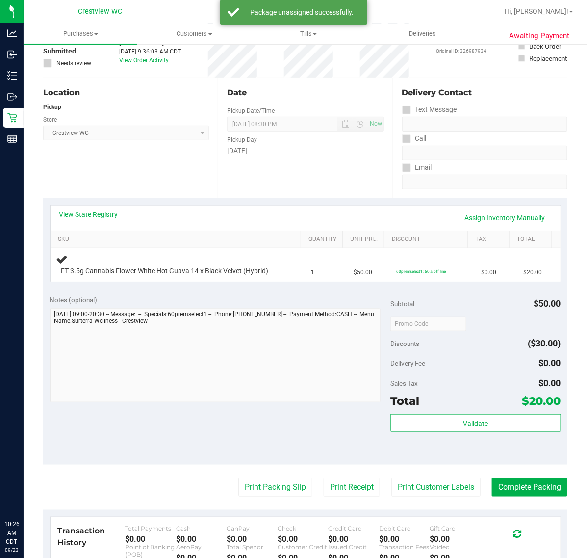
scroll to position [0, 0]
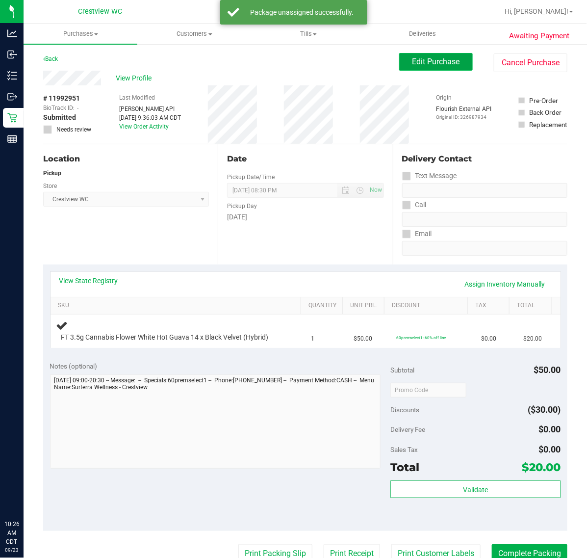
click at [435, 62] on span "Edit Purchase" at bounding box center [437, 61] width 48 height 9
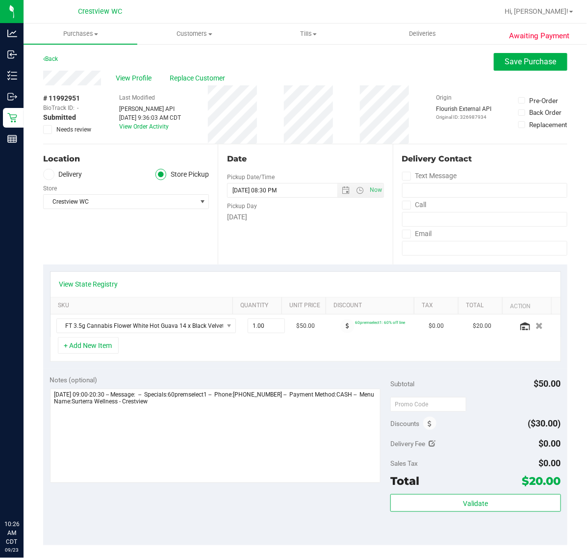
click at [52, 129] on span at bounding box center [47, 129] width 9 height 9
click at [0, 0] on input "Needs review" at bounding box center [0, 0] width 0 height 0
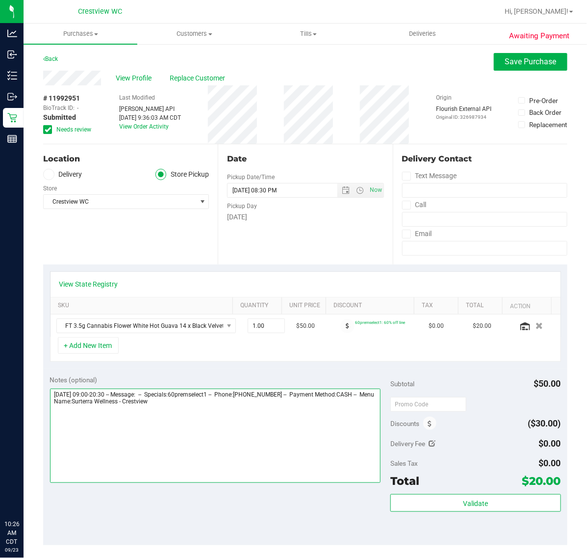
click at [271, 435] on textarea at bounding box center [215, 436] width 331 height 94
type textarea "Tuesday 09/23/2025 09:00-20:30 -- Message: -- Specials:60premselect1 -- Phone:8…"
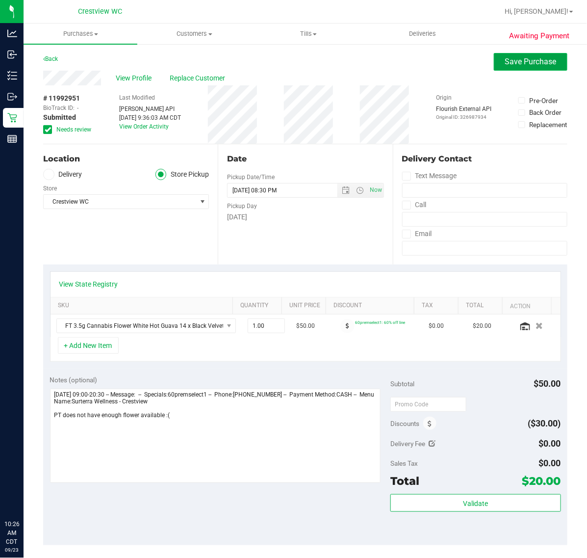
click at [511, 64] on span "Save Purchase" at bounding box center [531, 61] width 52 height 9
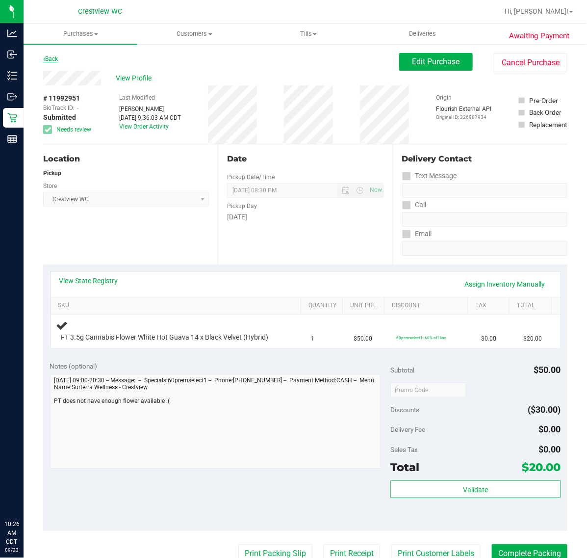
click at [55, 59] on link "Back" at bounding box center [50, 58] width 15 height 7
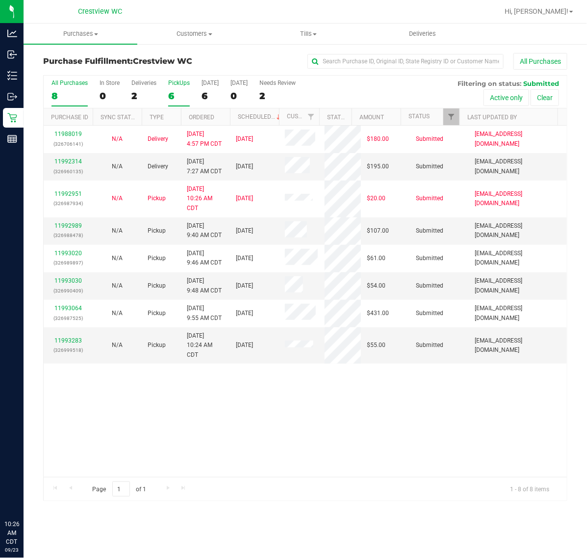
click at [171, 95] on div "6" at bounding box center [179, 95] width 22 height 11
click at [0, 0] on input "PickUps 6" at bounding box center [0, 0] width 0 height 0
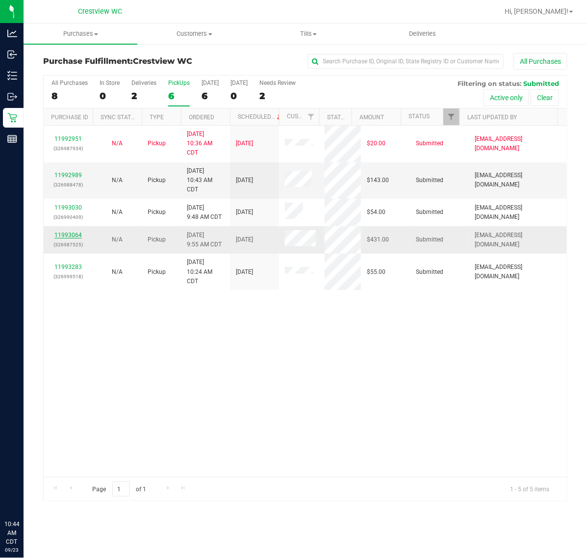
click at [79, 236] on link "11993064" at bounding box center [67, 235] width 27 height 7
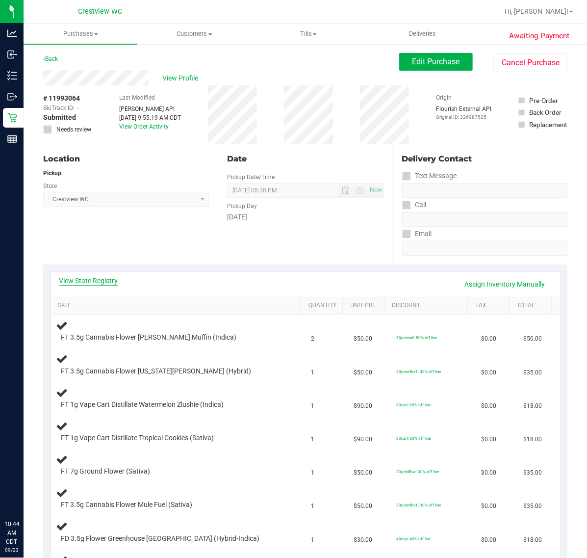
click at [113, 278] on link "View State Registry" at bounding box center [88, 281] width 59 height 10
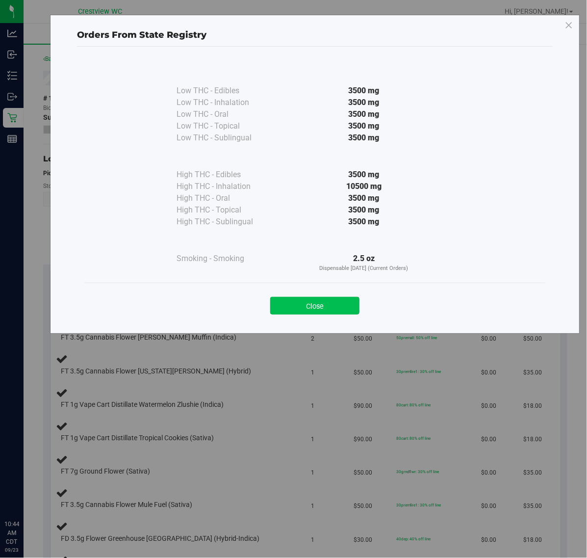
click at [339, 297] on button "Close" at bounding box center [314, 306] width 89 height 18
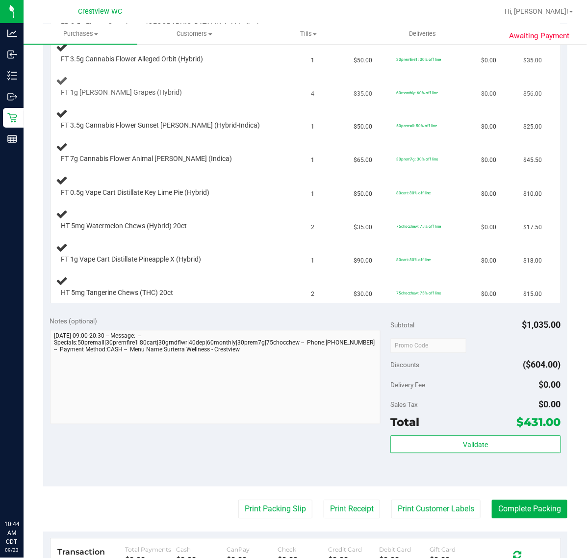
scroll to position [697, 0]
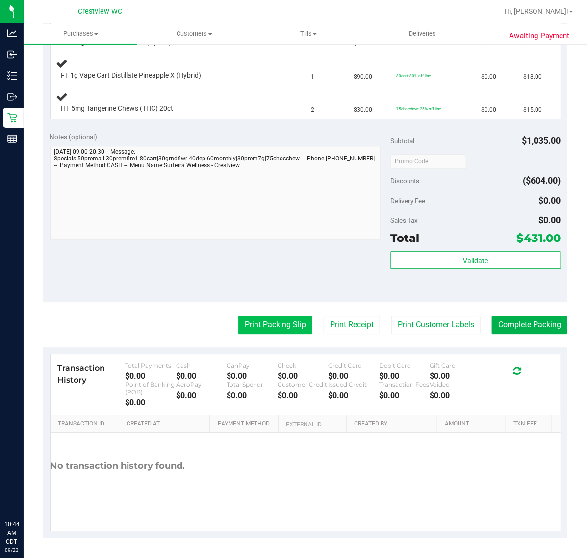
click at [249, 333] on button "Print Packing Slip" at bounding box center [275, 325] width 74 height 19
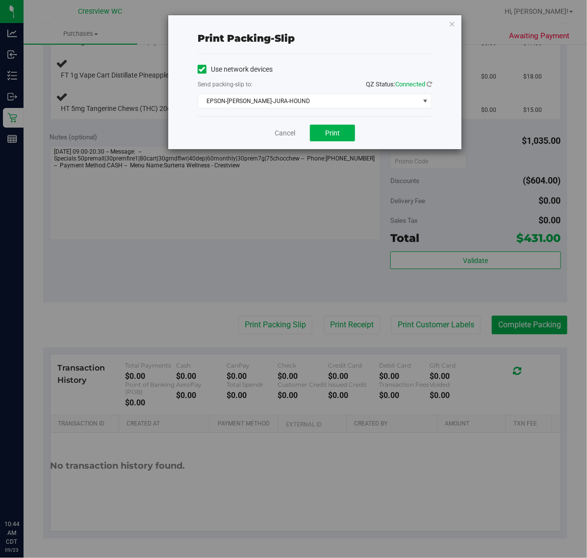
click at [292, 140] on div "Cancel Print" at bounding box center [315, 132] width 235 height 33
click at [290, 135] on link "Cancel" at bounding box center [285, 133] width 21 height 10
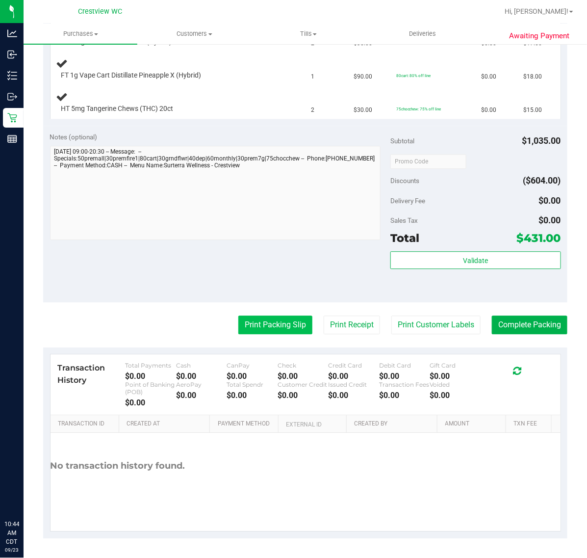
click at [260, 329] on button "Print Packing Slip" at bounding box center [275, 325] width 74 height 19
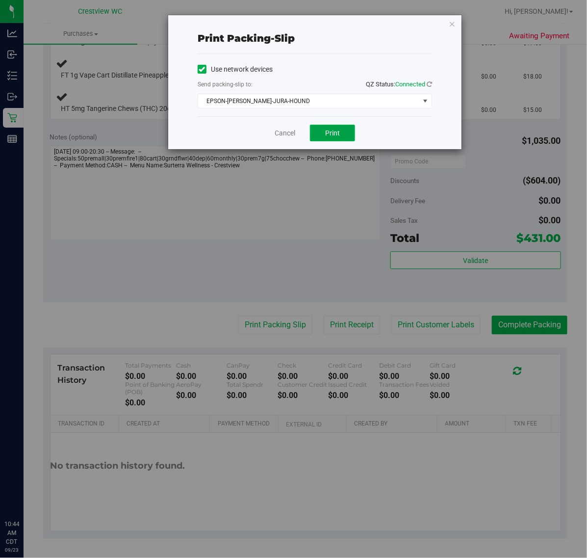
click at [322, 128] on button "Print" at bounding box center [332, 133] width 45 height 17
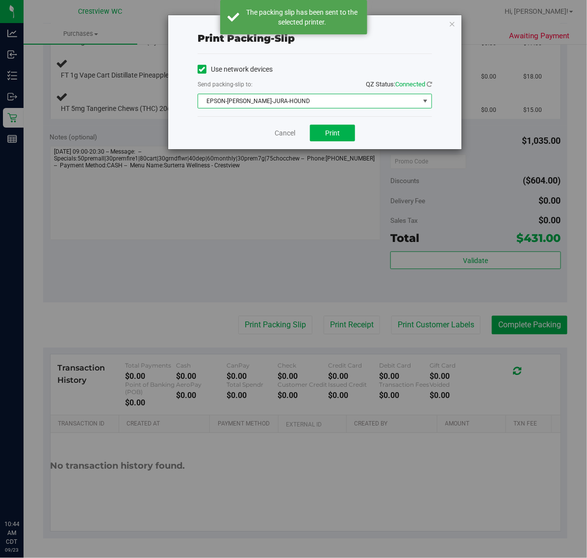
click at [281, 98] on span "EPSON-BRUNO-JURA-HOUND" at bounding box center [308, 101] width 221 height 14
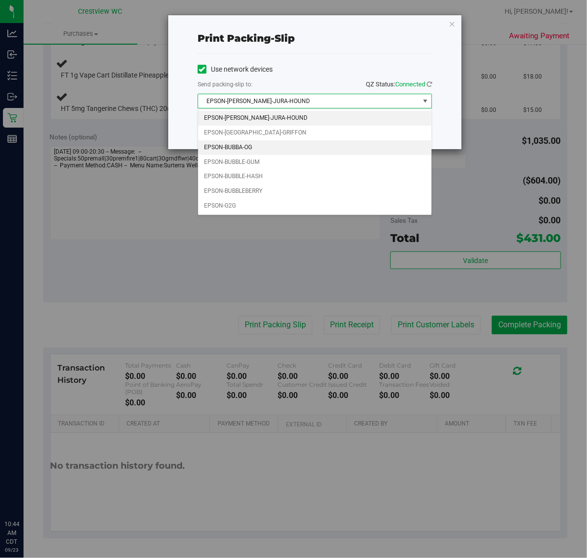
click at [256, 148] on li "EPSON-BUBBA-OG" at bounding box center [315, 147] width 234 height 15
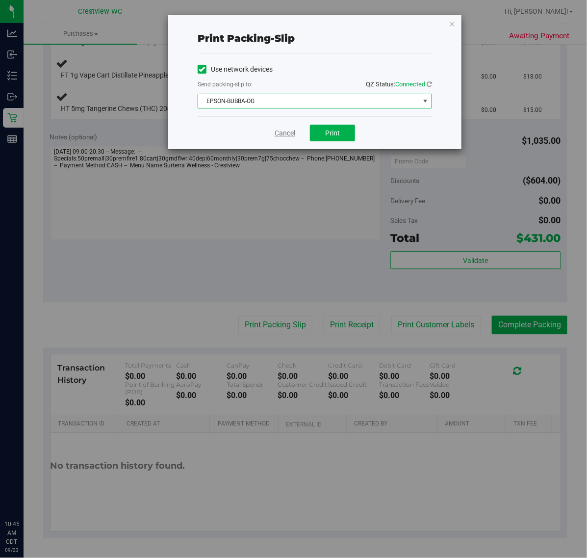
click at [284, 133] on link "Cancel" at bounding box center [285, 133] width 21 height 10
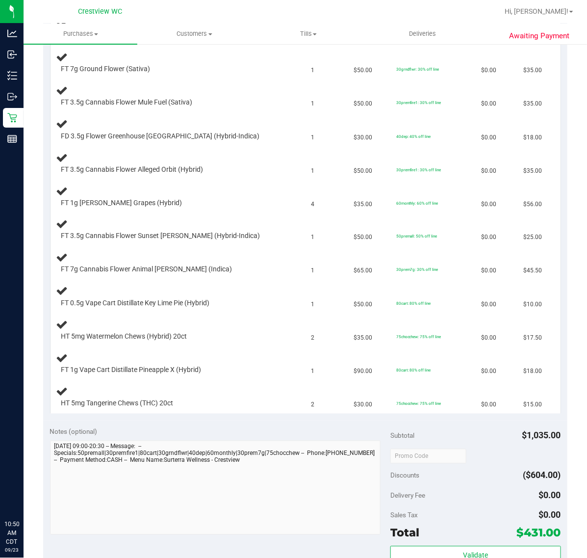
scroll to position [397, 0]
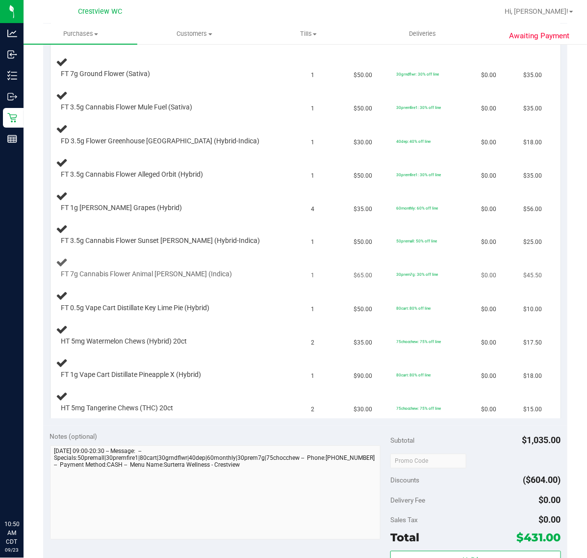
click at [253, 266] on div "FT 7g Cannabis Flower Animal Larry (Indica)" at bounding box center [177, 268] width 243 height 23
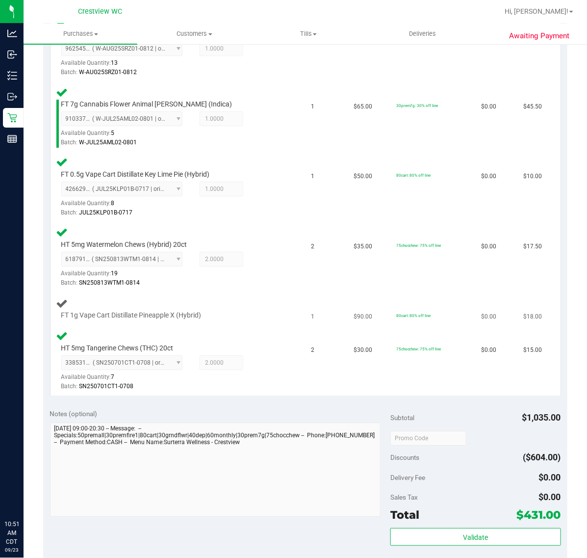
scroll to position [1011, 0]
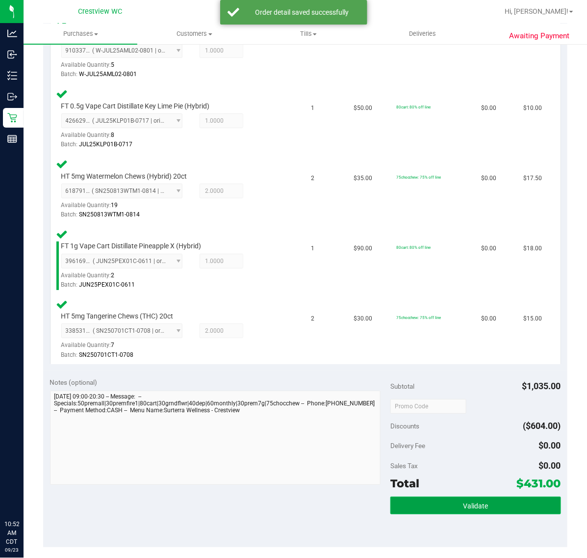
click at [479, 502] on span "Validate" at bounding box center [475, 506] width 25 height 8
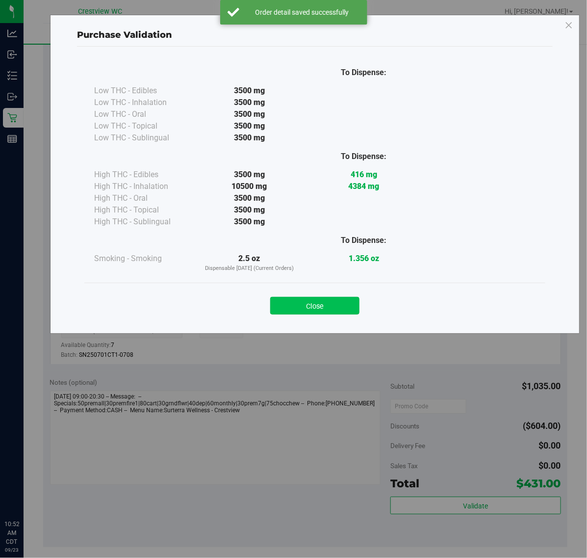
click at [320, 306] on button "Close" at bounding box center [314, 306] width 89 height 18
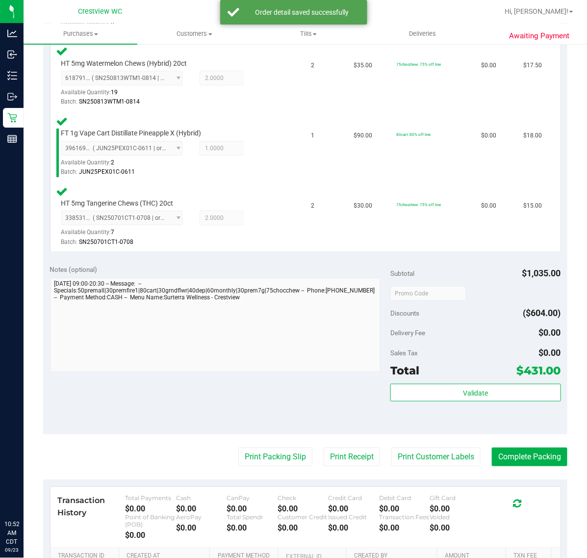
scroll to position [1242, 0]
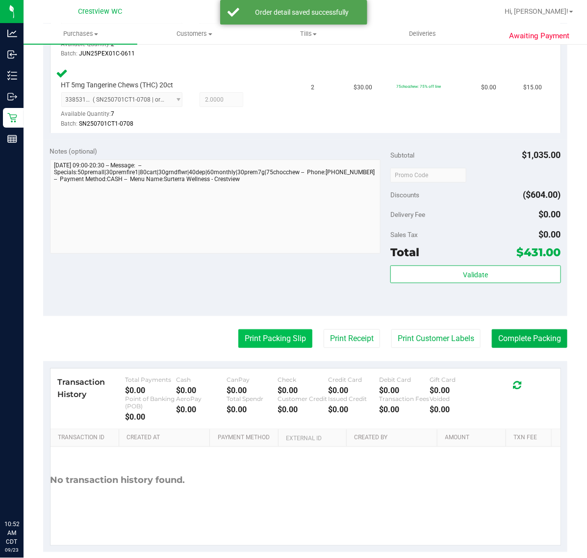
click at [265, 329] on button "Print Packing Slip" at bounding box center [275, 338] width 74 height 19
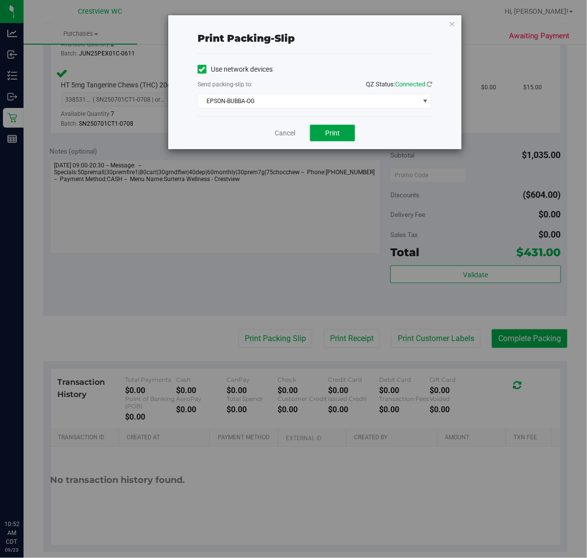
click at [325, 135] on span "Print" at bounding box center [332, 133] width 15 height 8
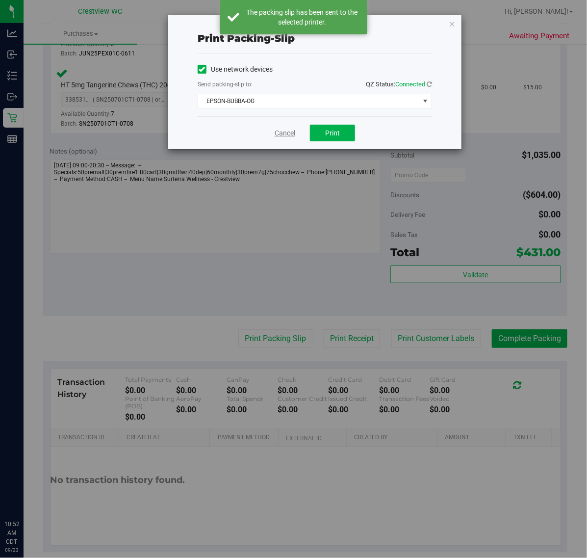
click at [280, 132] on link "Cancel" at bounding box center [285, 133] width 21 height 10
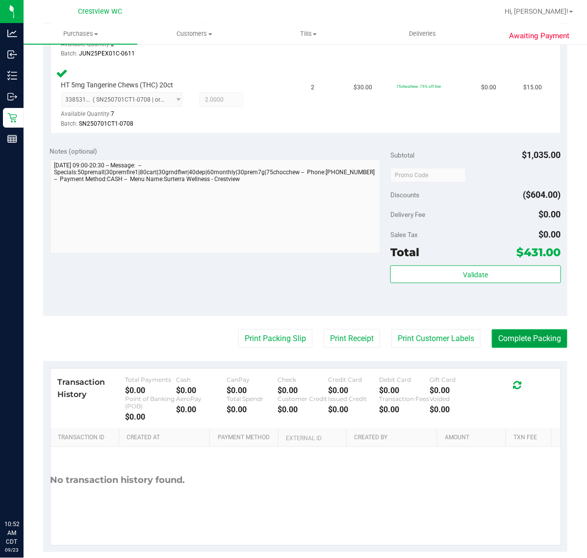
click at [505, 329] on button "Complete Packing" at bounding box center [530, 338] width 76 height 19
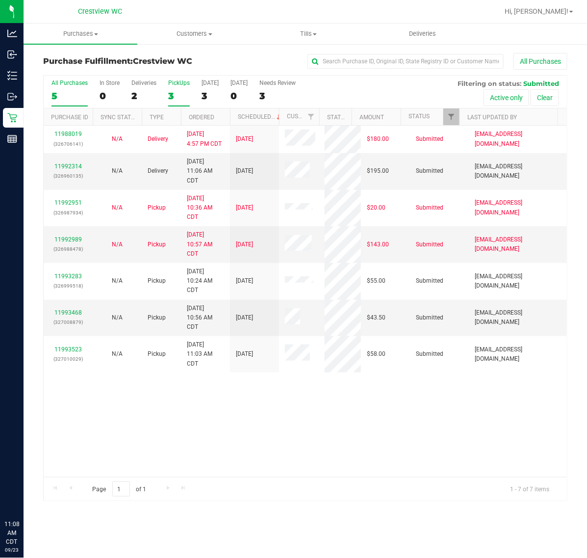
click at [171, 98] on div "3" at bounding box center [179, 95] width 22 height 11
click at [0, 0] on input "PickUps 3" at bounding box center [0, 0] width 0 height 0
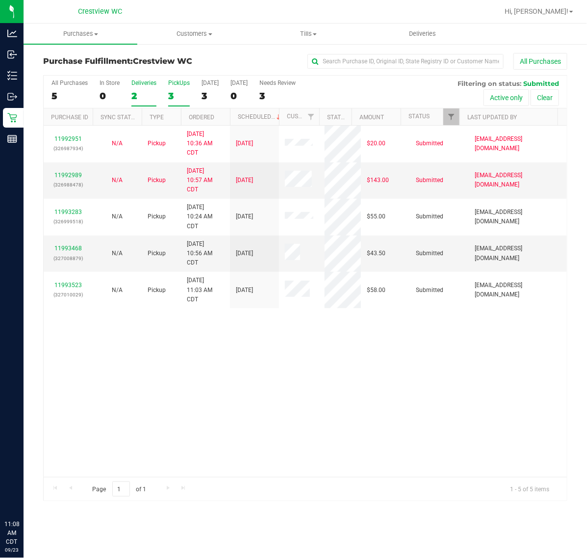
click at [136, 97] on div "2" at bounding box center [144, 95] width 25 height 11
click at [0, 0] on input "Deliveries 2" at bounding box center [0, 0] width 0 height 0
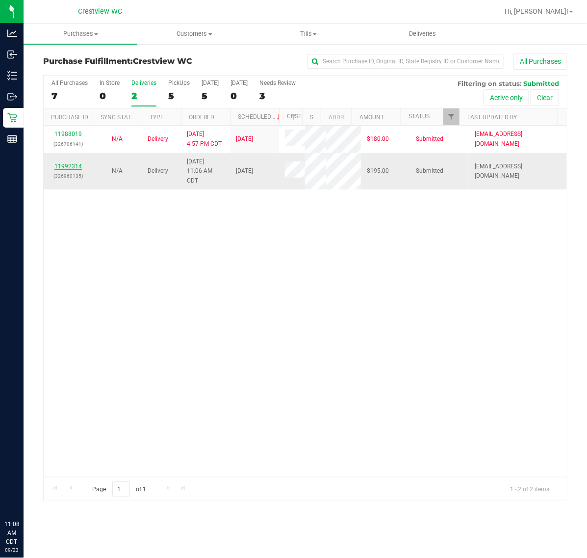
click at [73, 170] on link "11992314" at bounding box center [67, 166] width 27 height 7
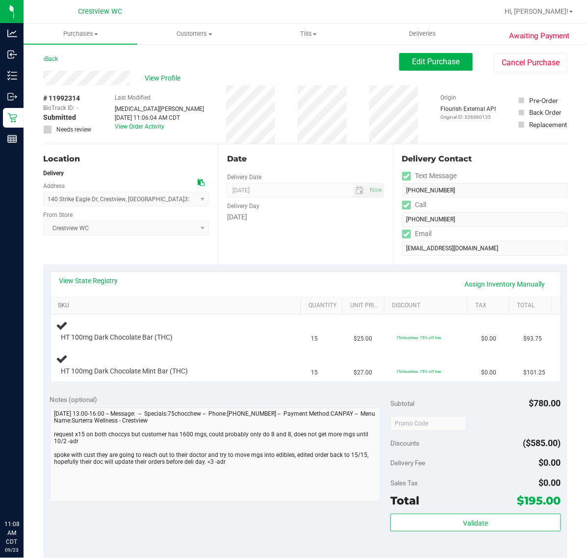
click at [103, 302] on link "SKU" at bounding box center [177, 306] width 239 height 8
click at [107, 281] on link "View State Registry" at bounding box center [88, 281] width 59 height 10
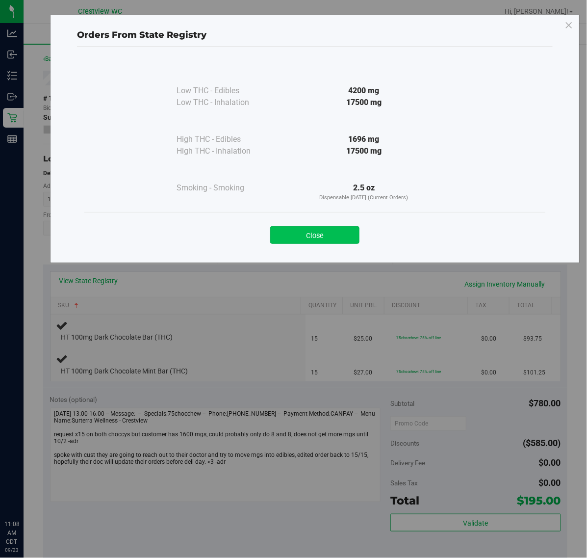
click at [325, 236] on button "Close" at bounding box center [314, 235] width 89 height 18
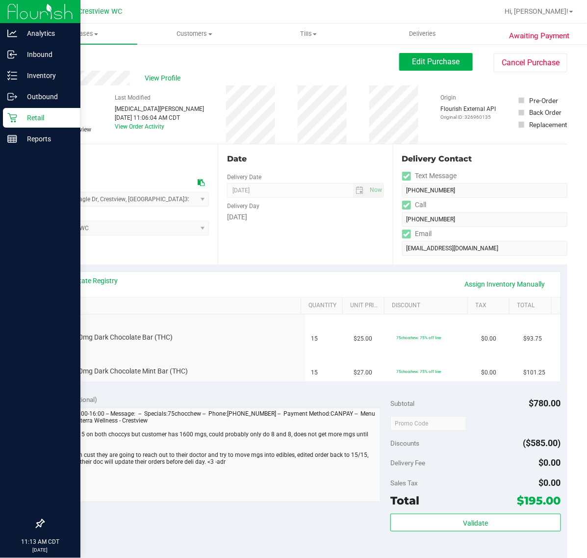
drag, startPoint x: 13, startPoint y: 118, endPoint x: 22, endPoint y: 113, distance: 10.1
click at [13, 118] on icon at bounding box center [11, 117] width 9 height 9
